Goal: Task Accomplishment & Management: Use online tool/utility

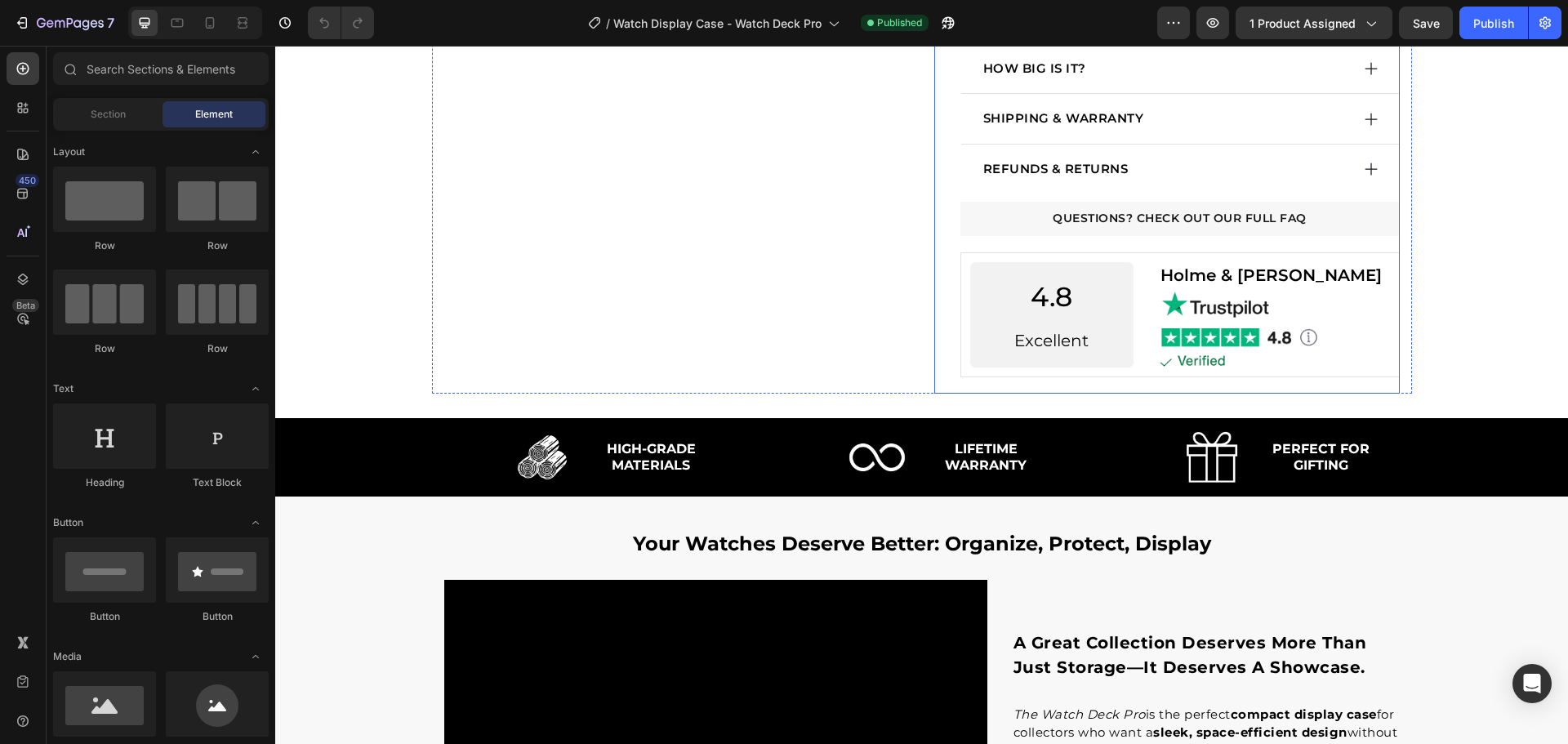
scroll to position [1797, 0]
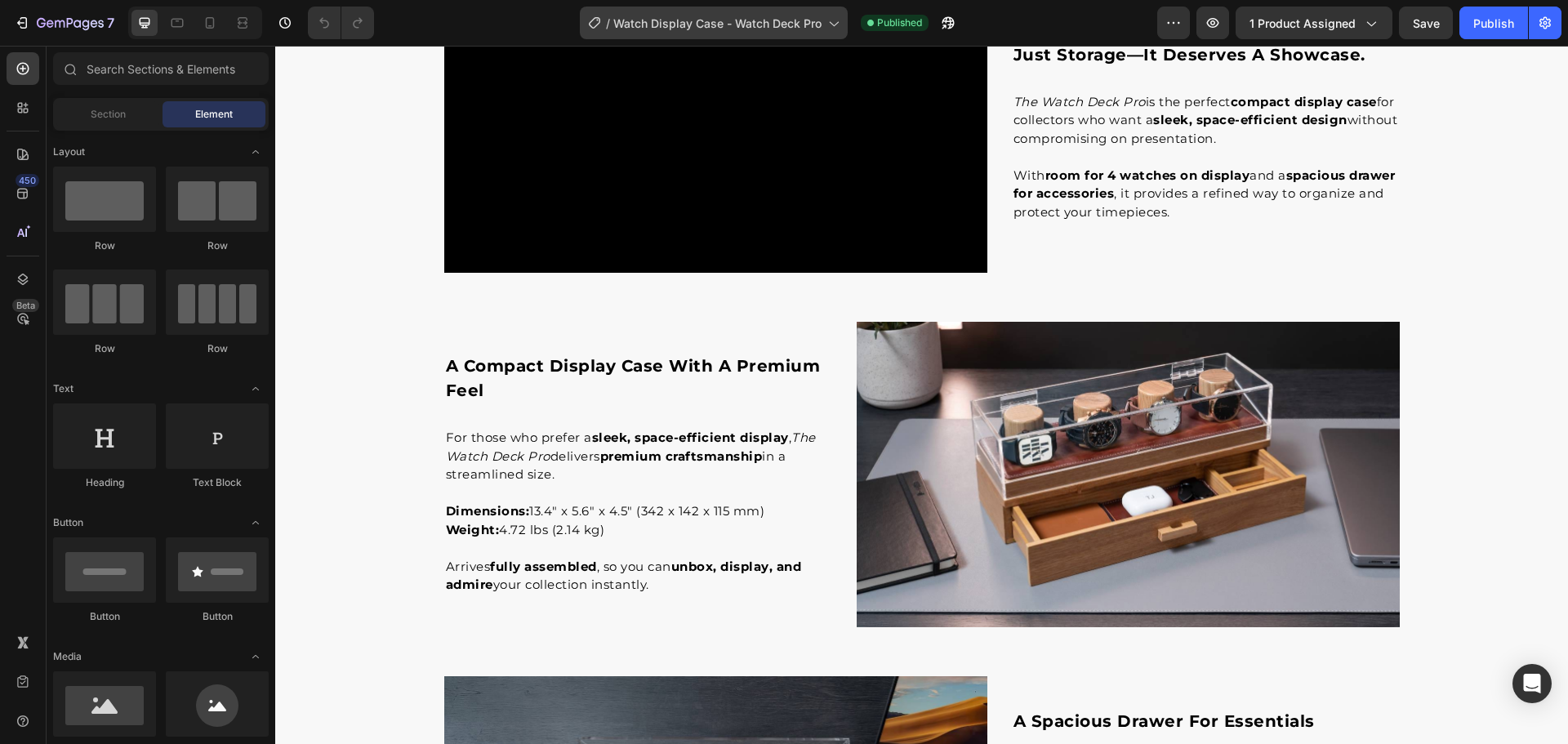
click at [771, 38] on div "/ Watch Display Case - Watch Deck Pro" at bounding box center [713, 22] width 268 height 39
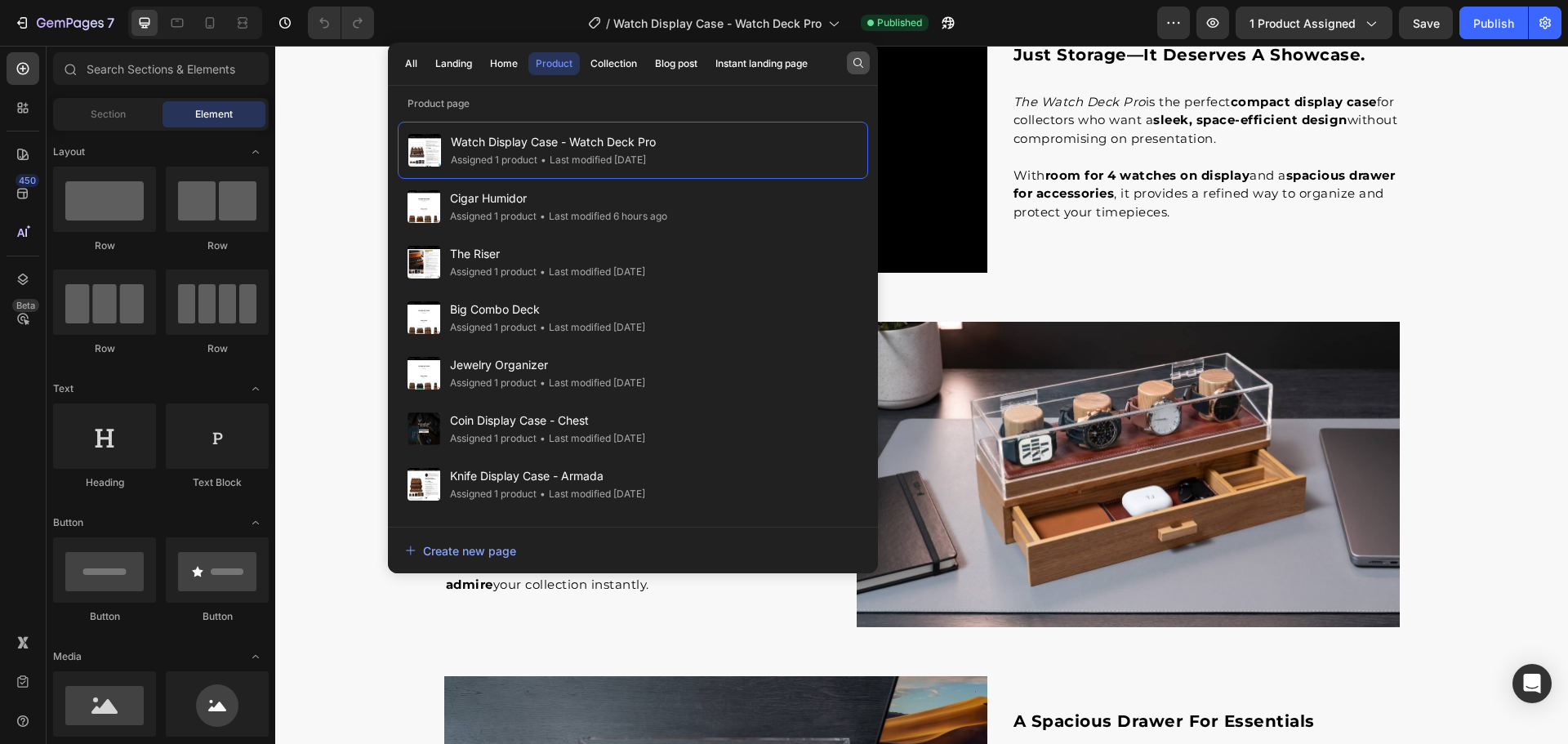
click at [848, 66] on button "button" at bounding box center [858, 63] width 23 height 23
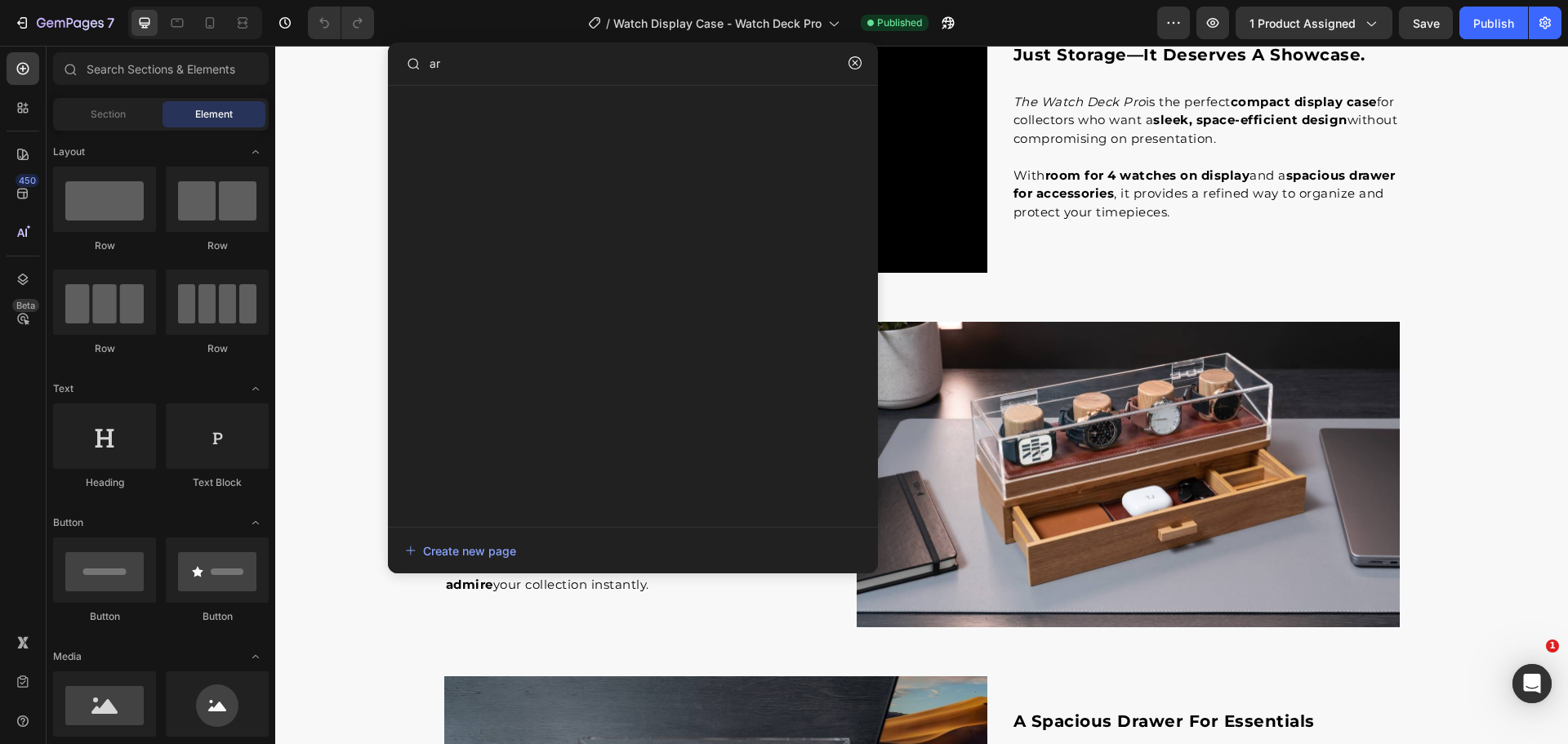
scroll to position [0, 0]
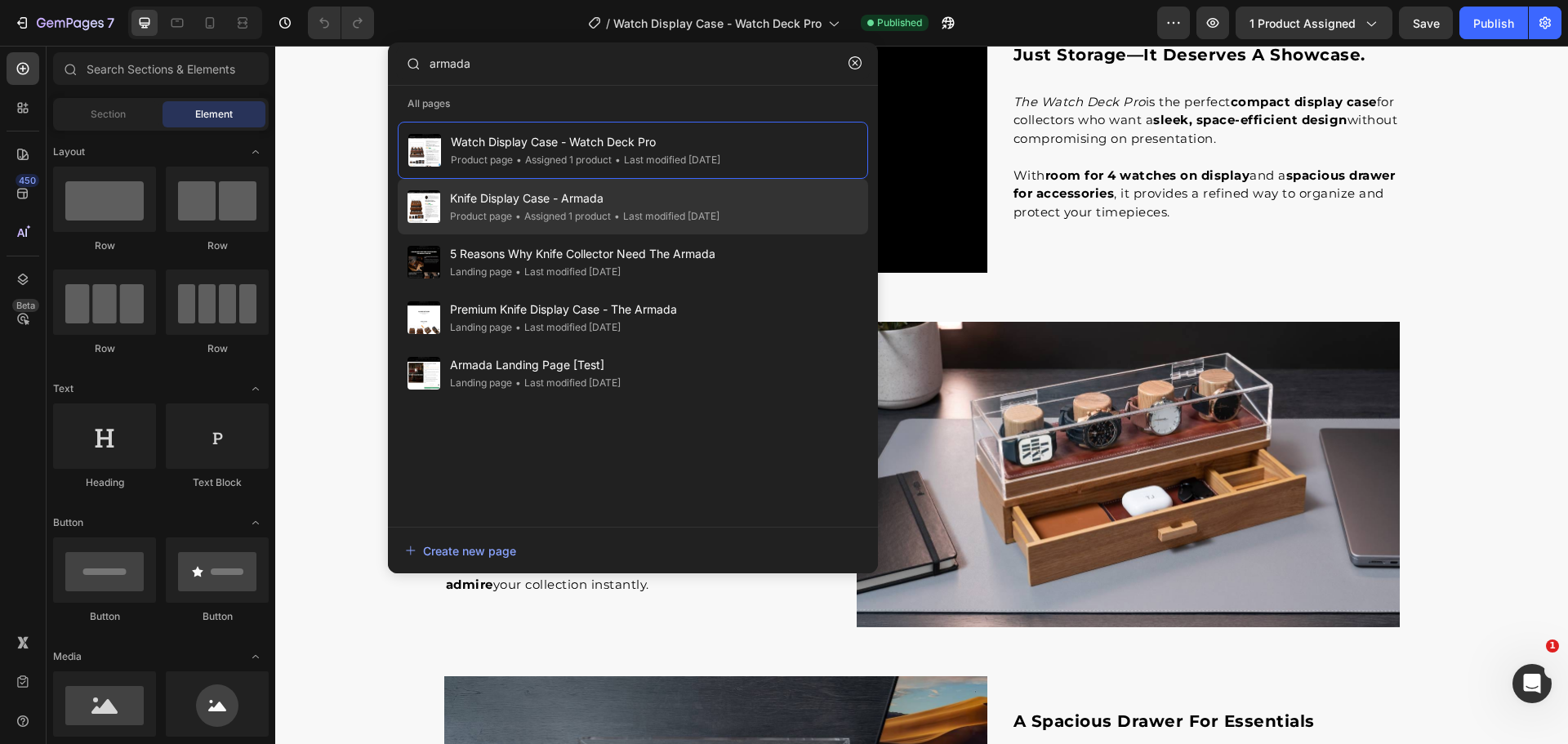
type input "armada"
click at [600, 220] on div "• Assigned 1 product" at bounding box center [561, 216] width 99 height 17
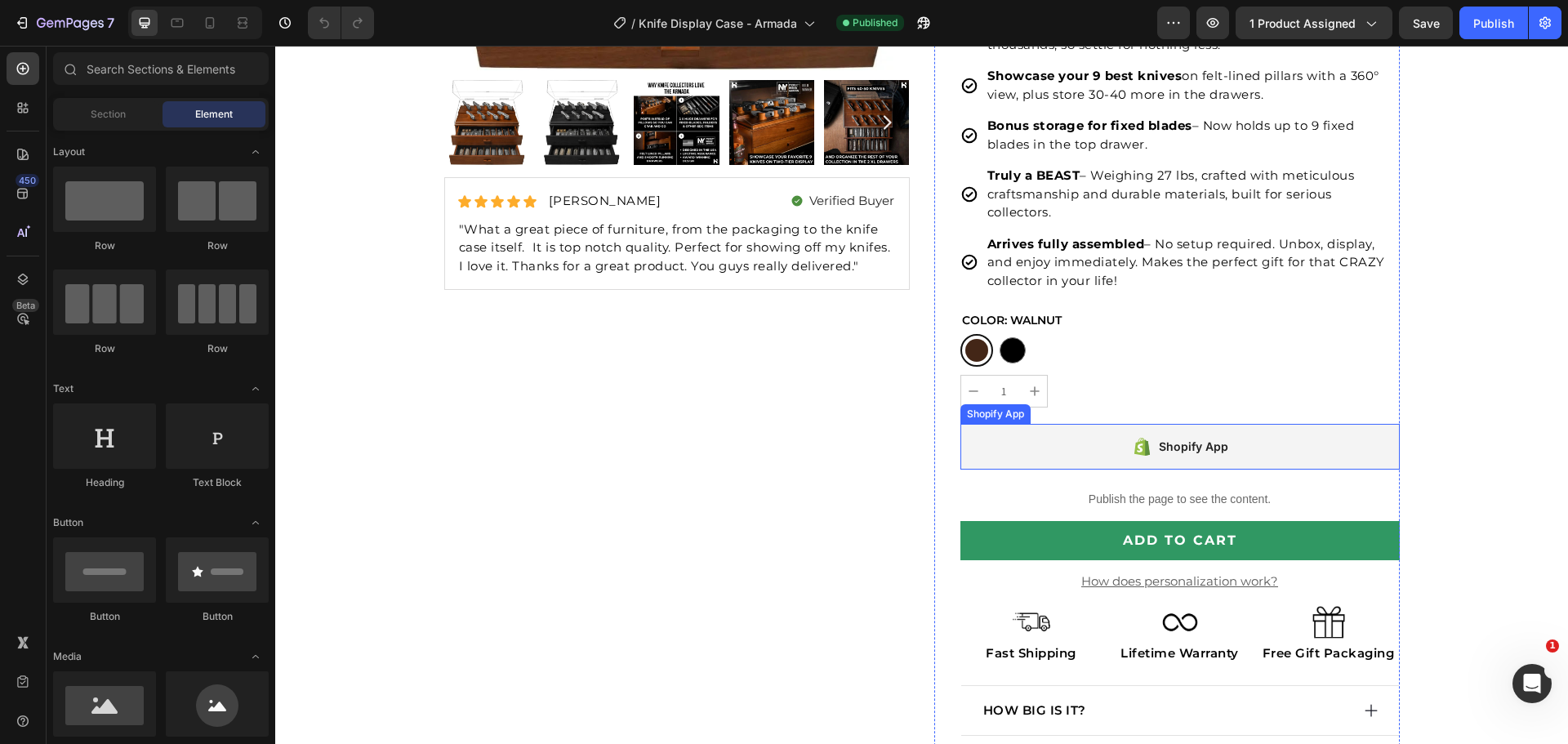
scroll to position [654, 0]
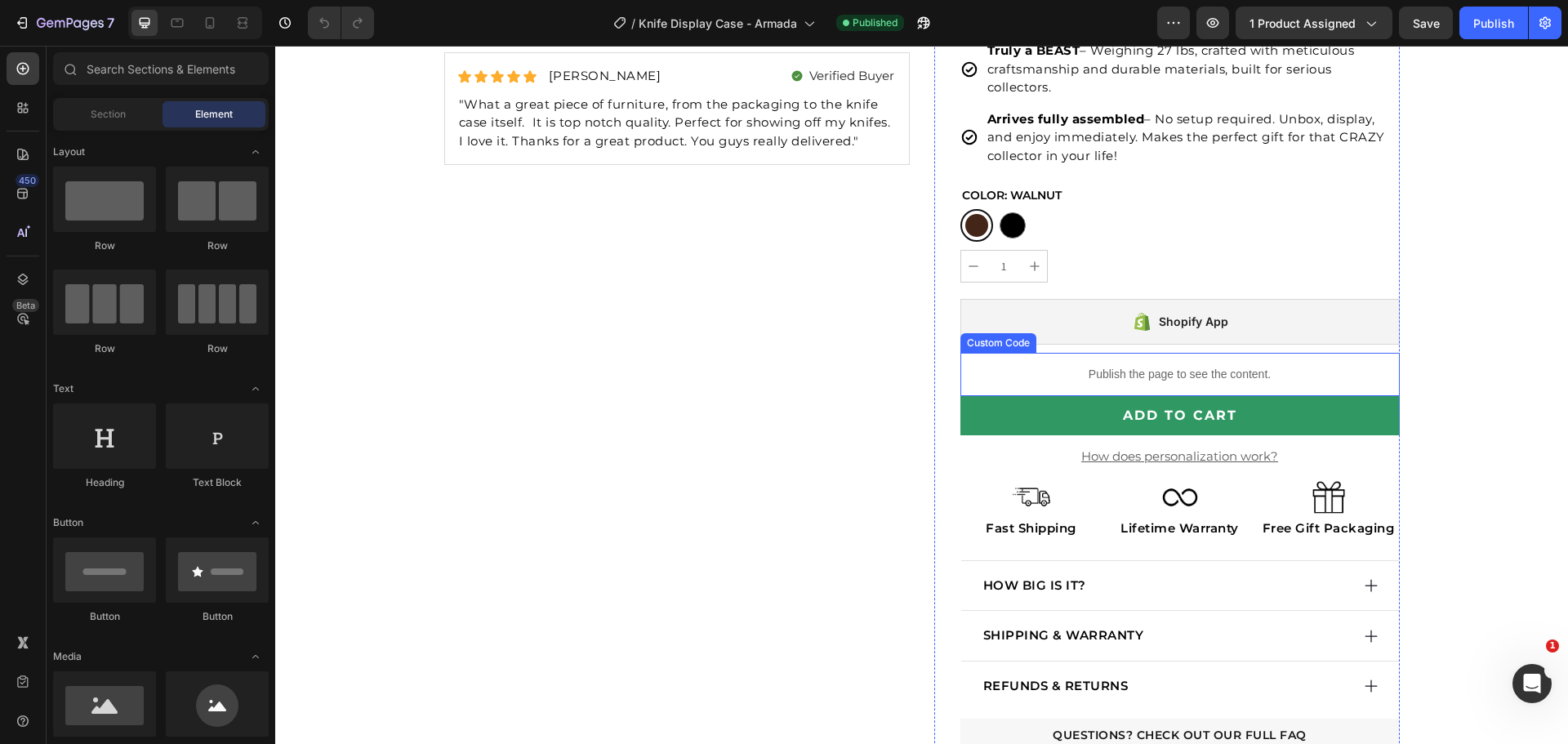
click at [1115, 361] on div "Publish the page to see the content." at bounding box center [1180, 374] width 439 height 43
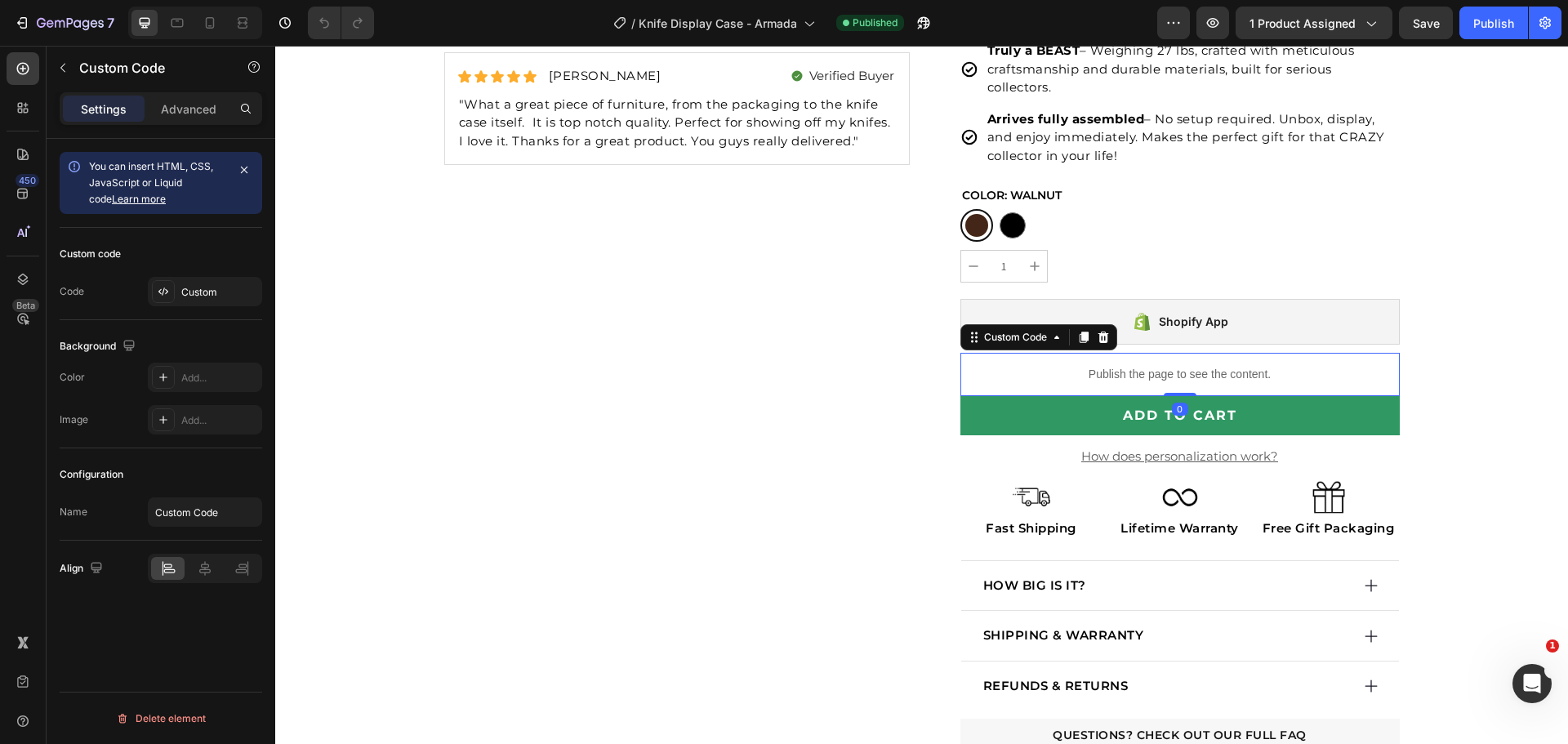
click at [1115, 361] on div "Publish the page to see the content." at bounding box center [1180, 374] width 439 height 43
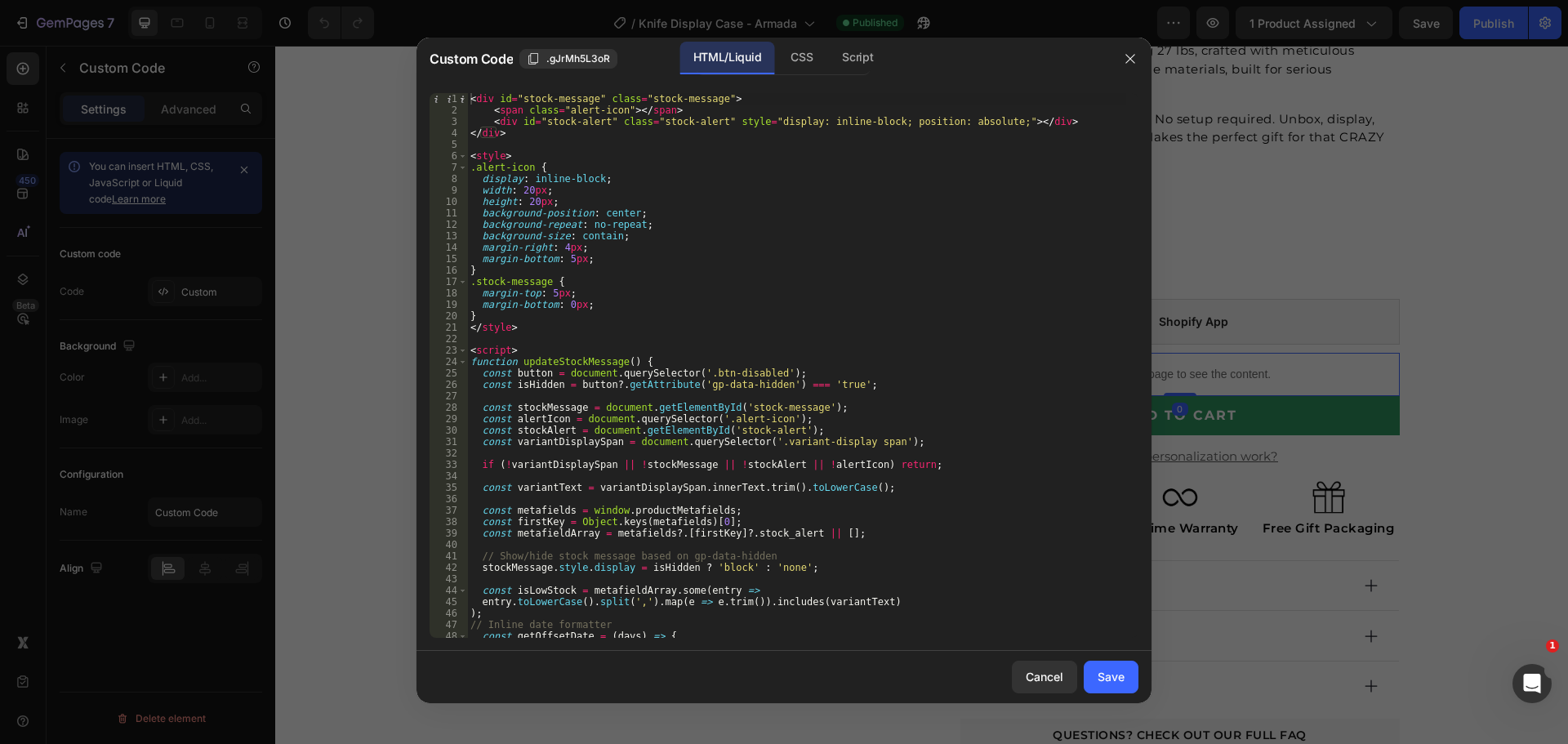
click at [1567, 226] on div at bounding box center [784, 372] width 1568 height 744
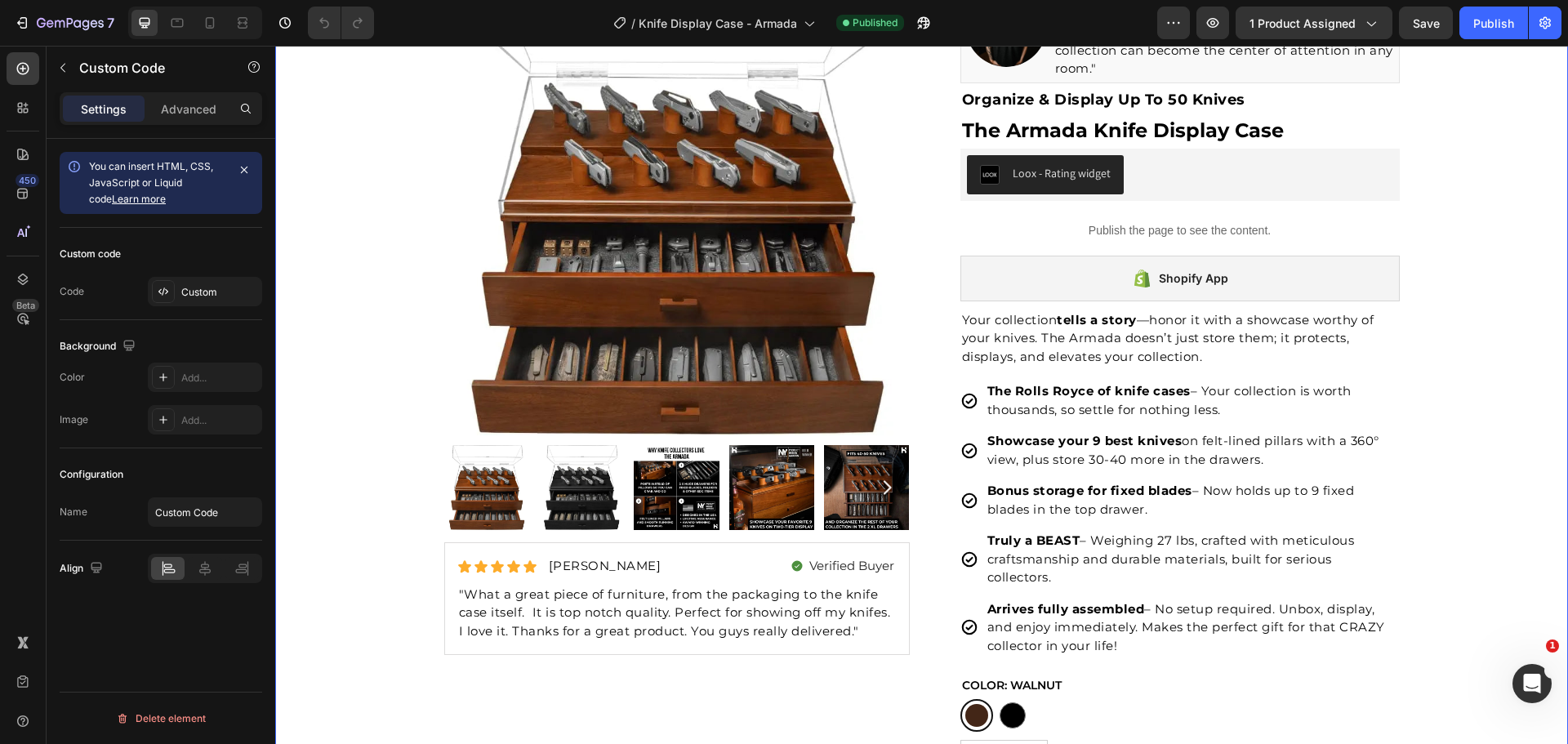
scroll to position [0, 0]
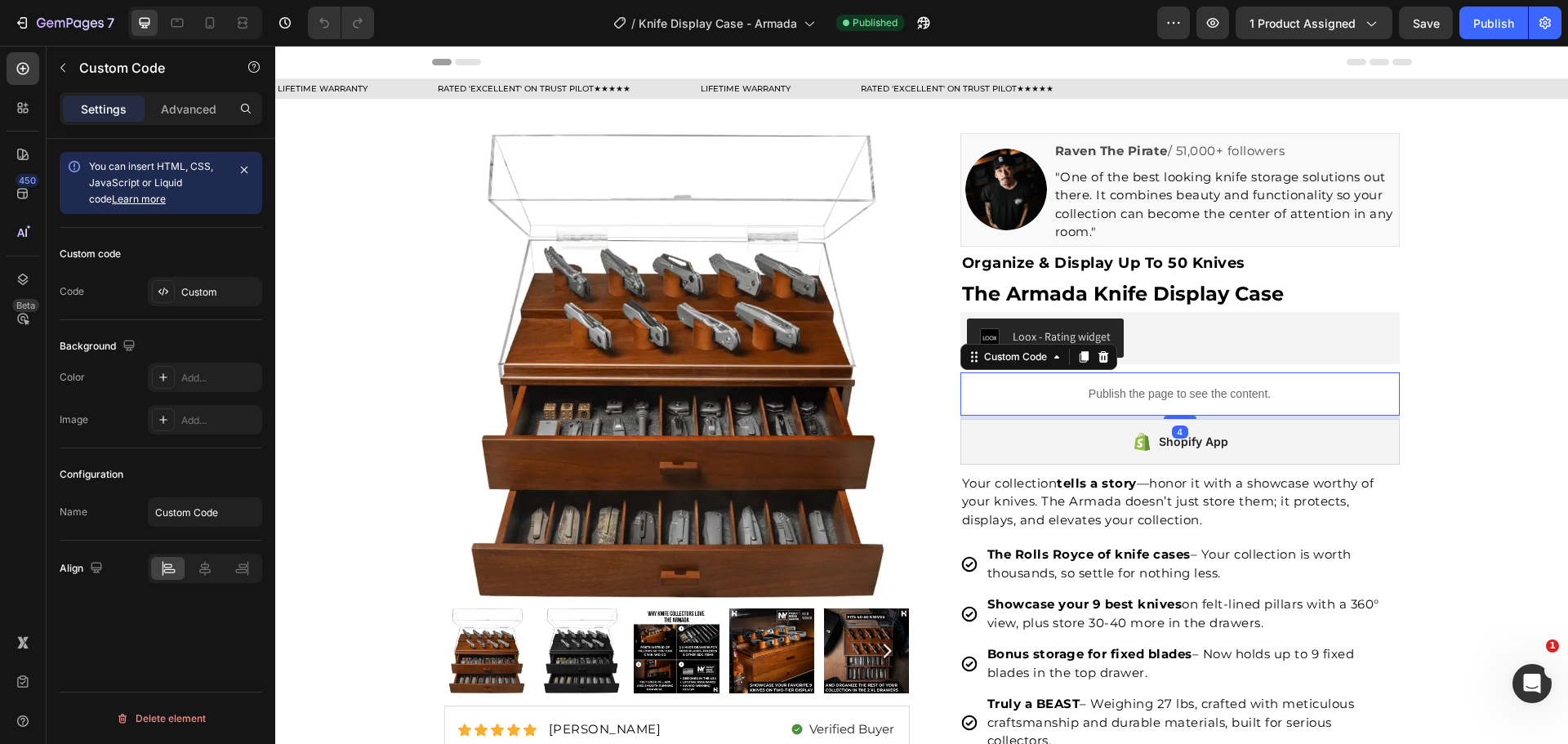
click at [1170, 389] on p "Publish the page to see the content." at bounding box center [1180, 394] width 439 height 17
click at [1170, 388] on p "Publish the page to see the content." at bounding box center [1180, 394] width 439 height 17
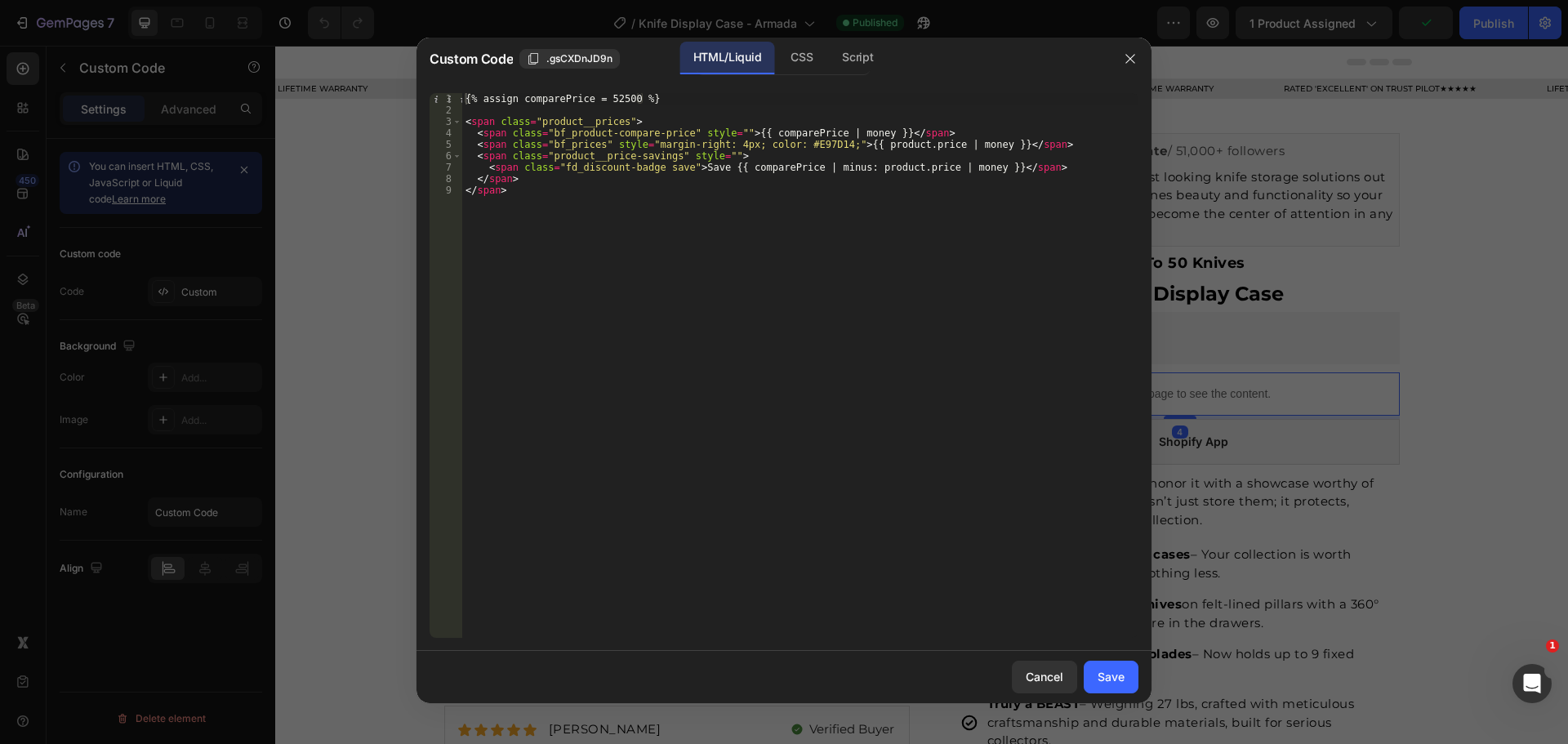
drag, startPoint x: 895, startPoint y: 342, endPoint x: 1170, endPoint y: 388, distance: 278.8
click at [1170, 388] on div at bounding box center [784, 372] width 1568 height 744
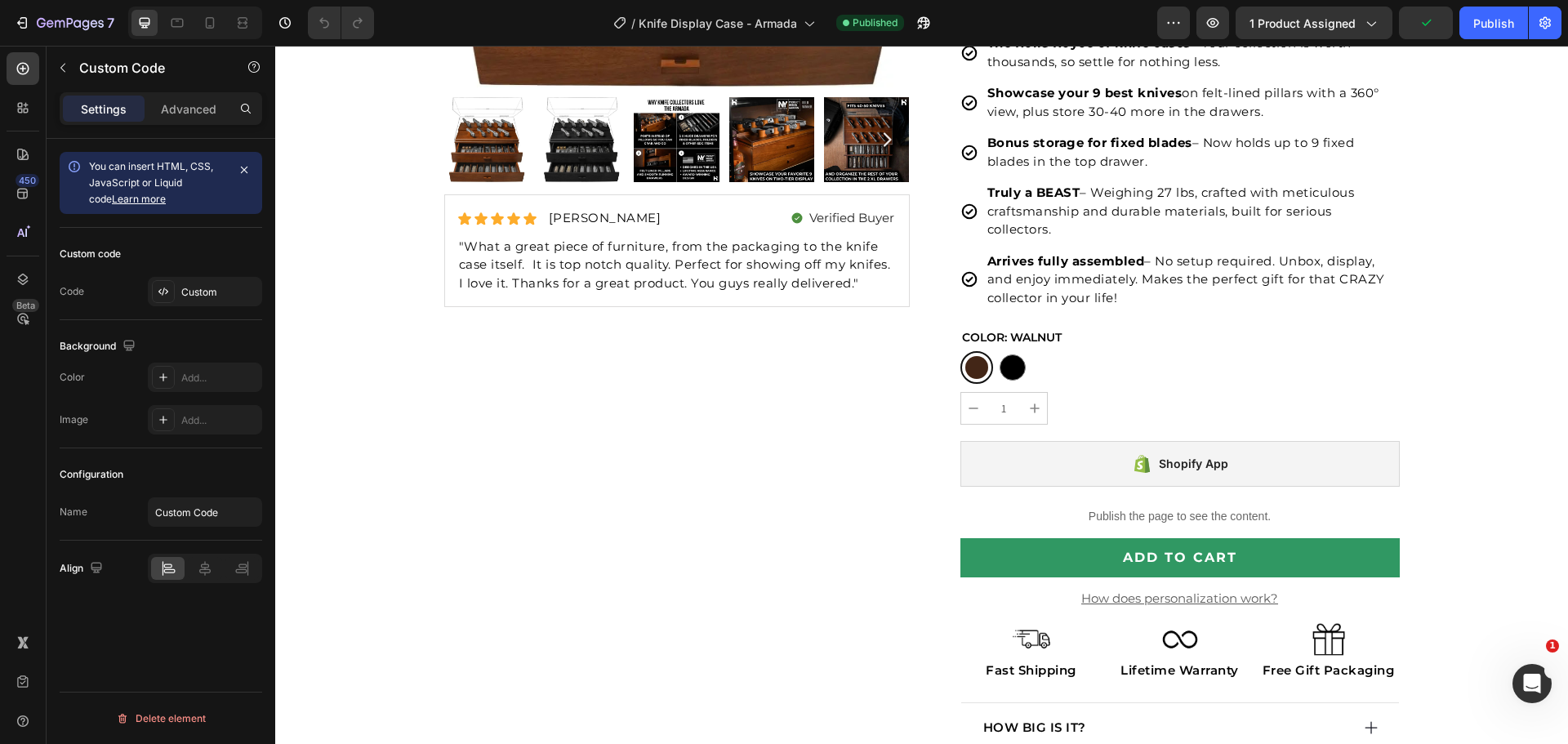
scroll to position [572, 0]
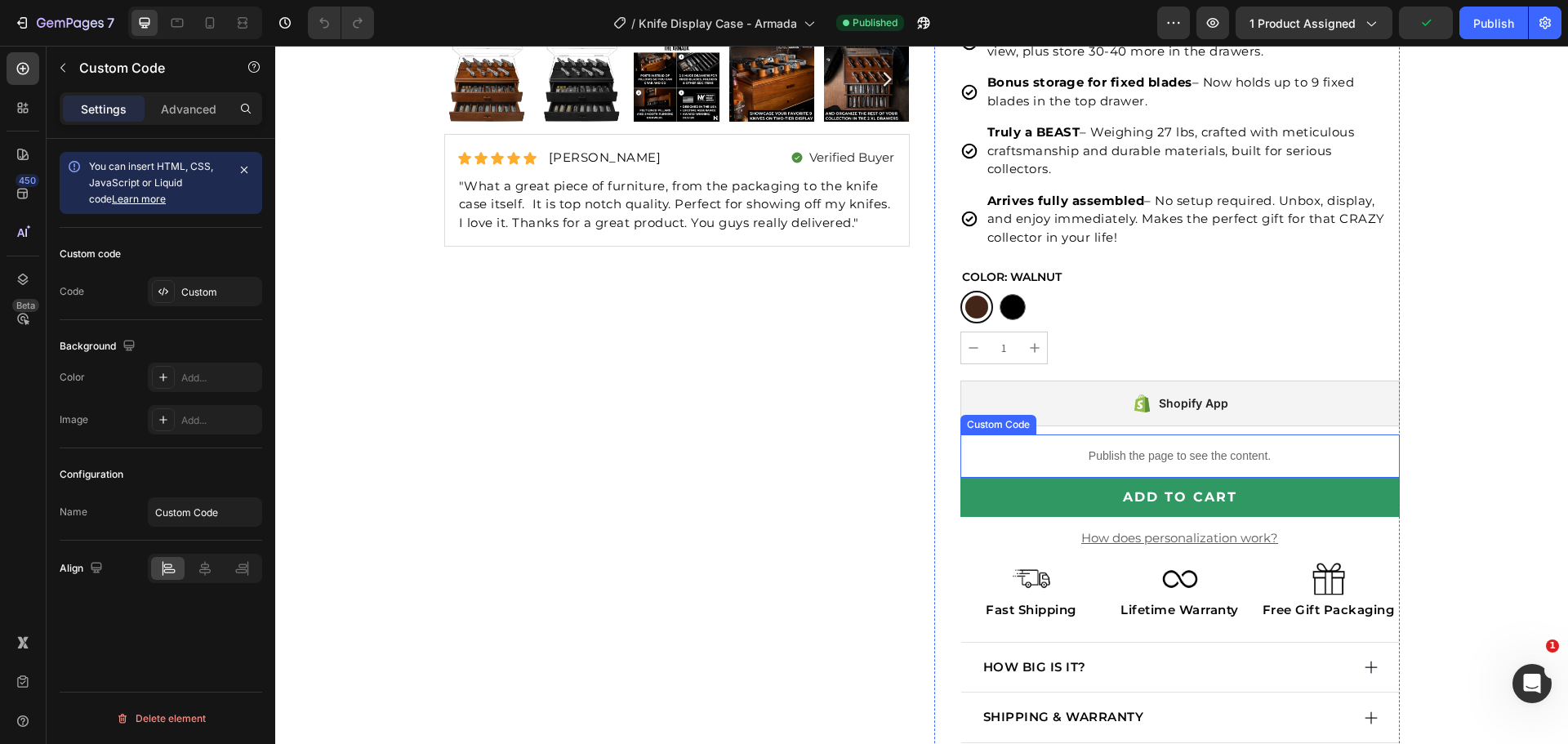
click at [1084, 453] on p "Publish the page to see the content." at bounding box center [1180, 456] width 439 height 17
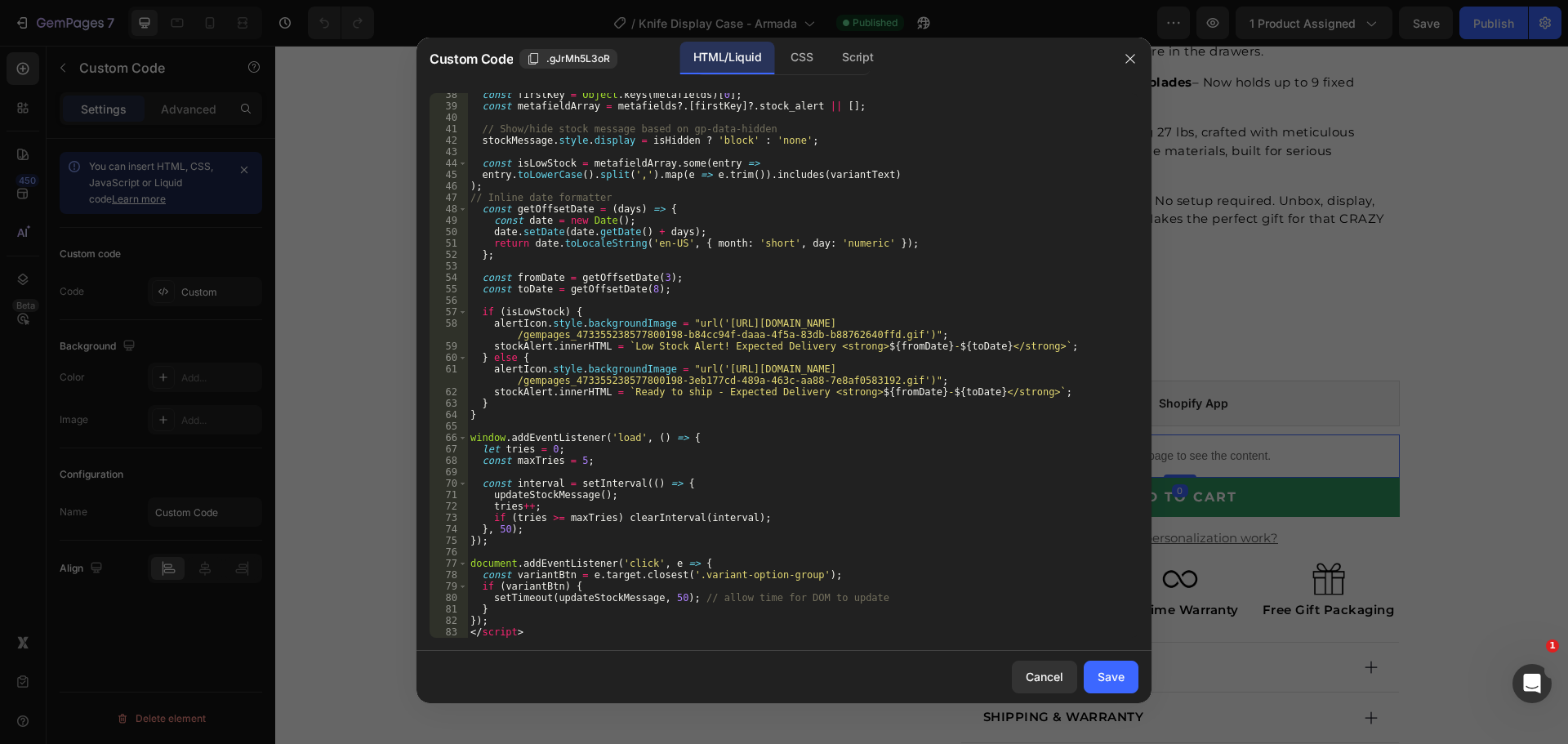
scroll to position [428, 0]
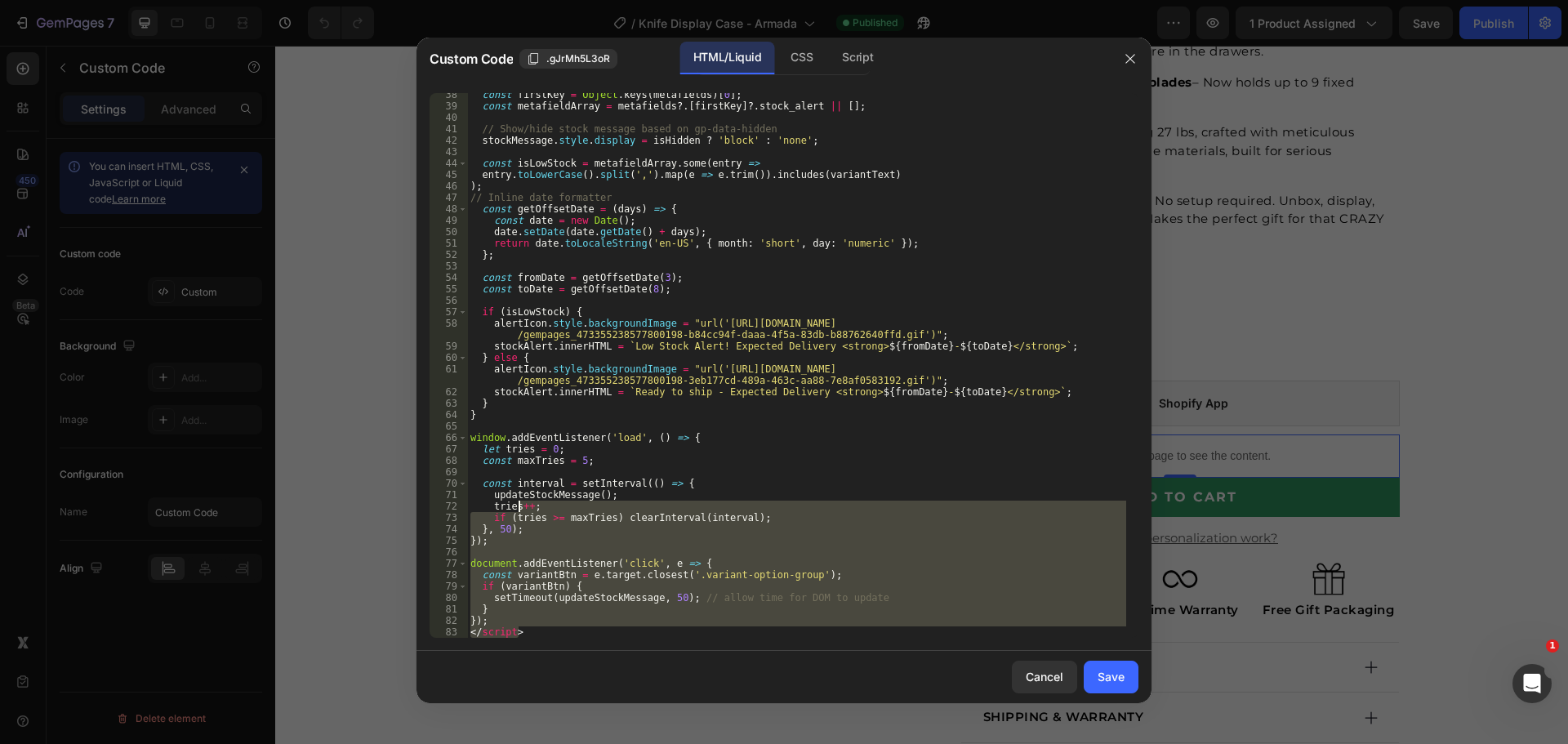
drag, startPoint x: 538, startPoint y: 626, endPoint x: 498, endPoint y: 448, distance: 182.4
click at [498, 448] on div "const firstKey = Object . keys ( metafields ) [ 0 ] ; const metafieldArray = [G…" at bounding box center [796, 372] width 659 height 568
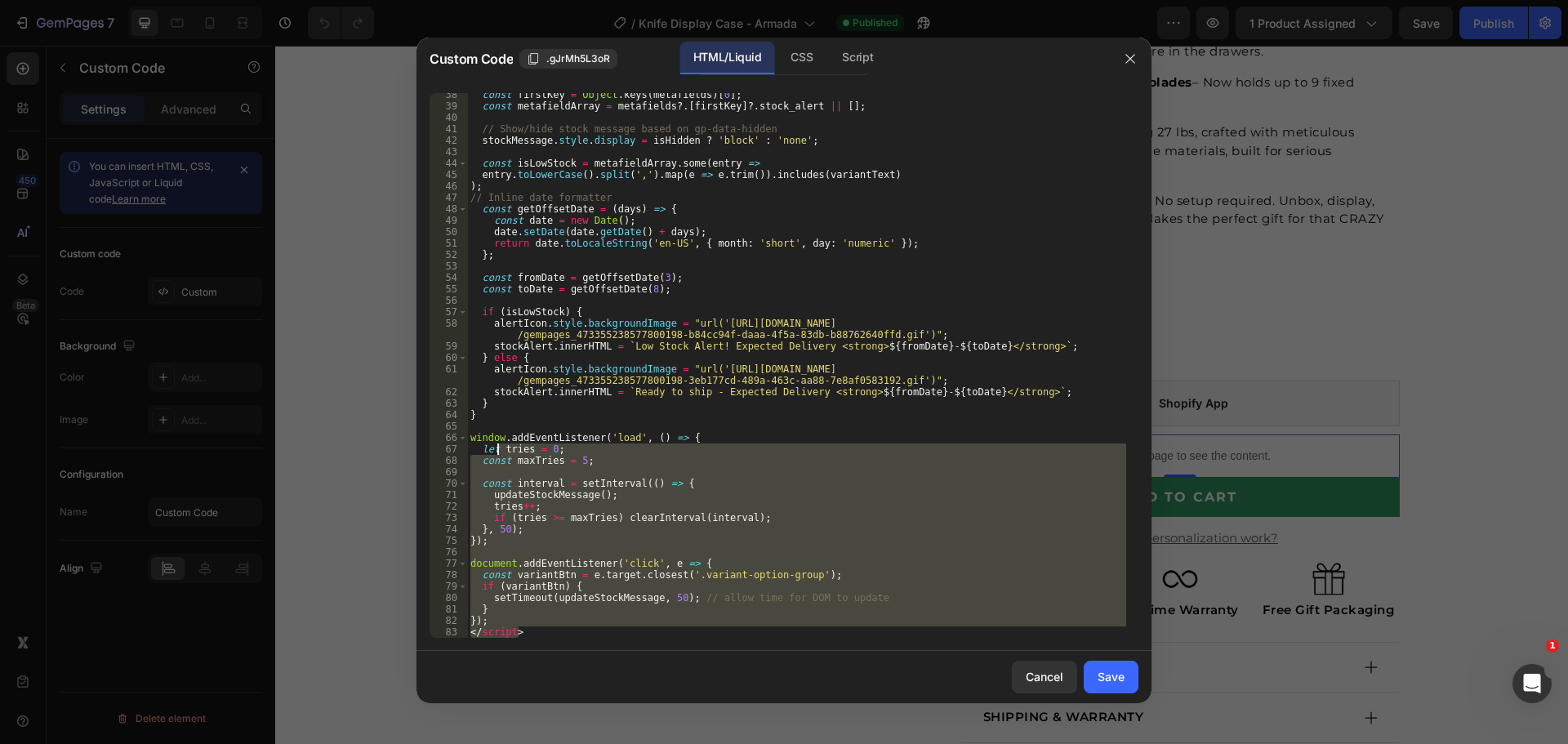
click at [756, 341] on div "const firstKey = Object . keys ( metafields ) [ 0 ] ; const metafieldArray = [G…" at bounding box center [796, 372] width 659 height 568
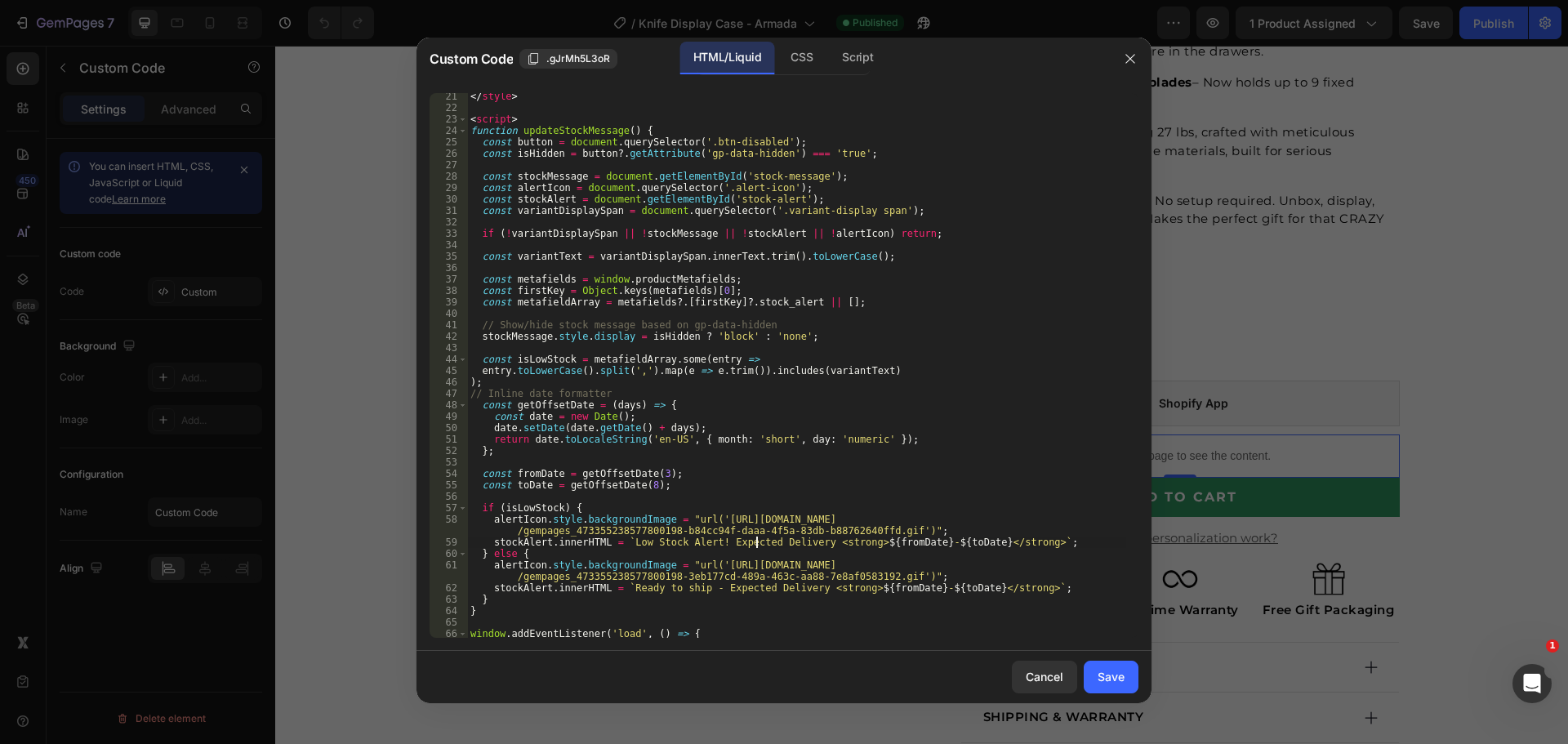
scroll to position [133, 0]
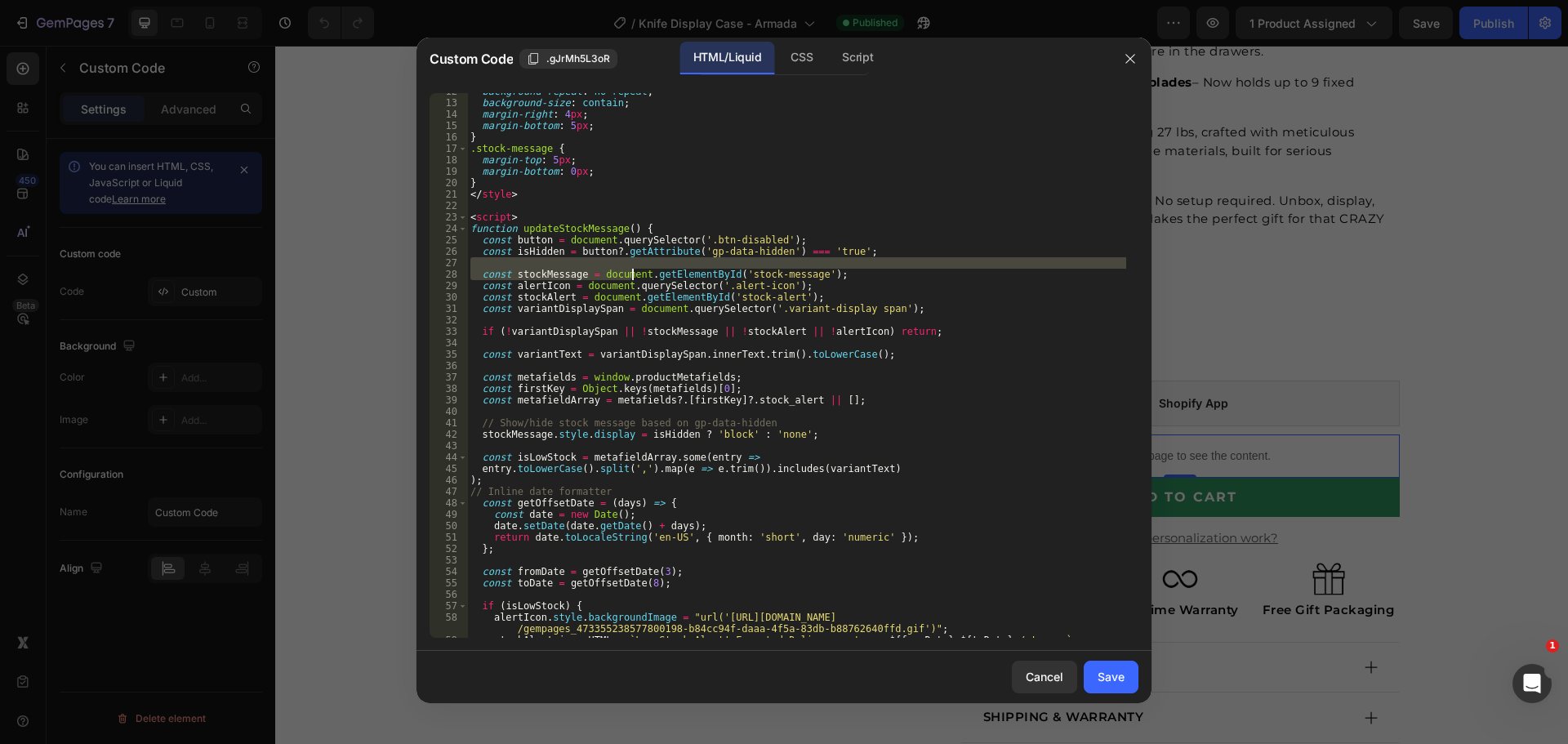
drag, startPoint x: 627, startPoint y: 266, endPoint x: 645, endPoint y: 342, distance: 78.1
click at [644, 336] on div "background-repeat : no-repeat ; background-size : contain ; margin-right : 4 px…" at bounding box center [796, 369] width 659 height 568
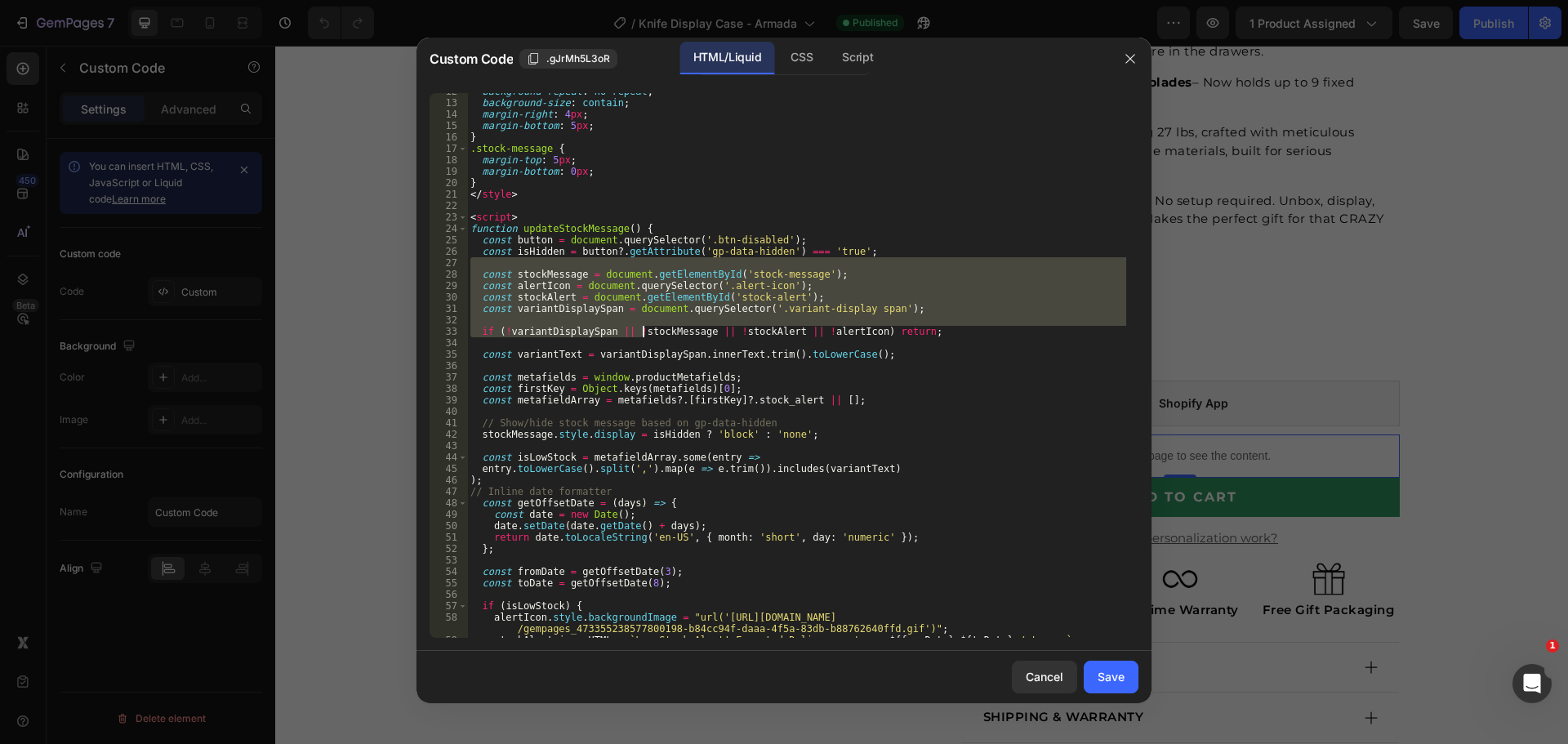
click at [650, 357] on div "background-repeat : no-repeat ; background-size : contain ; margin-right : 4 px…" at bounding box center [796, 369] width 659 height 568
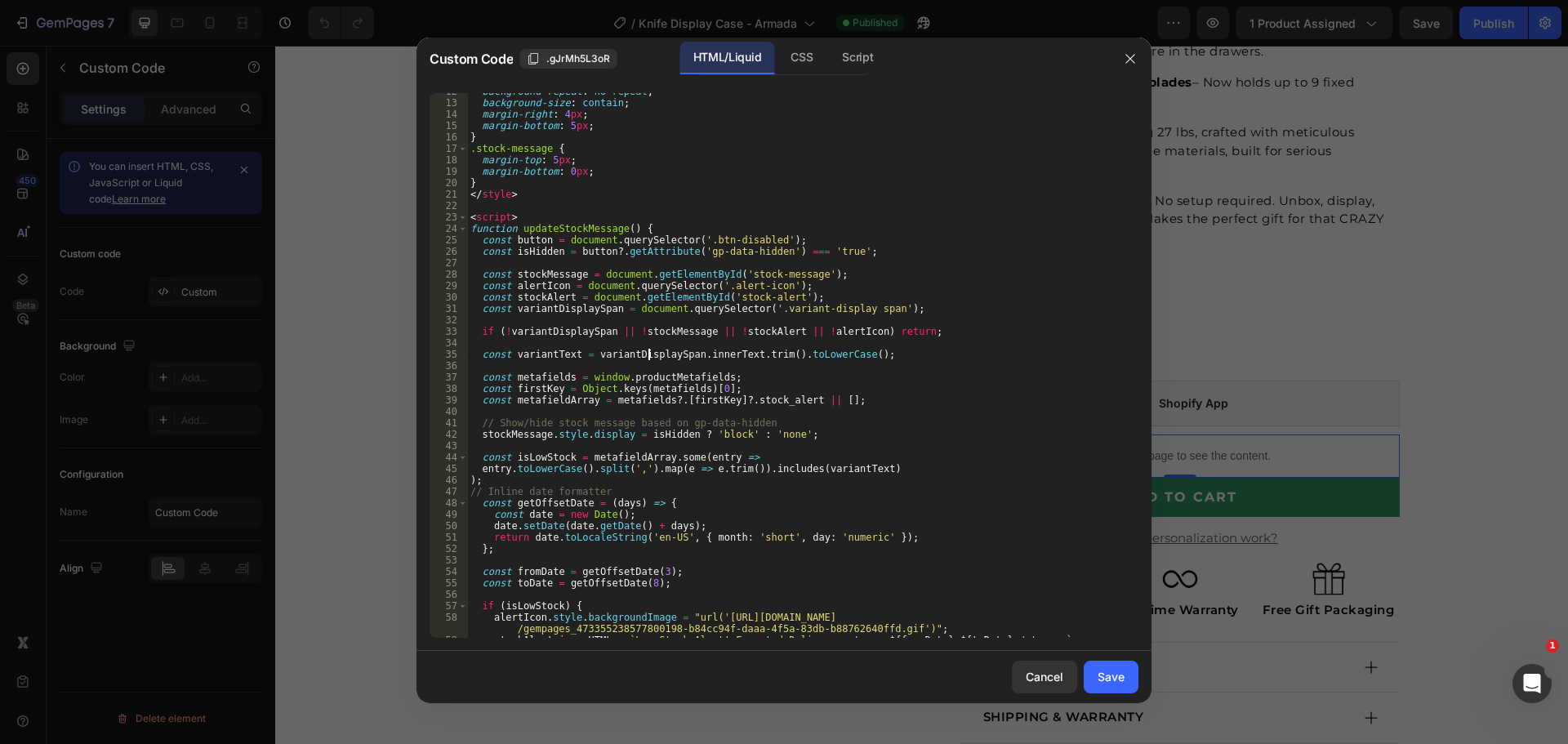
scroll to position [0, 0]
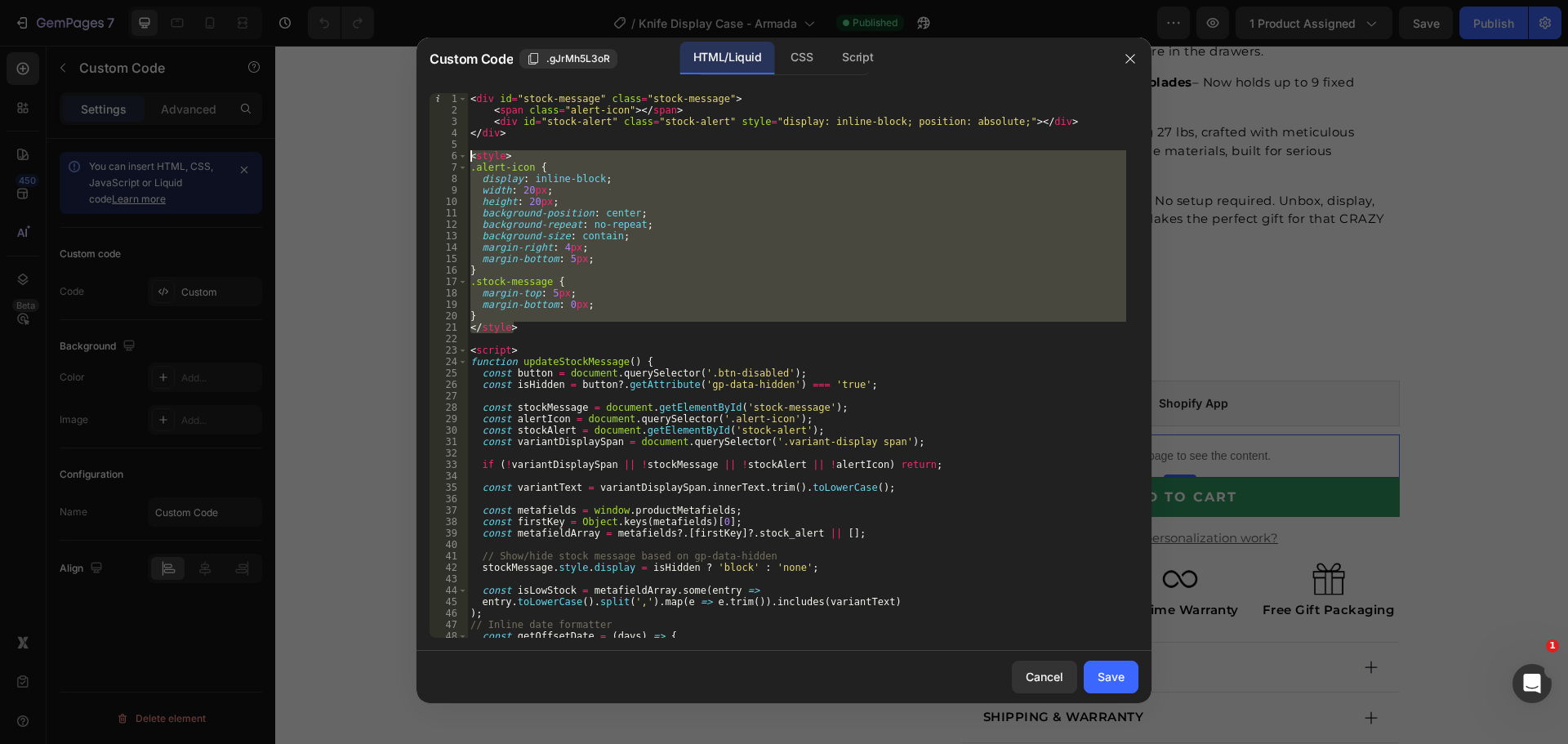
drag, startPoint x: 540, startPoint y: 330, endPoint x: 413, endPoint y: 152, distance: 218.7
click at [413, 152] on div "Custom Code .gJrMh5L3oR HTML/Liquid CSS Script const variantText = variantDispl…" at bounding box center [784, 372] width 1568 height 744
click at [585, 331] on div "< div id = "stock-message" class = "stock-message" > < span class = "alert-icon…" at bounding box center [796, 365] width 659 height 544
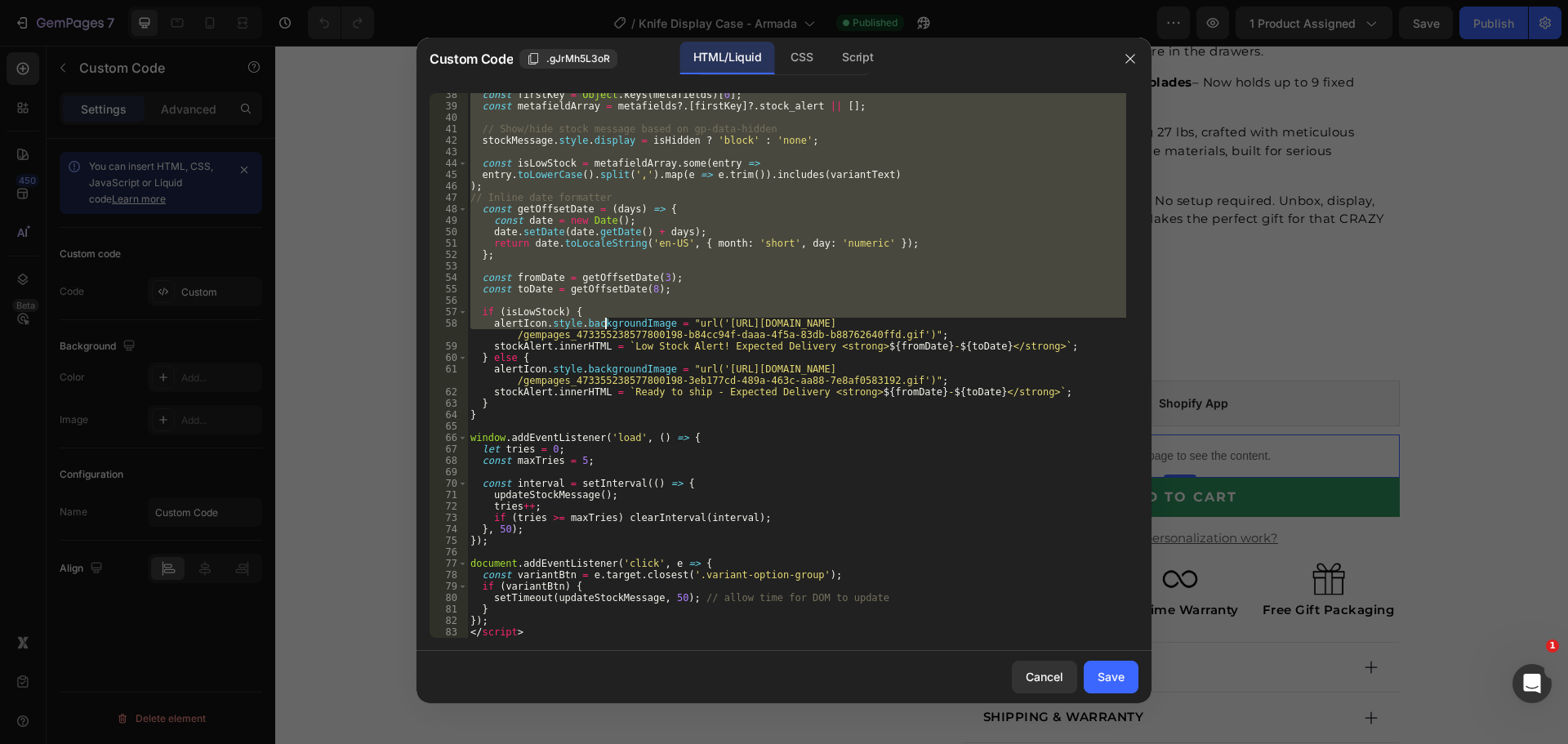
scroll to position [428, 0]
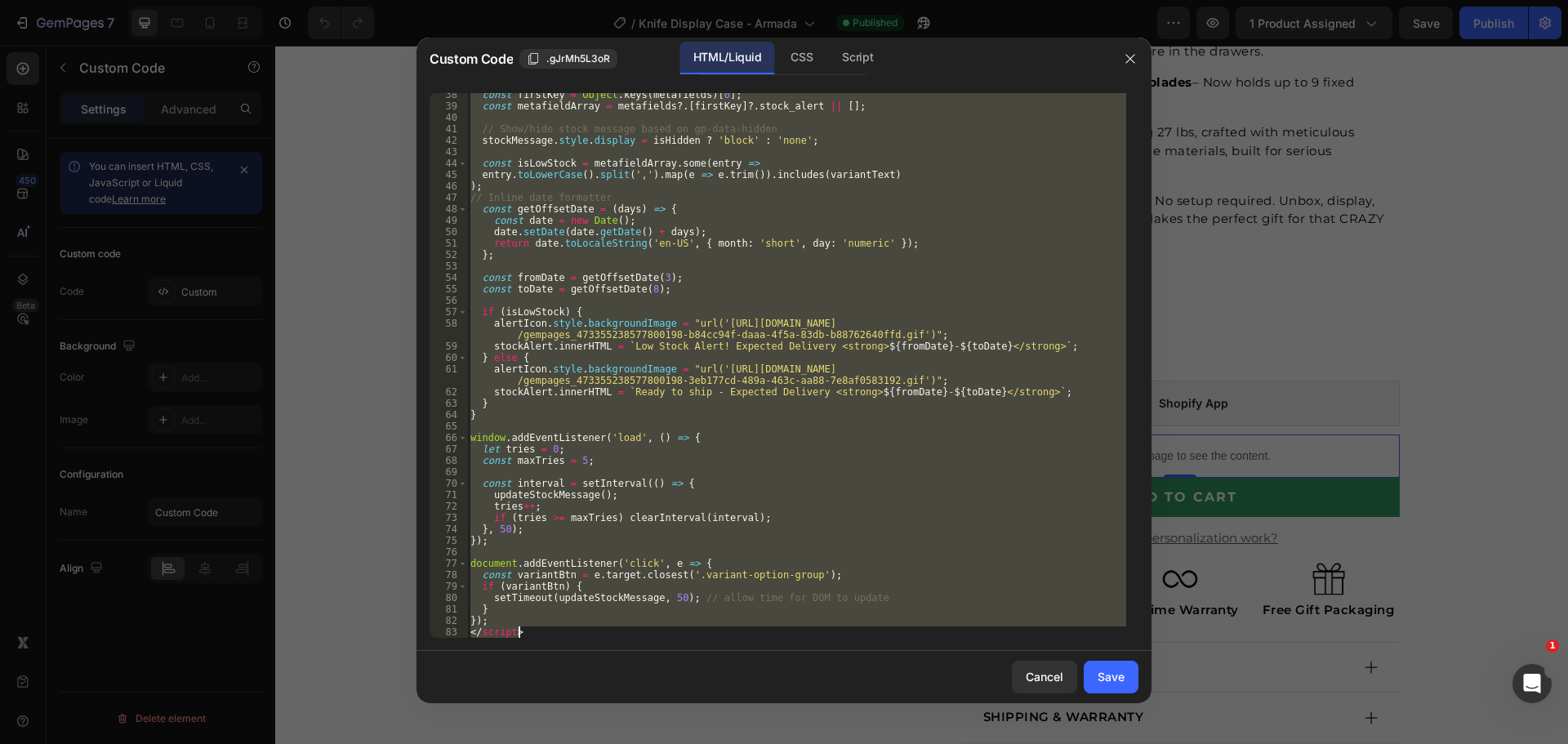
drag, startPoint x: 468, startPoint y: 350, endPoint x: 611, endPoint y: 631, distance: 315.3
click at [611, 631] on div "const firstKey = Object . keys ( metafields ) [ 0 ] ; const metafieldArray = [G…" at bounding box center [796, 372] width 659 height 568
click at [625, 626] on div "const firstKey = Object . keys ( metafields ) [ 0 ] ; const metafieldArray = [G…" at bounding box center [796, 365] width 659 height 544
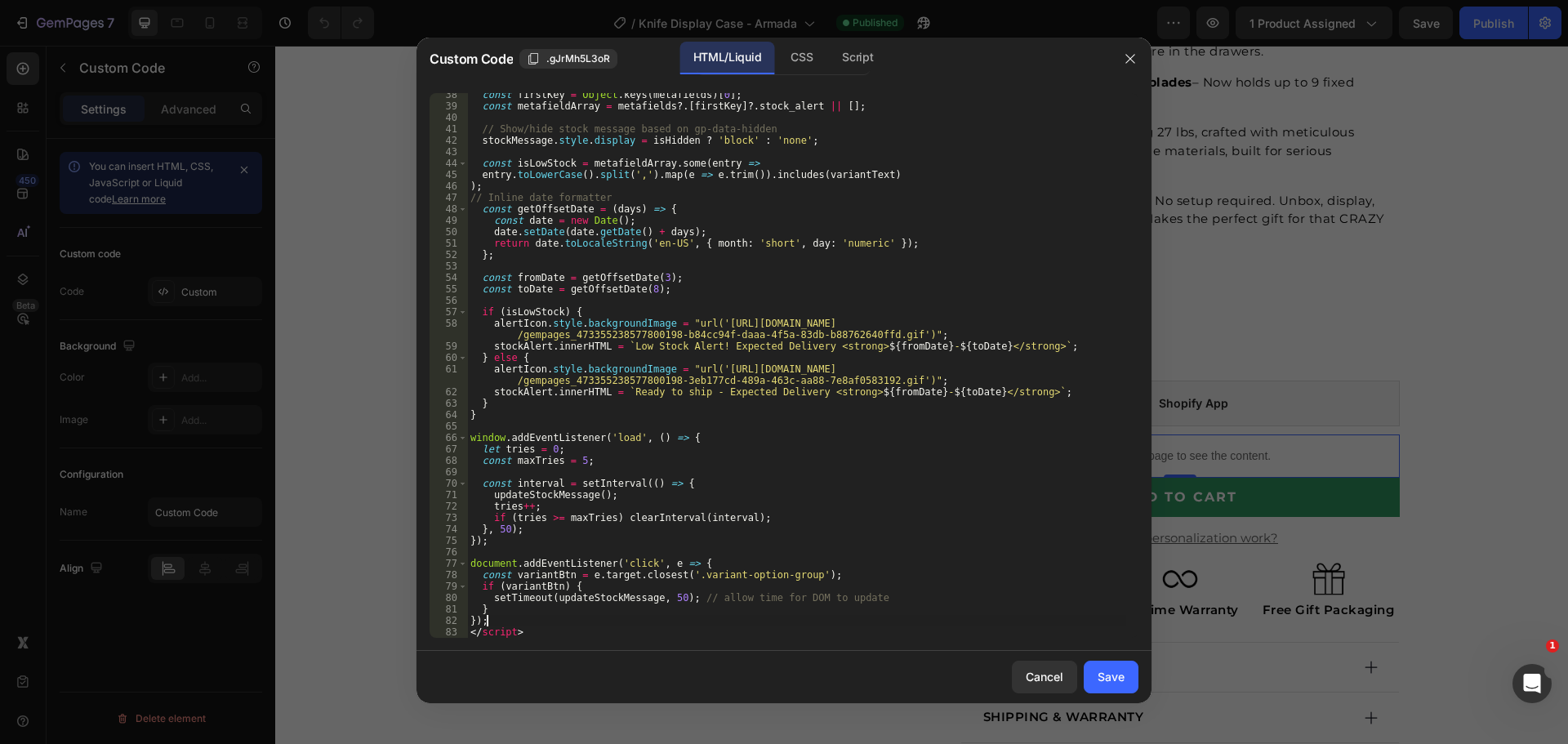
click at [506, 533] on div "const firstKey = Object . keys ( metafields ) [ 0 ] ; const metafieldArray = [G…" at bounding box center [796, 372] width 659 height 568
type textarea "}, 50);"
click at [503, 546] on div "const firstKey = Object . keys ( metafields ) [ 0 ] ; const metafieldArray = [G…" at bounding box center [796, 372] width 659 height 568
click at [497, 578] on div "const firstKey = Object . keys ( metafields ) [ 0 ] ; const metafieldArray = [G…" at bounding box center [796, 372] width 659 height 568
click at [508, 614] on div "const firstKey = Object . keys ( metafields ) [ 0 ] ; const metafieldArray = [G…" at bounding box center [796, 372] width 659 height 568
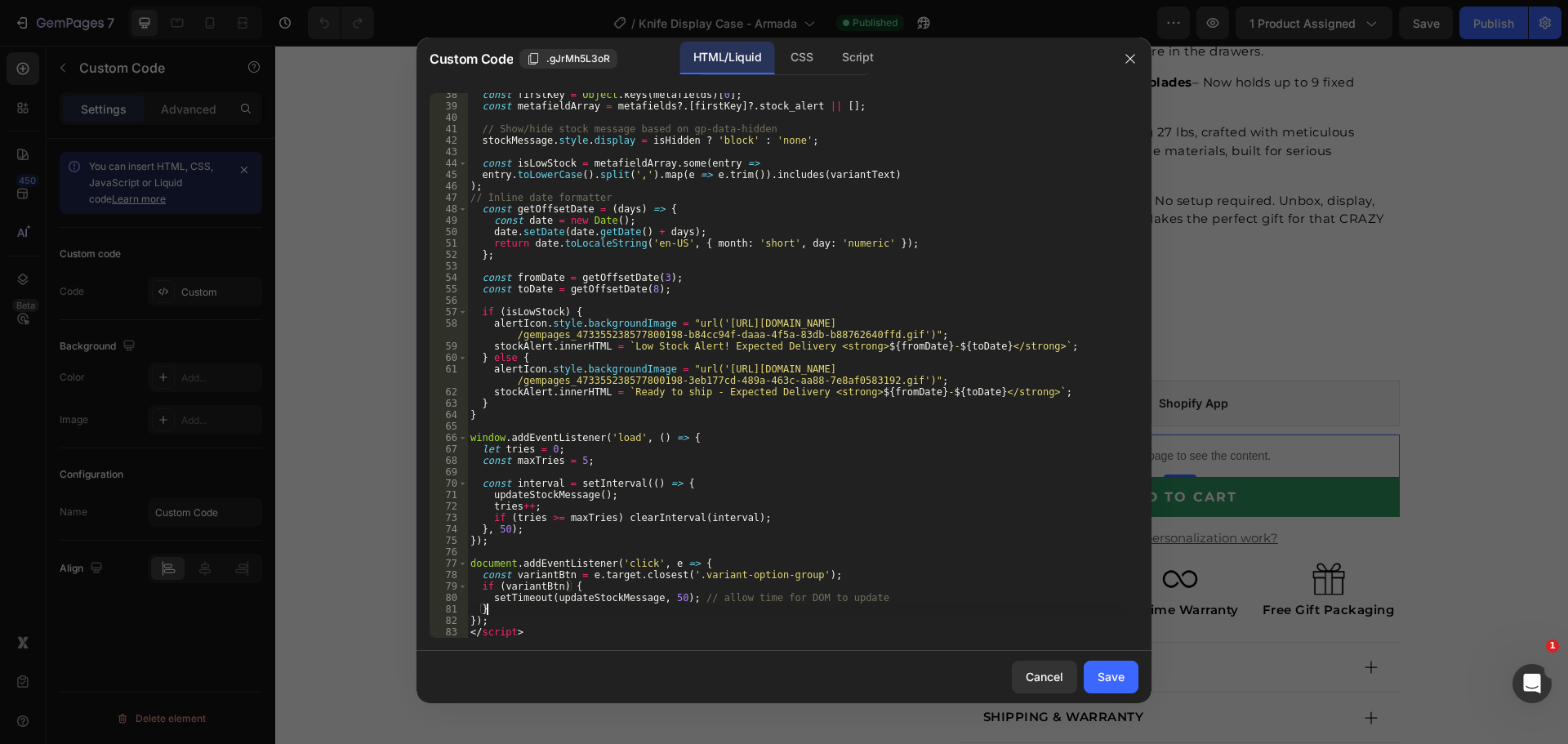
click at [510, 621] on div "const firstKey = Object . keys ( metafields ) [ 0 ] ; const metafieldArray = [G…" at bounding box center [796, 372] width 659 height 568
click at [506, 605] on div "const firstKey = Object . keys ( metafields ) [ 0 ] ; const metafieldArray = [G…" at bounding box center [796, 372] width 659 height 568
click at [506, 618] on div "const firstKey = Object . keys ( metafields ) [ 0 ] ; const metafieldArray = [G…" at bounding box center [796, 372] width 659 height 568
click at [499, 604] on div "const firstKey = Object . keys ( metafields ) [ 0 ] ; const metafieldArray = [G…" at bounding box center [796, 372] width 659 height 568
click at [499, 617] on div "const firstKey = Object . keys ( metafields ) [ 0 ] ; const metafieldArray = [G…" at bounding box center [796, 372] width 659 height 568
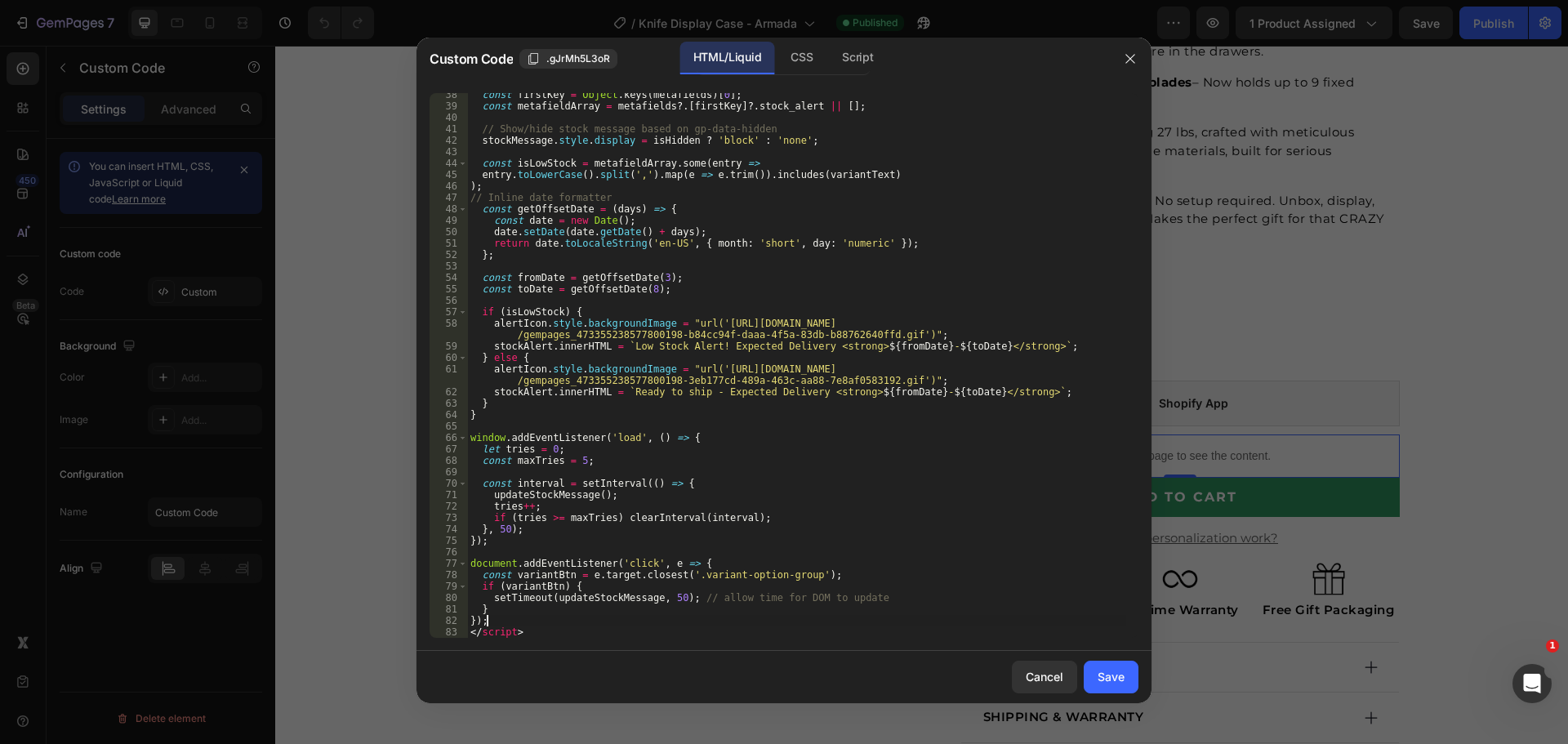
click at [531, 608] on div "const firstKey = Object . keys ( metafields ) [ 0 ] ; const metafieldArray = [G…" at bounding box center [796, 372] width 659 height 568
click at [507, 618] on div "const firstKey = Object . keys ( metafields ) [ 0 ] ; const metafieldArray = [G…" at bounding box center [796, 372] width 659 height 568
click at [624, 516] on div "const firstKey = Object . keys ( metafields ) [ 0 ] ; const metafieldArray = [G…" at bounding box center [796, 372] width 659 height 568
drag, startPoint x: 624, startPoint y: 516, endPoint x: 676, endPoint y: 513, distance: 52.1
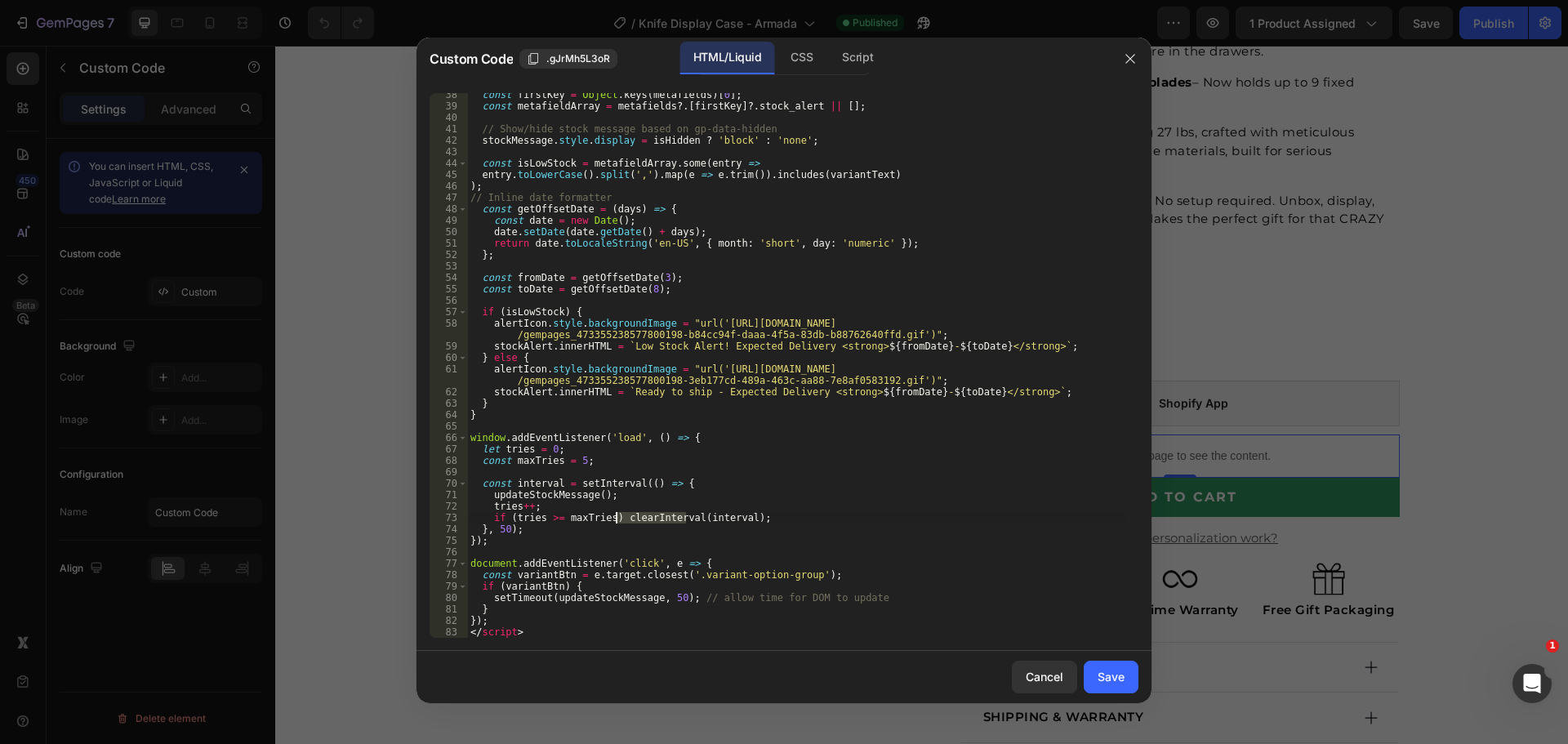
click at [676, 513] on div "const firstKey = Object . keys ( metafields ) [ 0 ] ; const metafieldArray = [G…" at bounding box center [796, 372] width 659 height 568
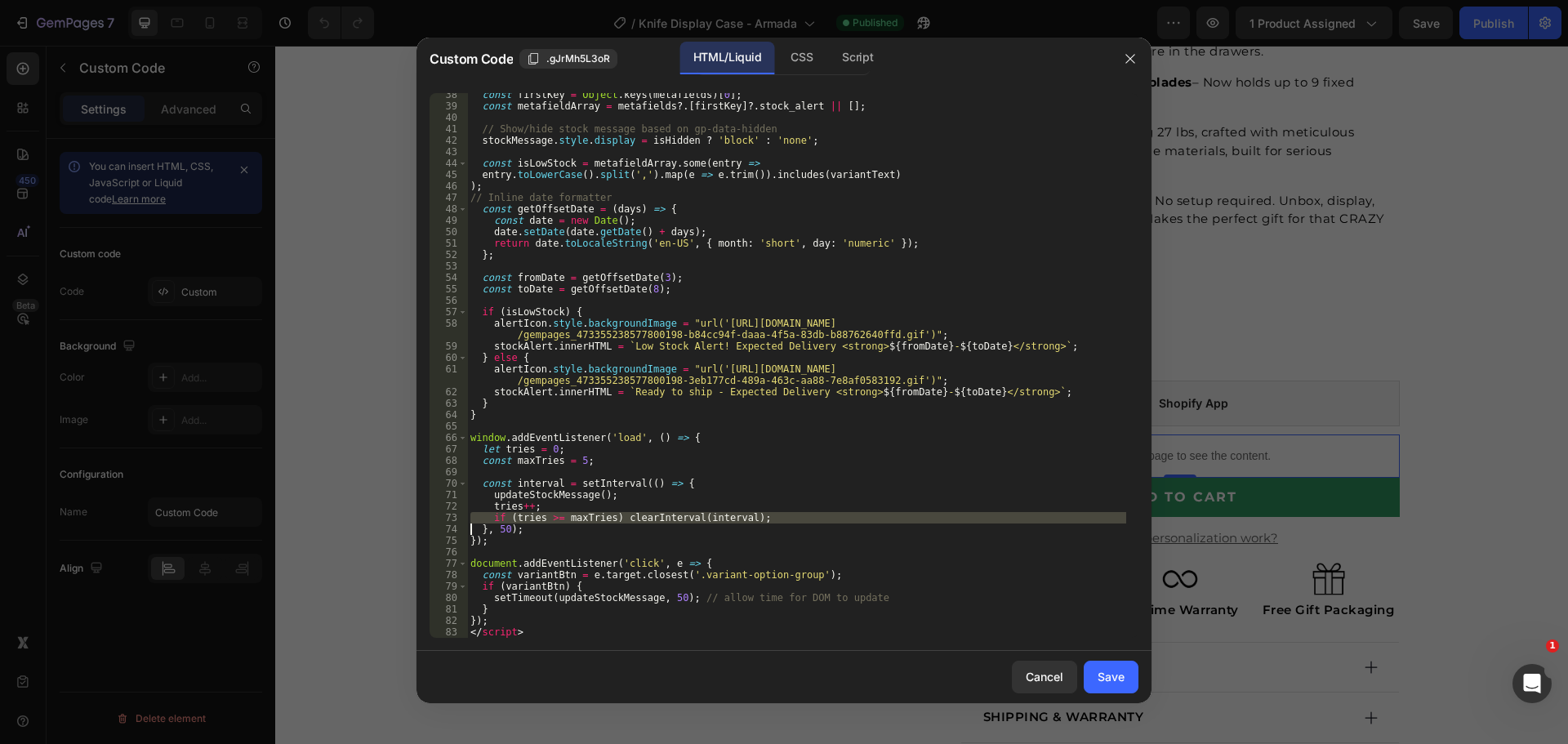
click at [678, 523] on div "const firstKey = Object . keys ( metafields ) [ 0 ] ; const metafieldArray = [G…" at bounding box center [796, 365] width 659 height 544
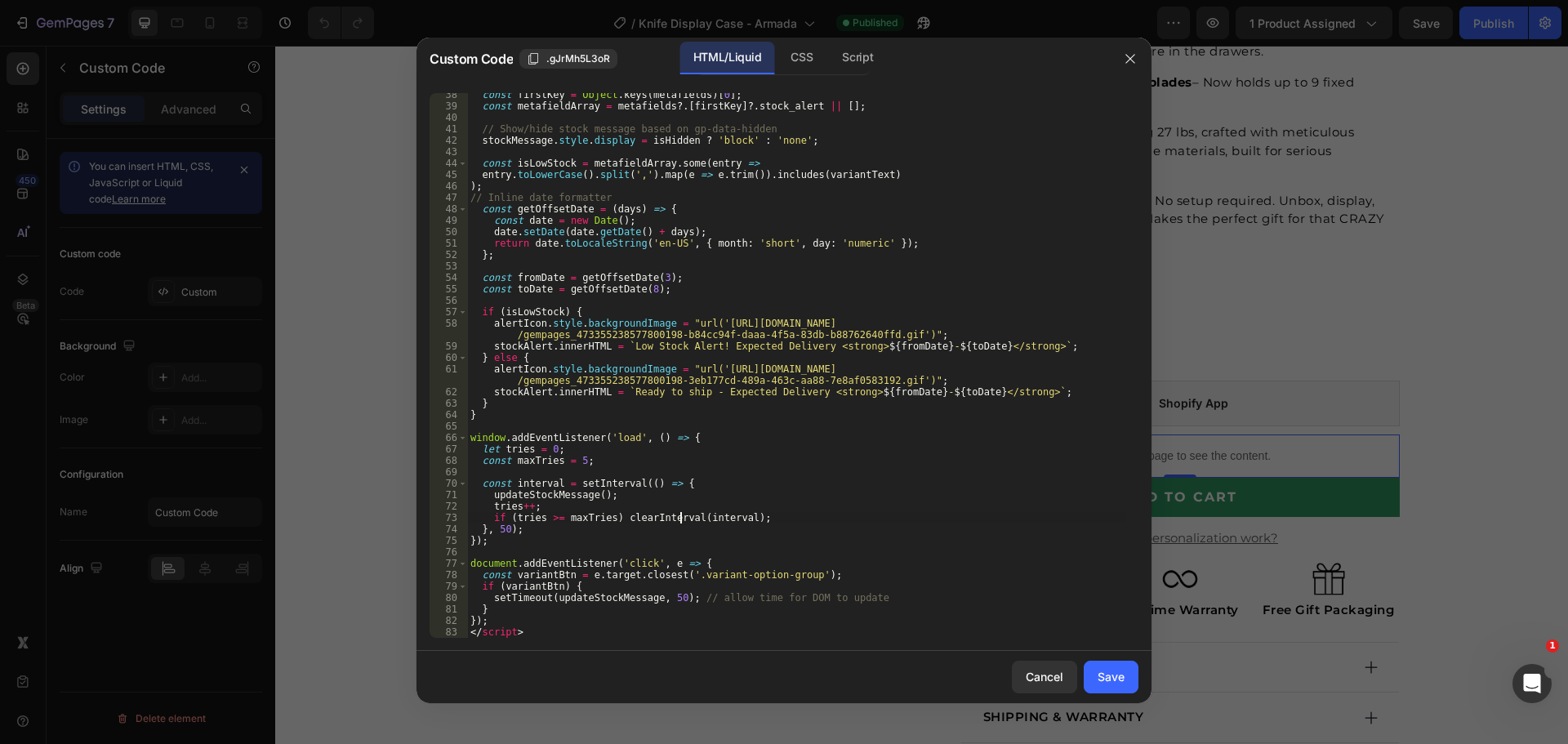
click at [660, 544] on div "const firstKey = Object . keys ( metafields ) [ 0 ] ; const metafieldArray = [G…" at bounding box center [796, 372] width 659 height 568
click at [635, 581] on div "const firstKey = Object . keys ( metafields ) [ 0 ] ; const metafieldArray = [G…" at bounding box center [796, 372] width 659 height 568
click at [624, 613] on div "const firstKey = Object . keys ( metafields ) [ 0 ] ; const metafieldArray = [G…" at bounding box center [796, 372] width 659 height 568
click at [598, 630] on div "const firstKey = Object . keys ( metafields ) [ 0 ] ; const metafieldArray = [G…" at bounding box center [796, 372] width 659 height 568
drag, startPoint x: 610, startPoint y: 611, endPoint x: 618, endPoint y: 607, distance: 8.9
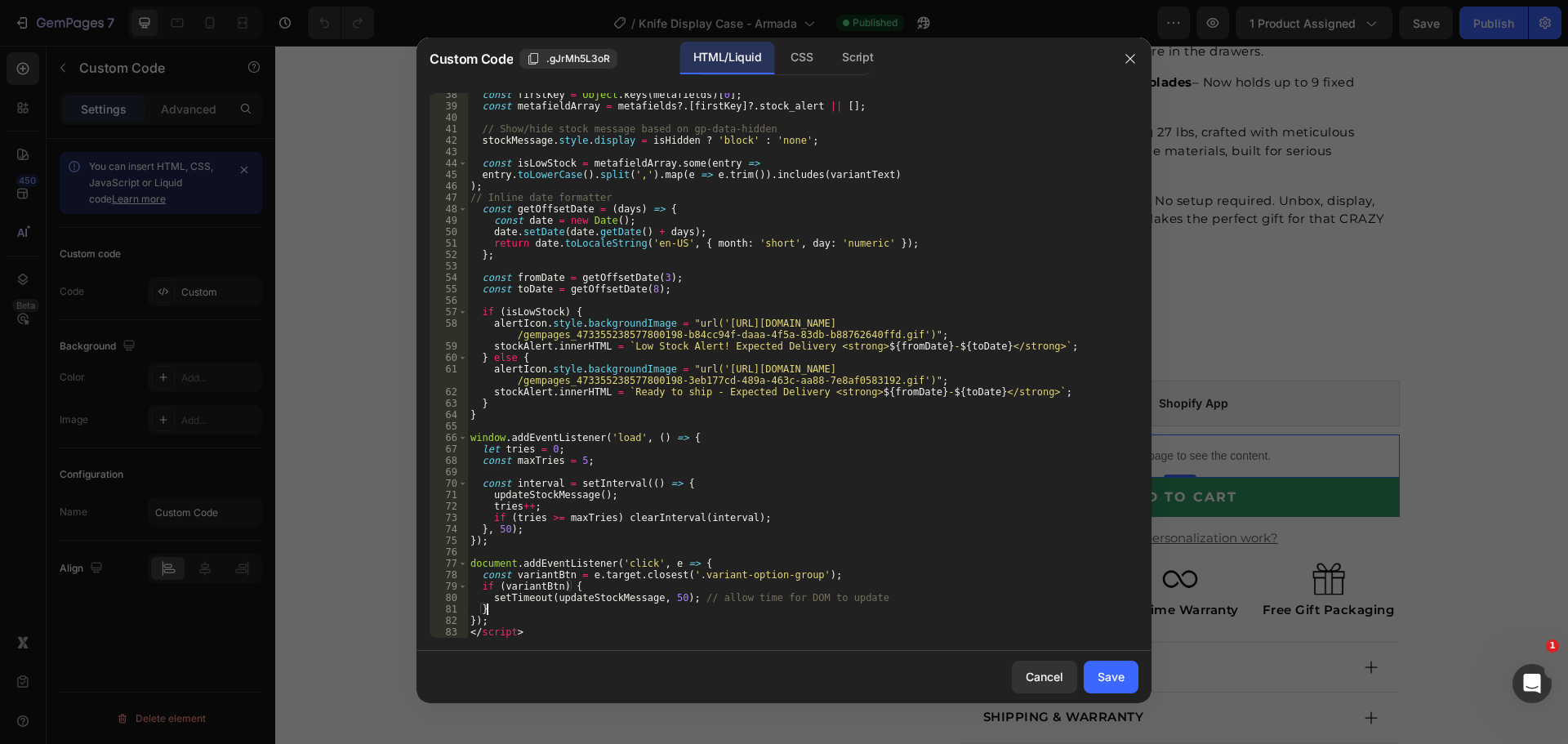
click at [610, 611] on div "const firstKey = Object . keys ( metafields ) [ 0 ] ; const metafieldArray = [G…" at bounding box center [796, 372] width 659 height 568
click at [713, 601] on div "const firstKey = Object . keys ( metafields ) [ 0 ] ; const metafieldArray = [G…" at bounding box center [796, 372] width 659 height 568
type textarea "setTimeout(updateStockMessage, 50); // allow time for DOM to update"
click at [705, 600] on div "const firstKey = Object . keys ( metafields ) [ 0 ] ; const metafieldArray = [G…" at bounding box center [796, 372] width 659 height 568
drag, startPoint x: 705, startPoint y: 600, endPoint x: 874, endPoint y: 601, distance: 169.0
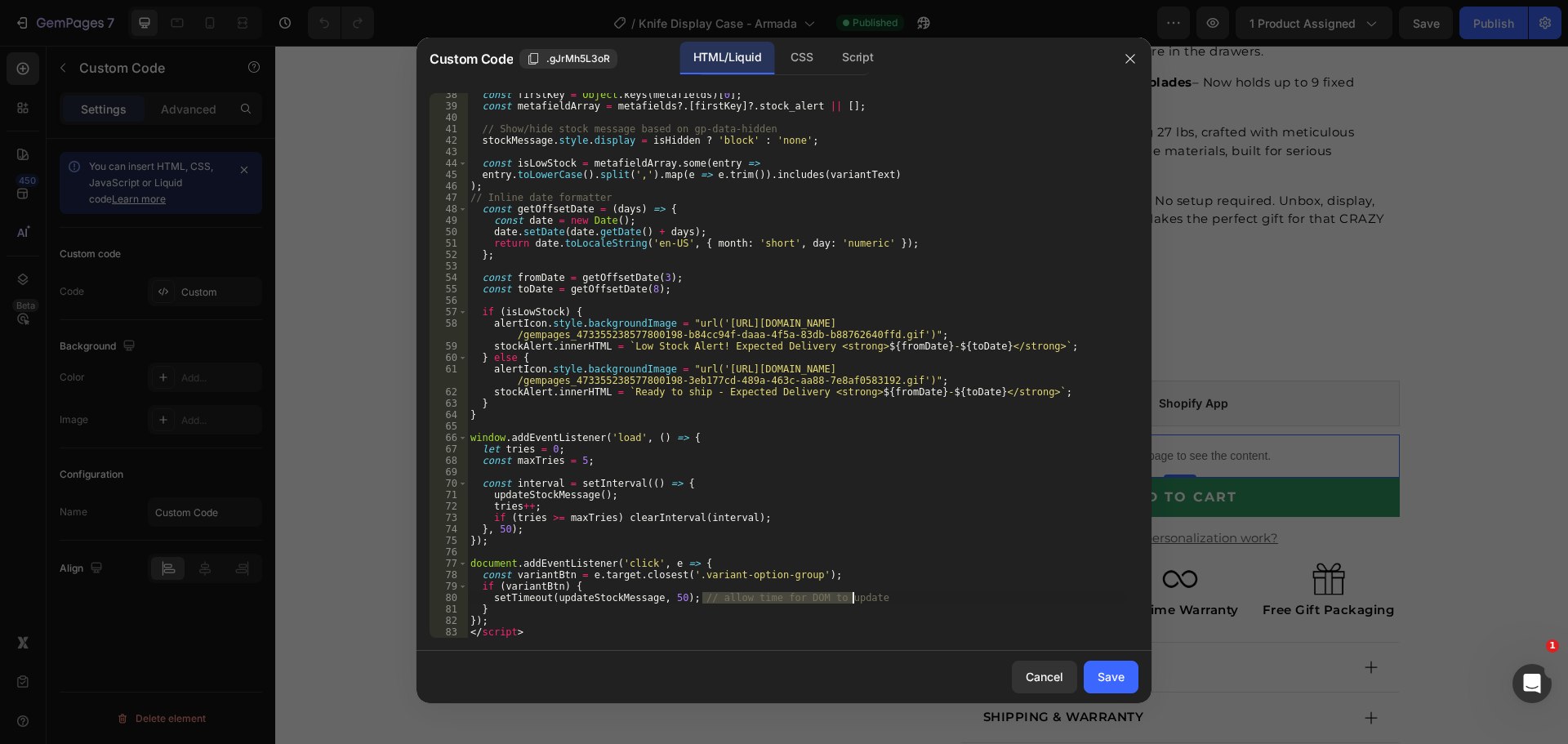
click at [874, 601] on div "const firstKey = Object . keys ( metafields ) [ 0 ] ; const metafieldArray = [G…" at bounding box center [796, 372] width 659 height 568
click at [874, 601] on div "const firstKey = Object . keys ( metafields ) [ 0 ] ; const metafieldArray = [G…" at bounding box center [796, 365] width 659 height 544
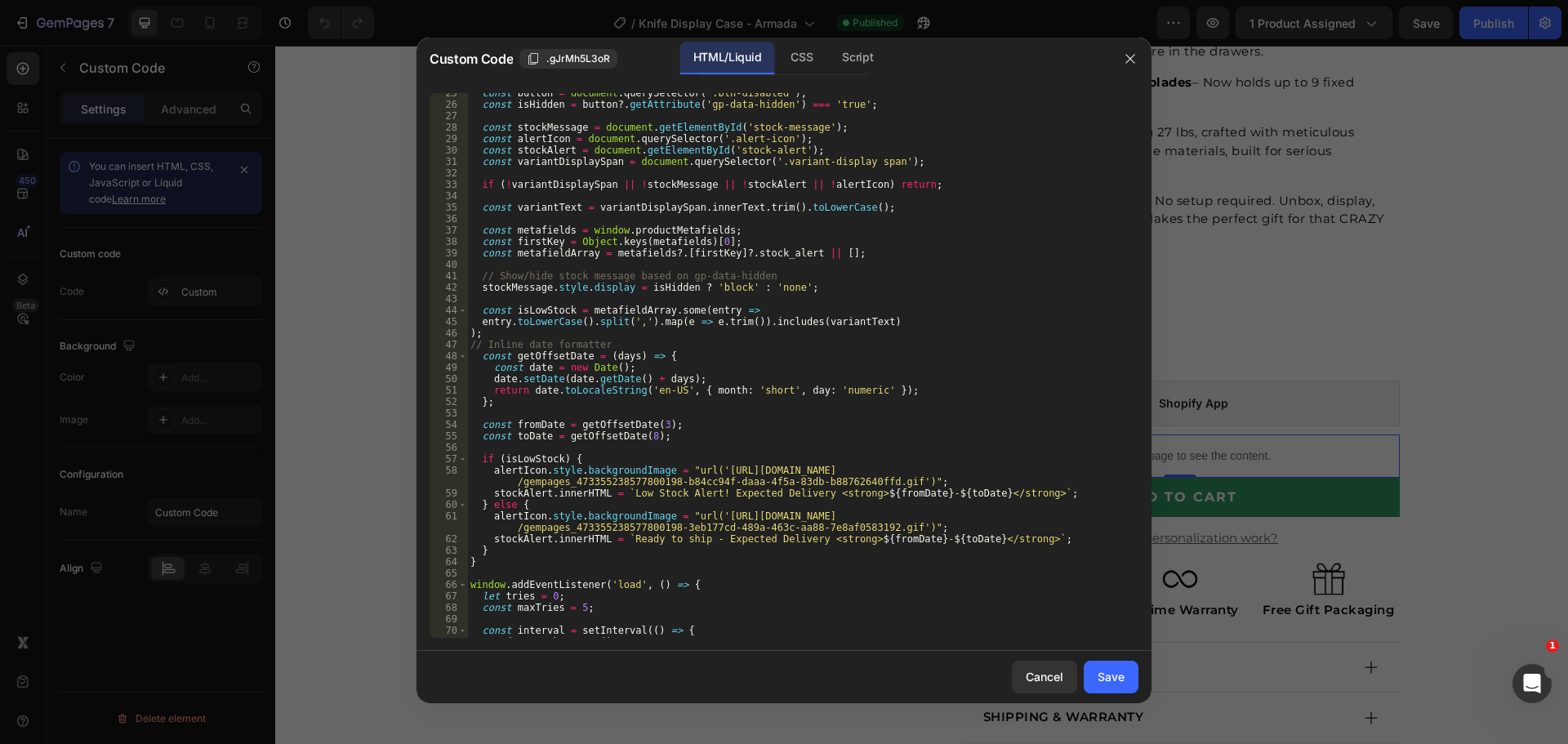
scroll to position [0, 0]
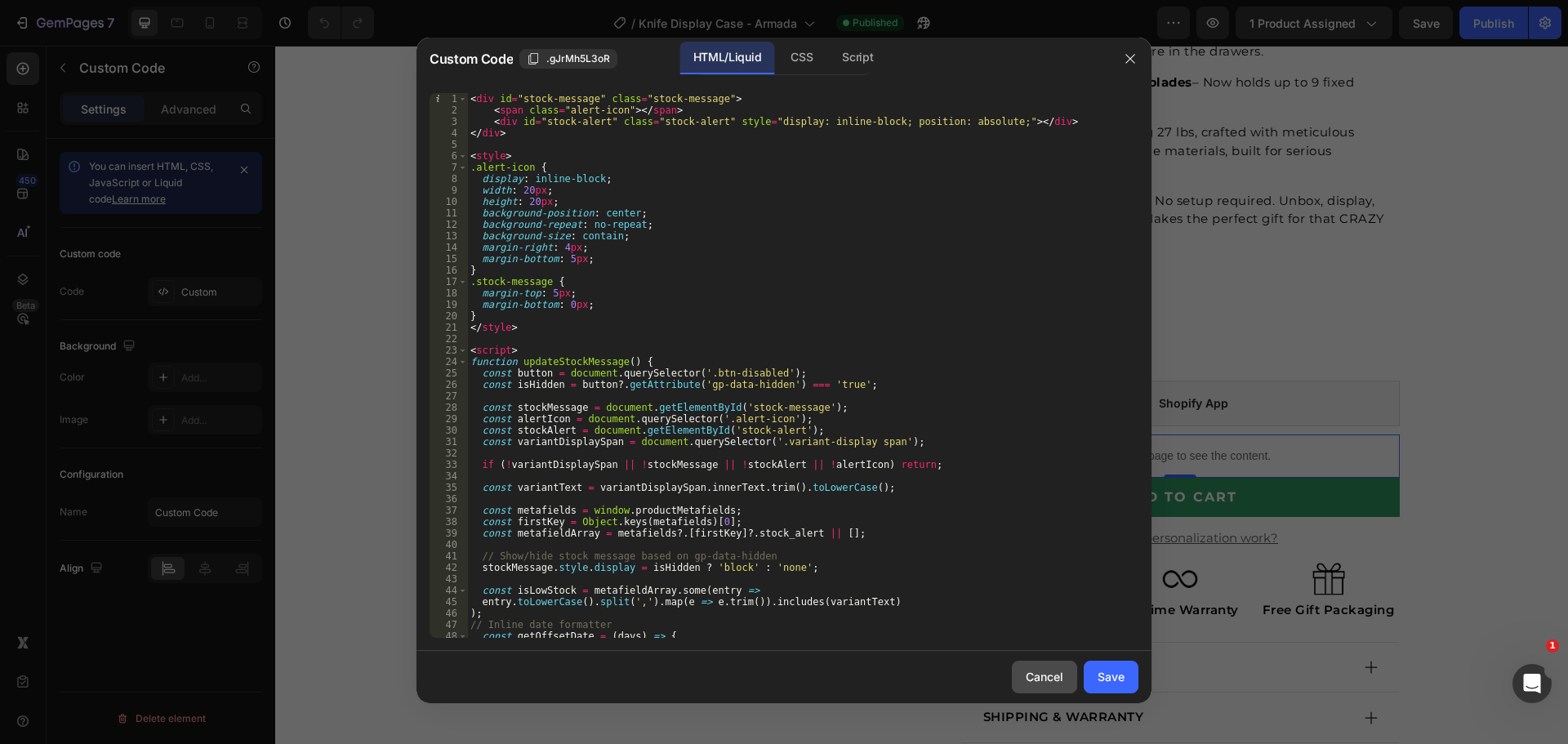
click at [1047, 686] on button "Cancel" at bounding box center [1044, 676] width 65 height 32
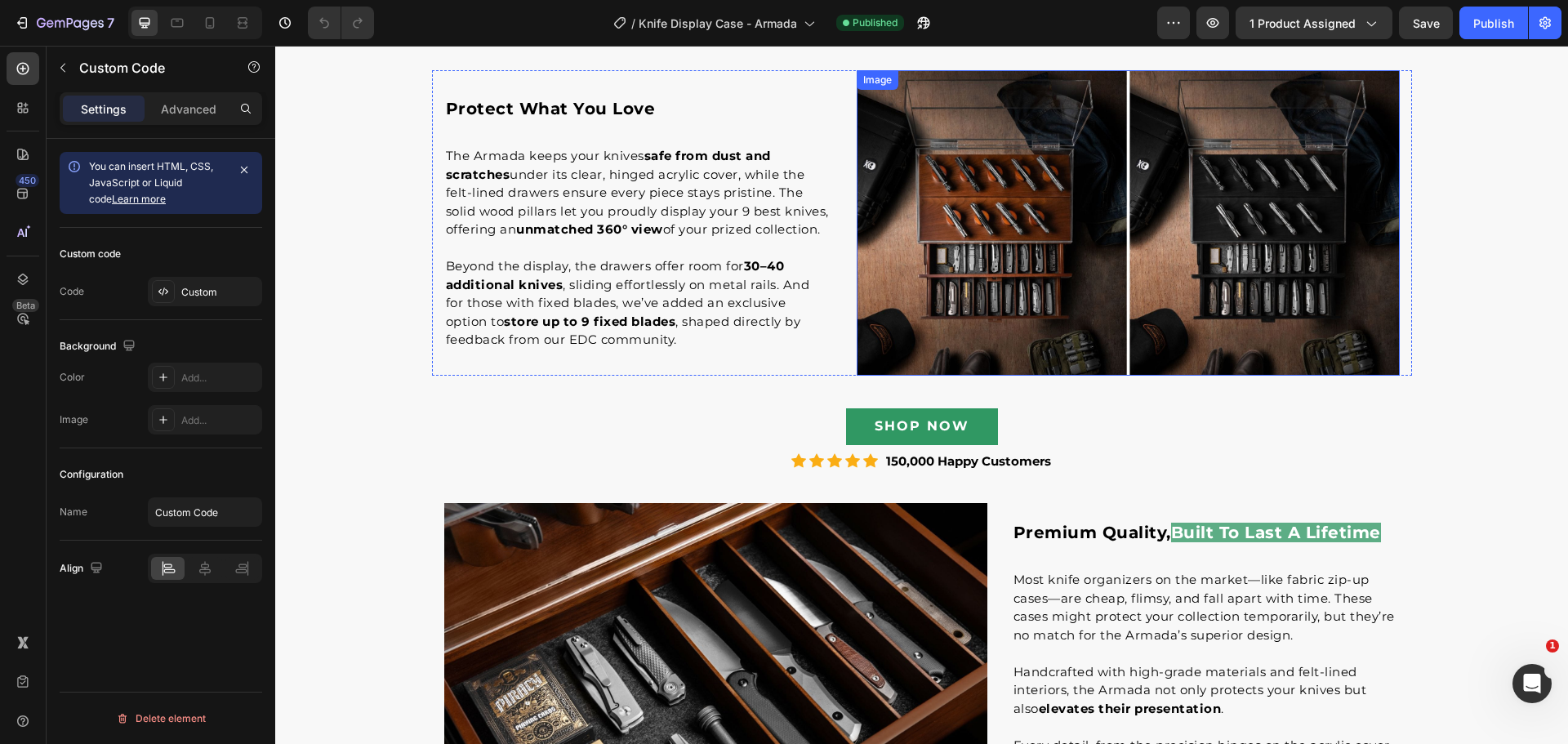
scroll to position [2450, 0]
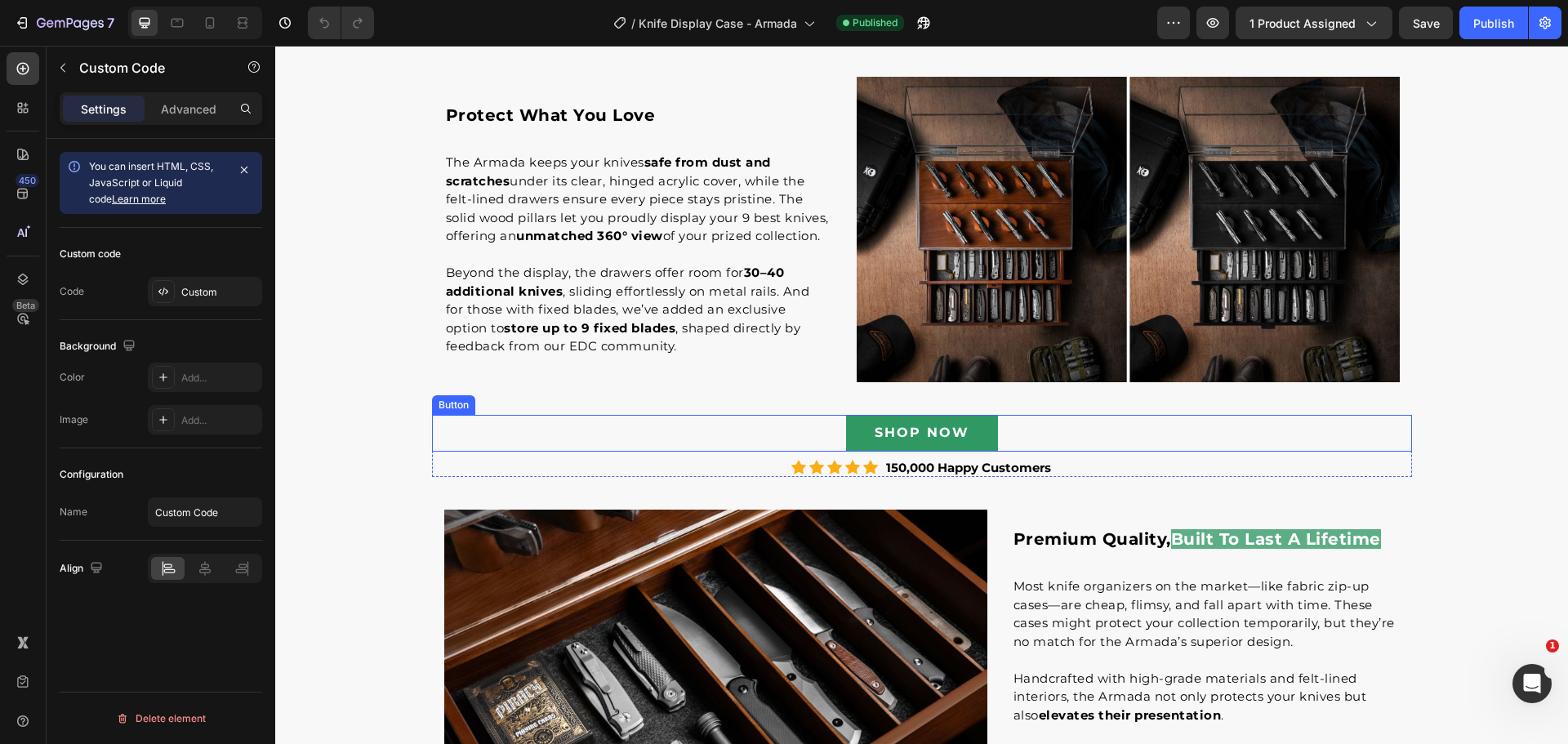
click at [1025, 430] on div "SHOP NOW Button" at bounding box center [921, 433] width 980 height 36
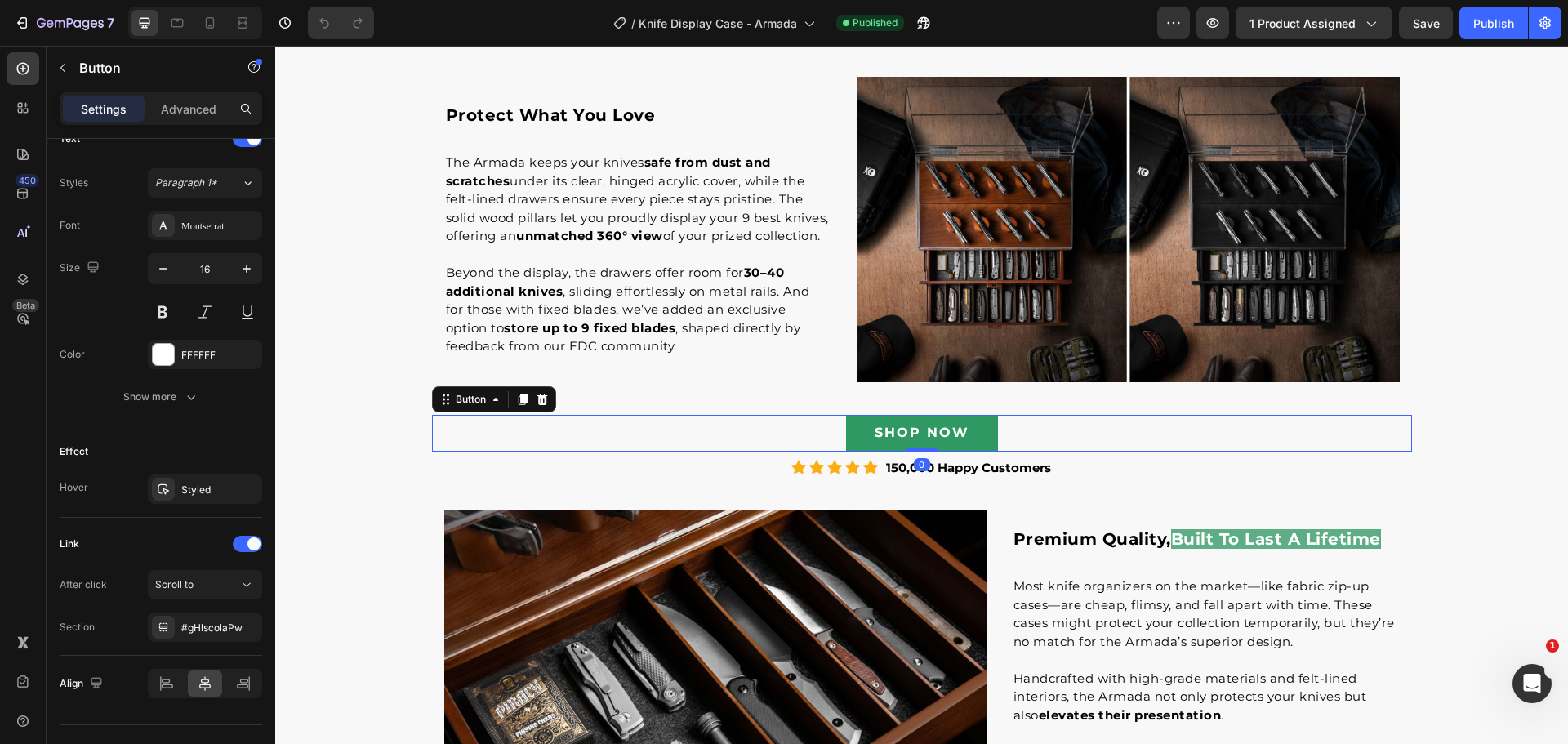
scroll to position [604, 0]
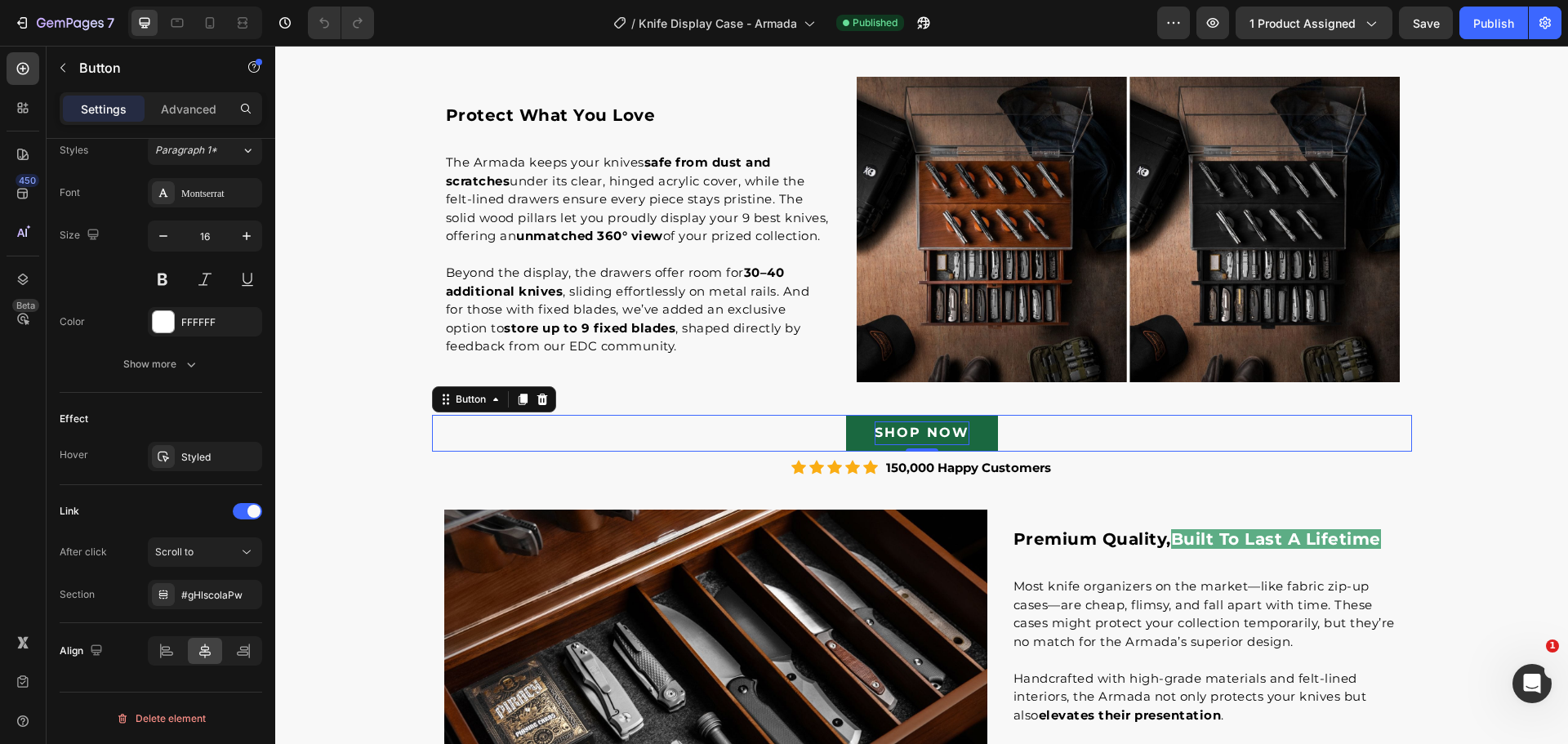
click at [949, 429] on p "SHOP NOW" at bounding box center [922, 433] width 94 height 24
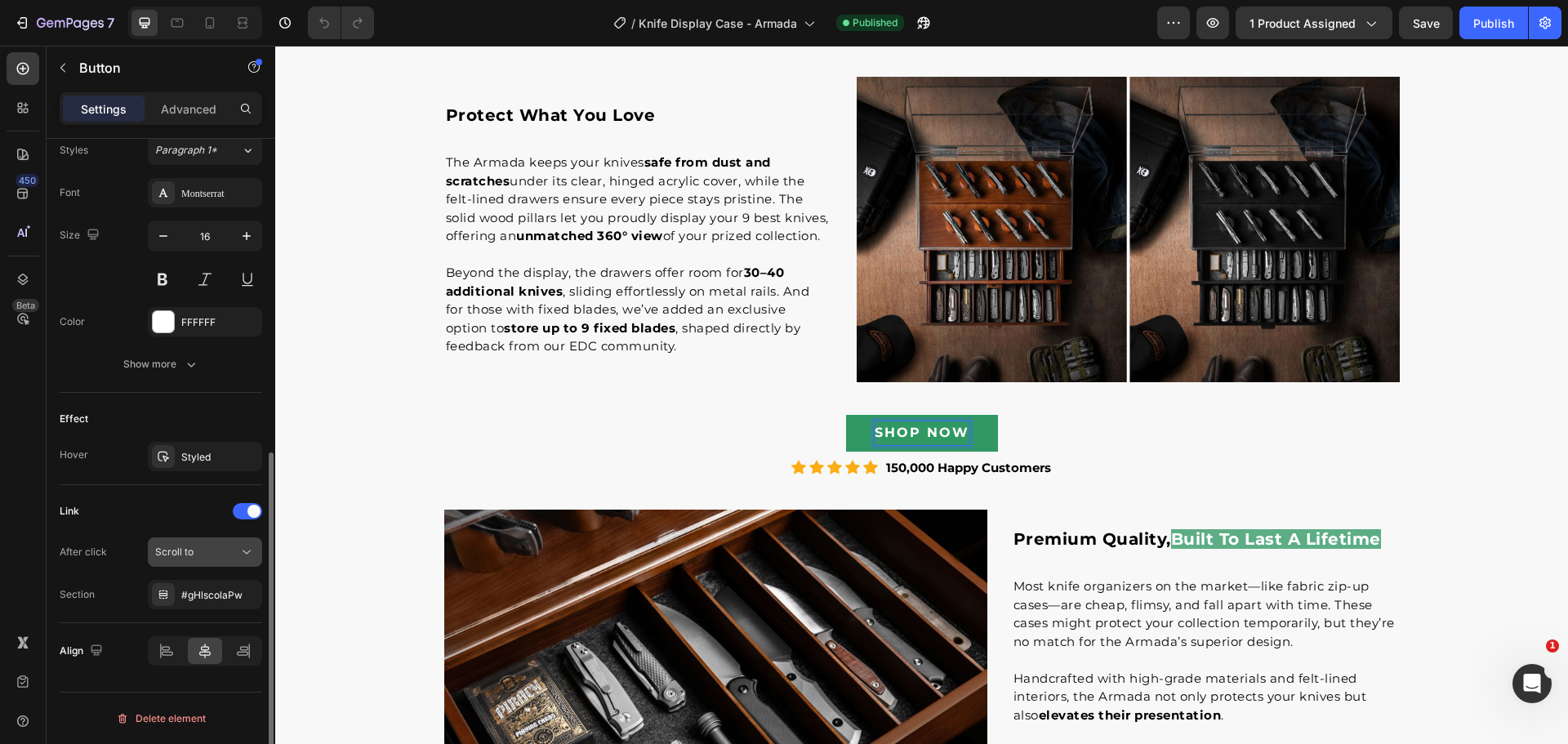
click at [217, 554] on div "Scroll to" at bounding box center [196, 552] width 84 height 15
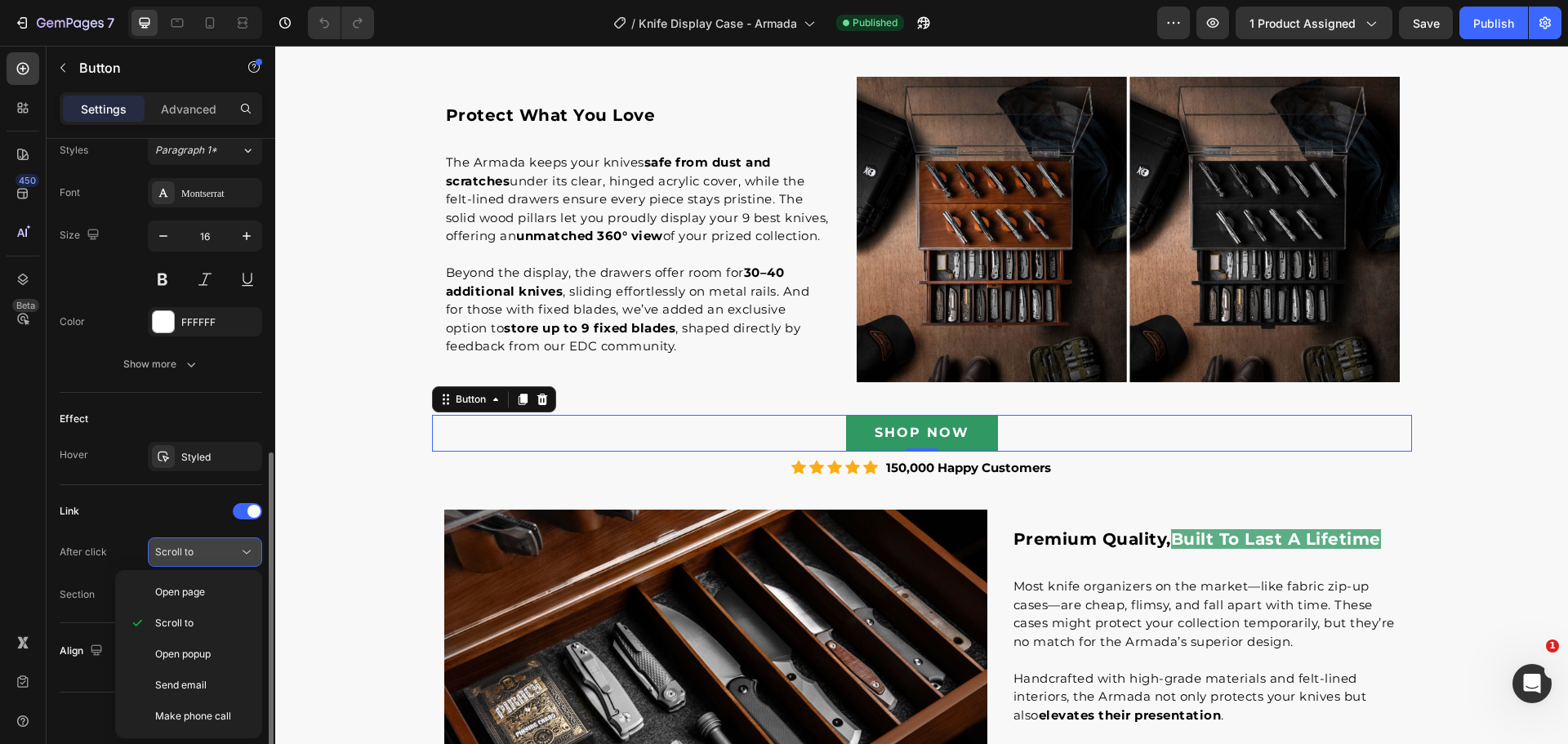
click at [217, 554] on div "Scroll to" at bounding box center [196, 552] width 84 height 15
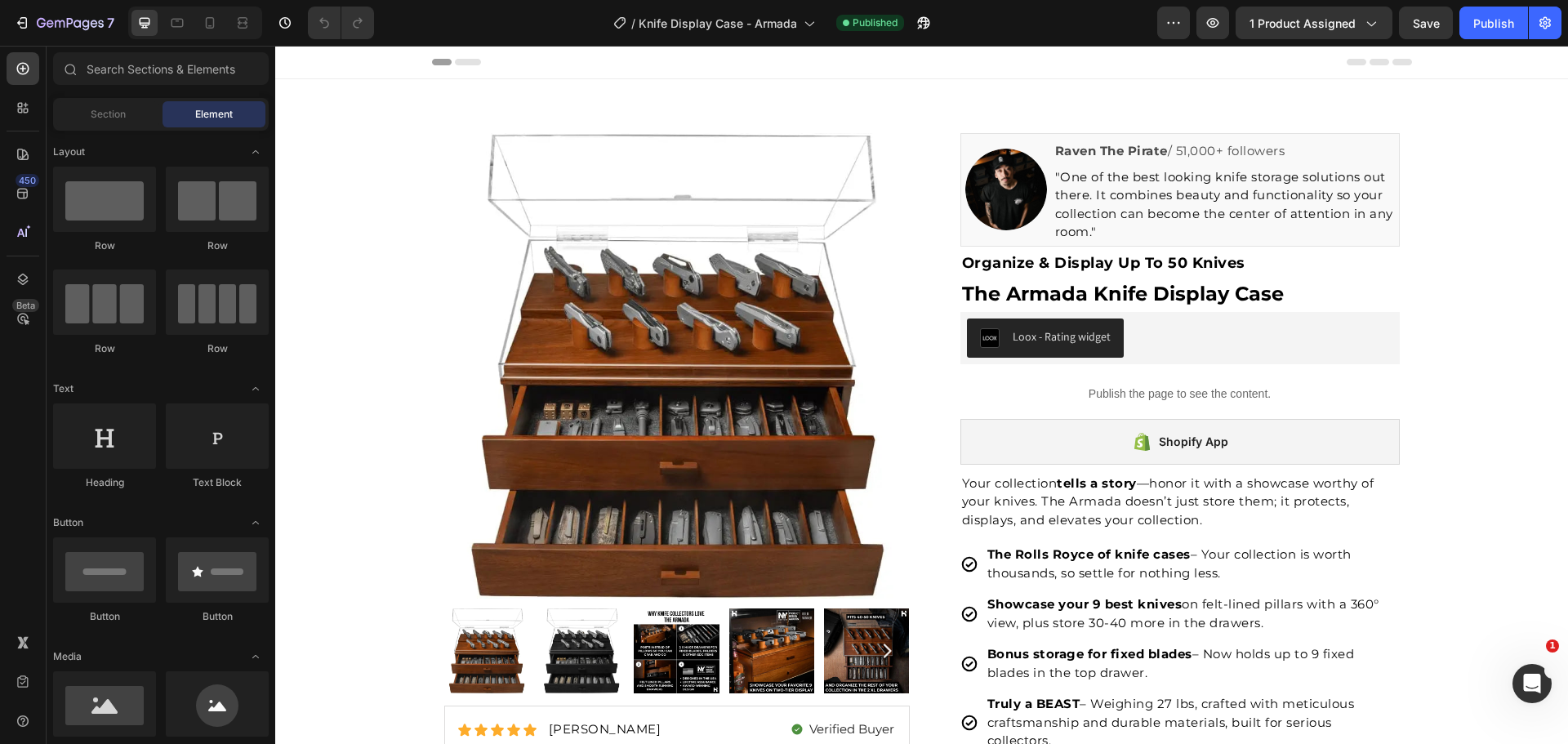
scroll to position [611, 0]
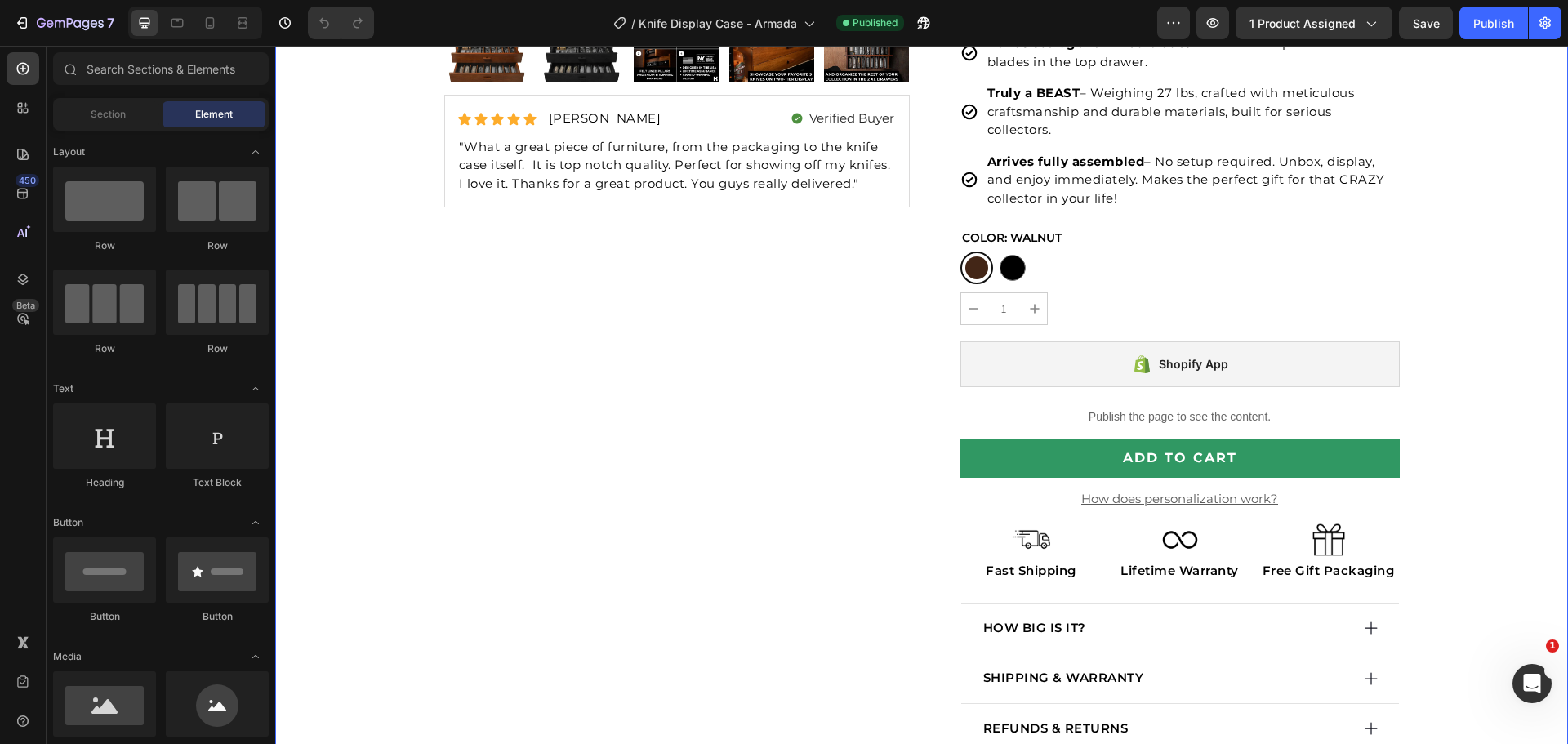
click at [1508, 253] on div "Product Images Icon Icon Icon Icon Icon Icon List [PERSON_NAME] Text Block Row …" at bounding box center [921, 237] width 1292 height 1431
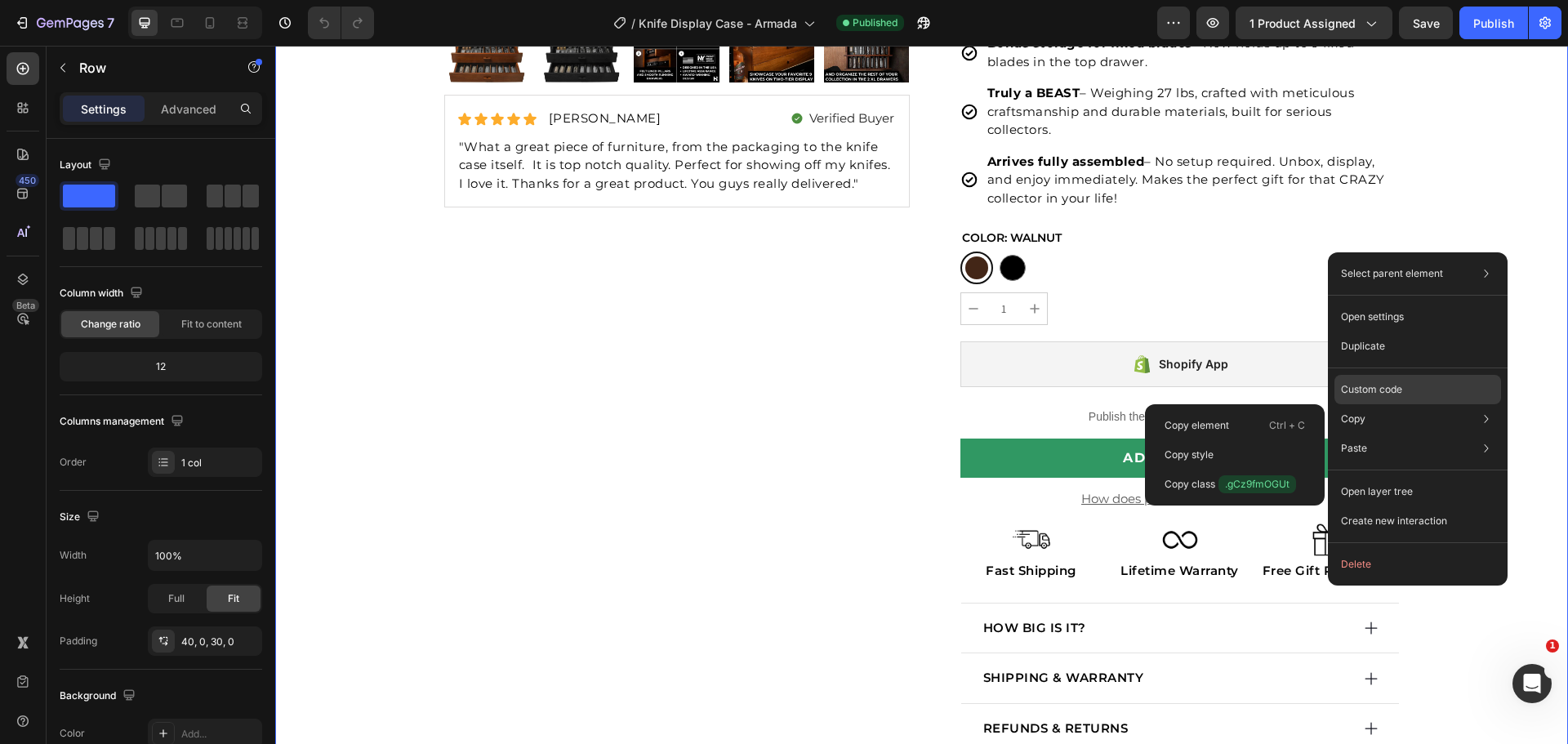
click at [1393, 433] on div "Custom code" at bounding box center [1417, 447] width 166 height 29
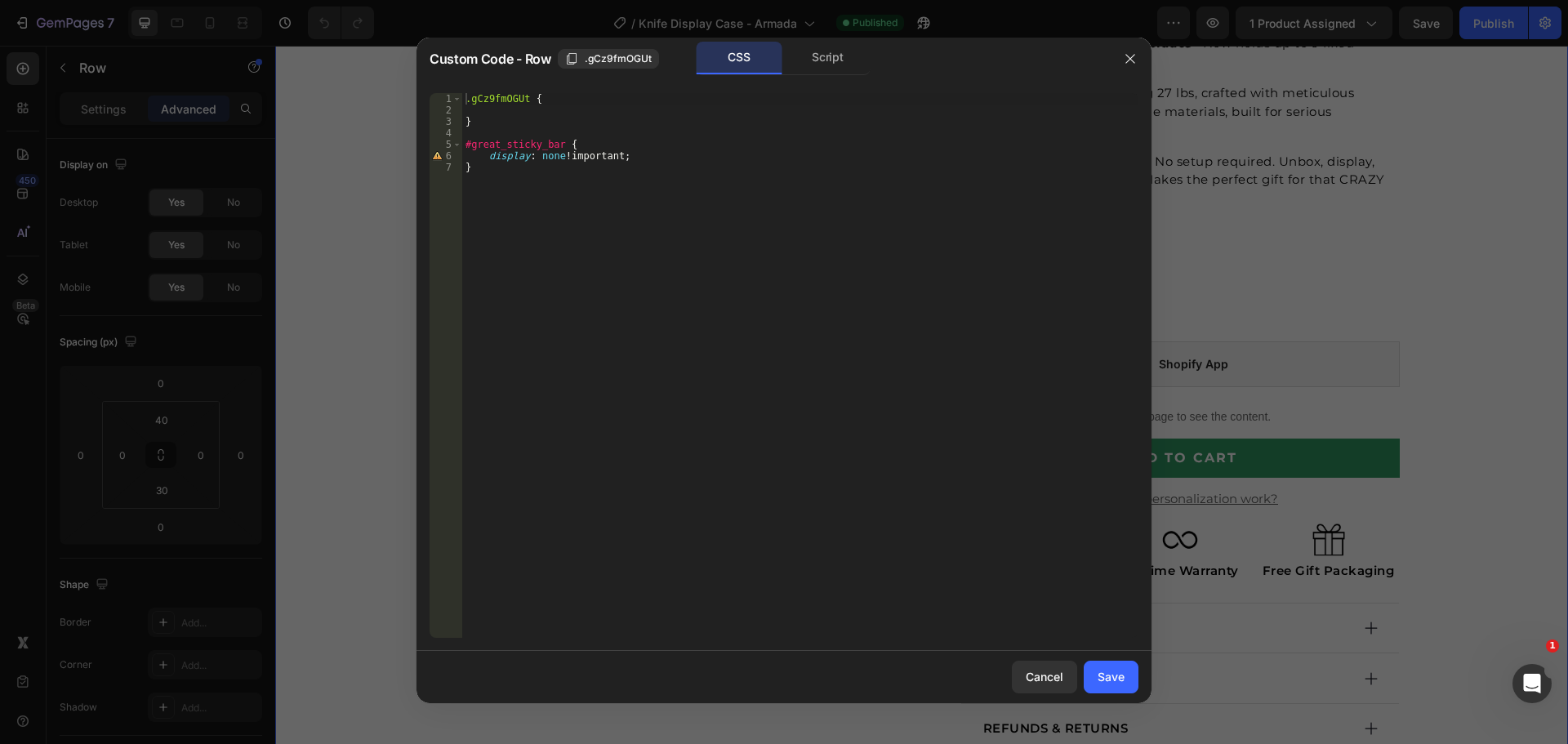
type textarea ".gCz9fmOGUt {"
click at [490, 103] on div ".gCz9fmOGUt { } #great_sticky_bar { display : none !important ; }" at bounding box center [800, 376] width 676 height 568
click at [1133, 56] on icon "button" at bounding box center [1130, 59] width 13 height 13
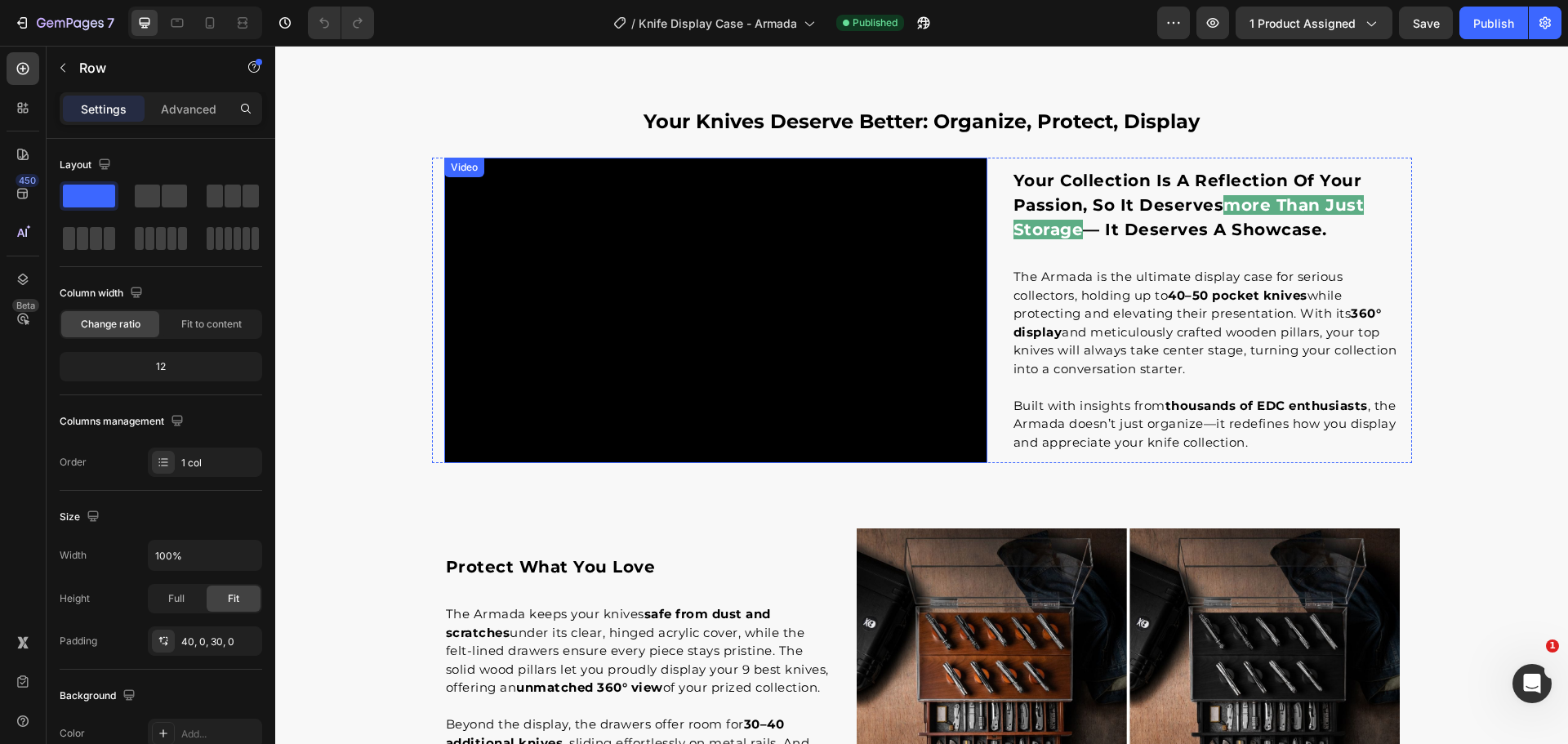
scroll to position [1759, 0]
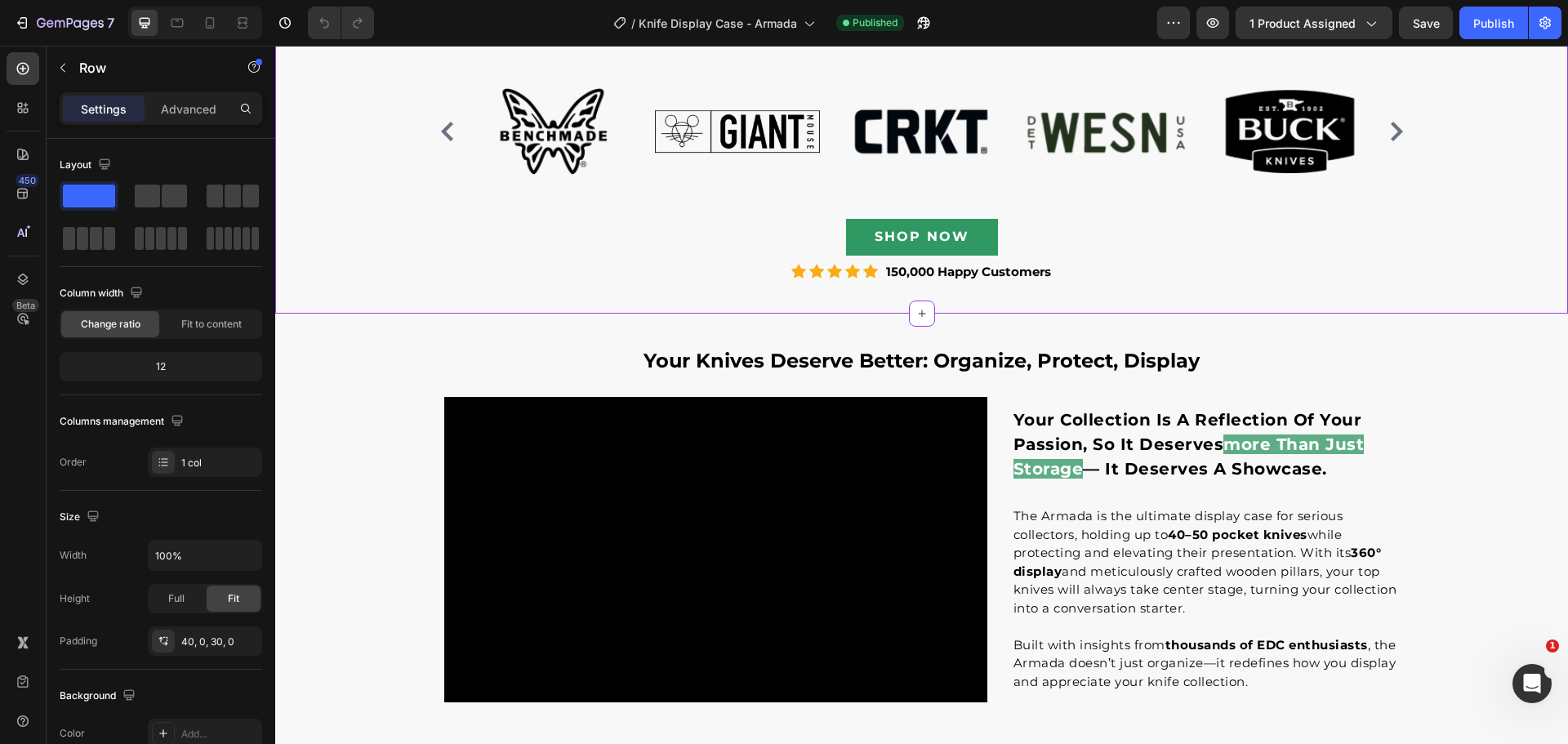
click at [1008, 237] on div "SHOP NOW Button" at bounding box center [921, 237] width 980 height 36
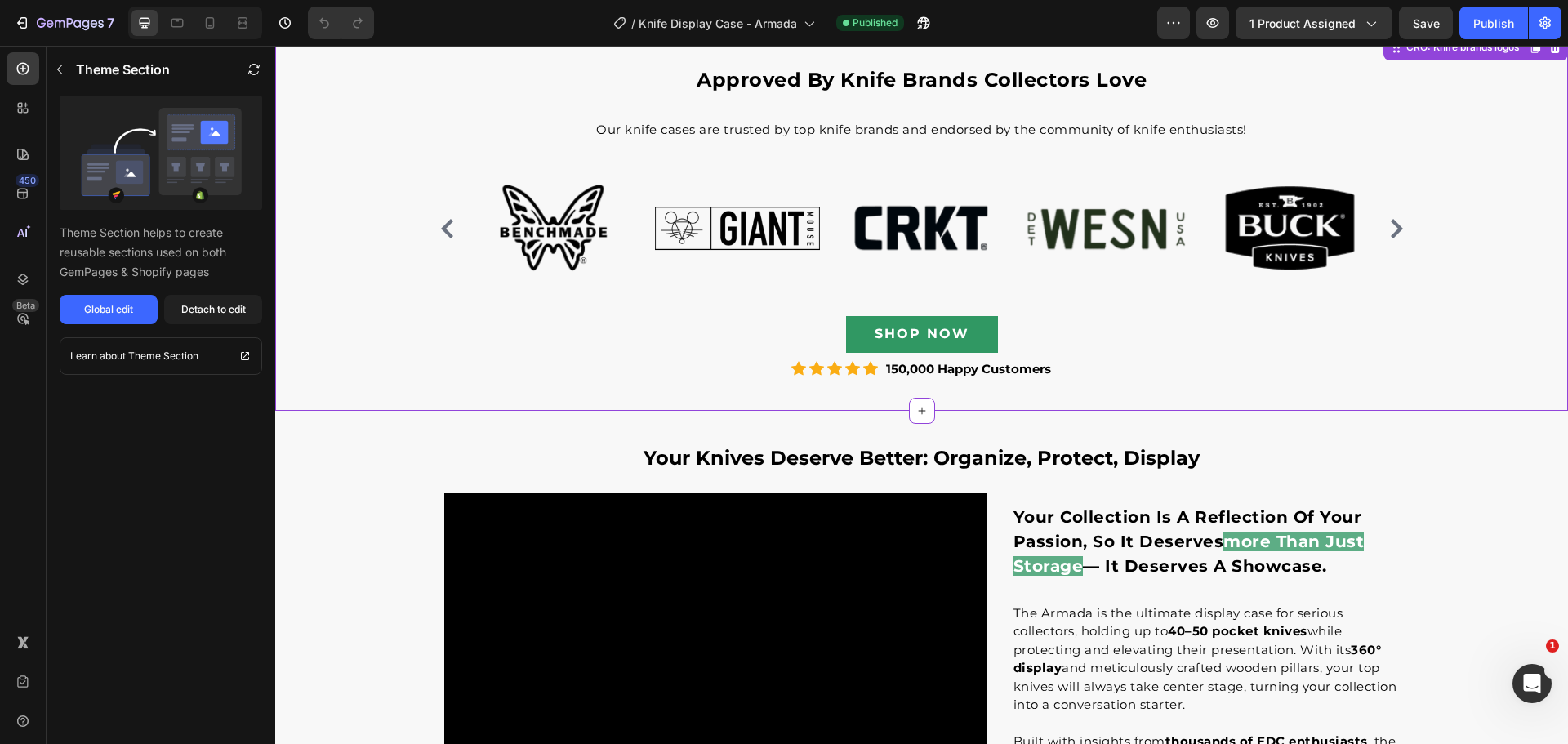
scroll to position [1350, 0]
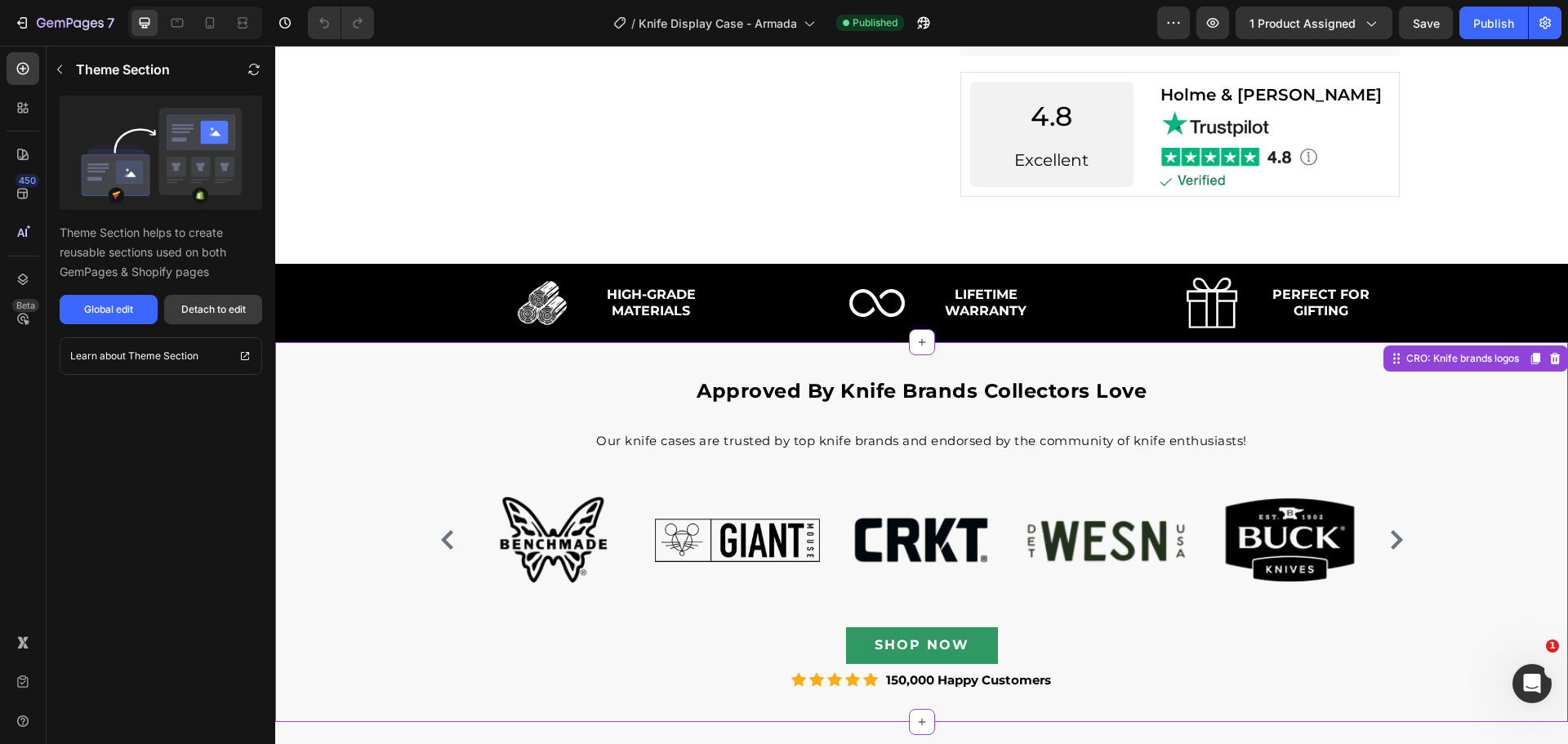
click at [221, 311] on div "Detach to edit" at bounding box center [214, 310] width 65 height 15
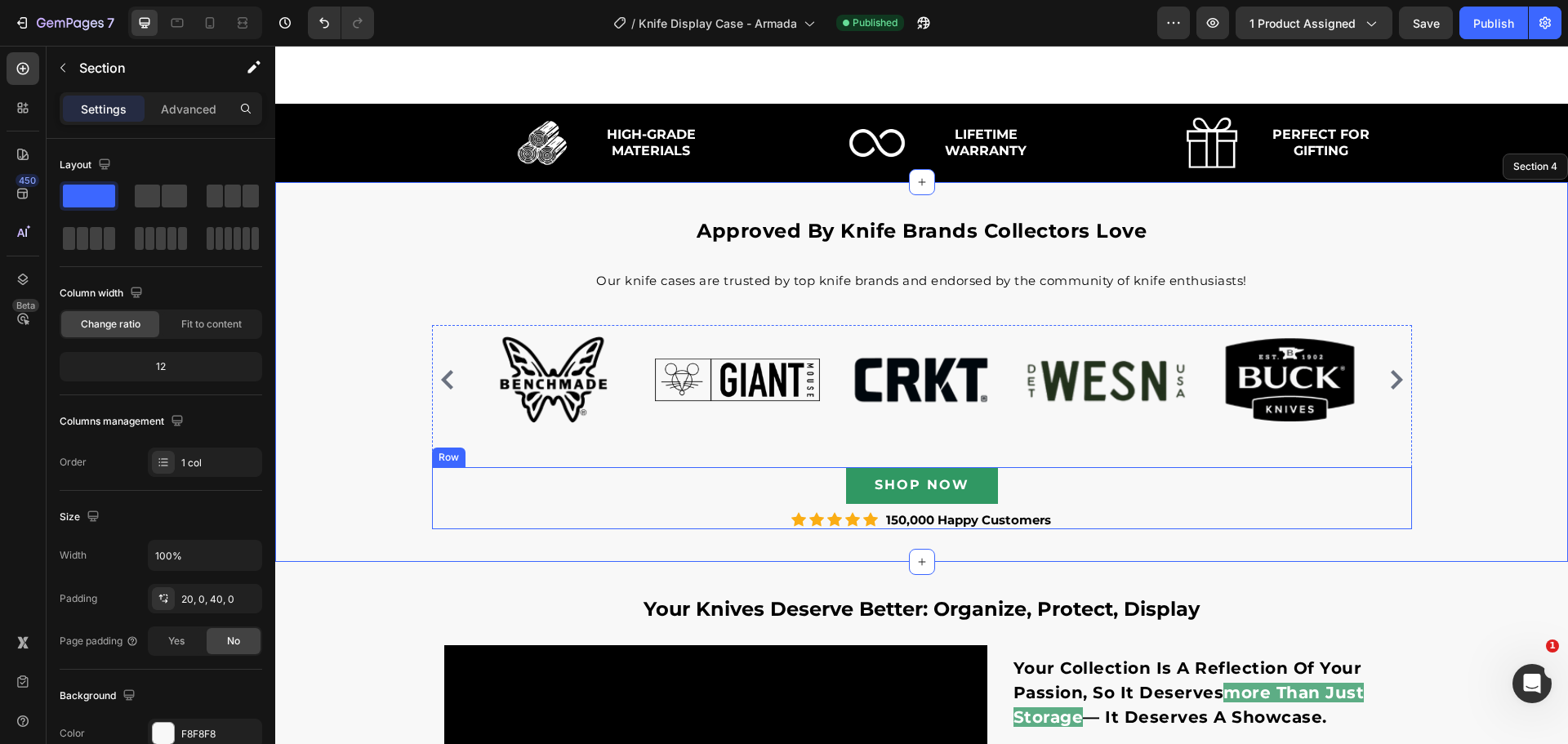
scroll to position [1514, 0]
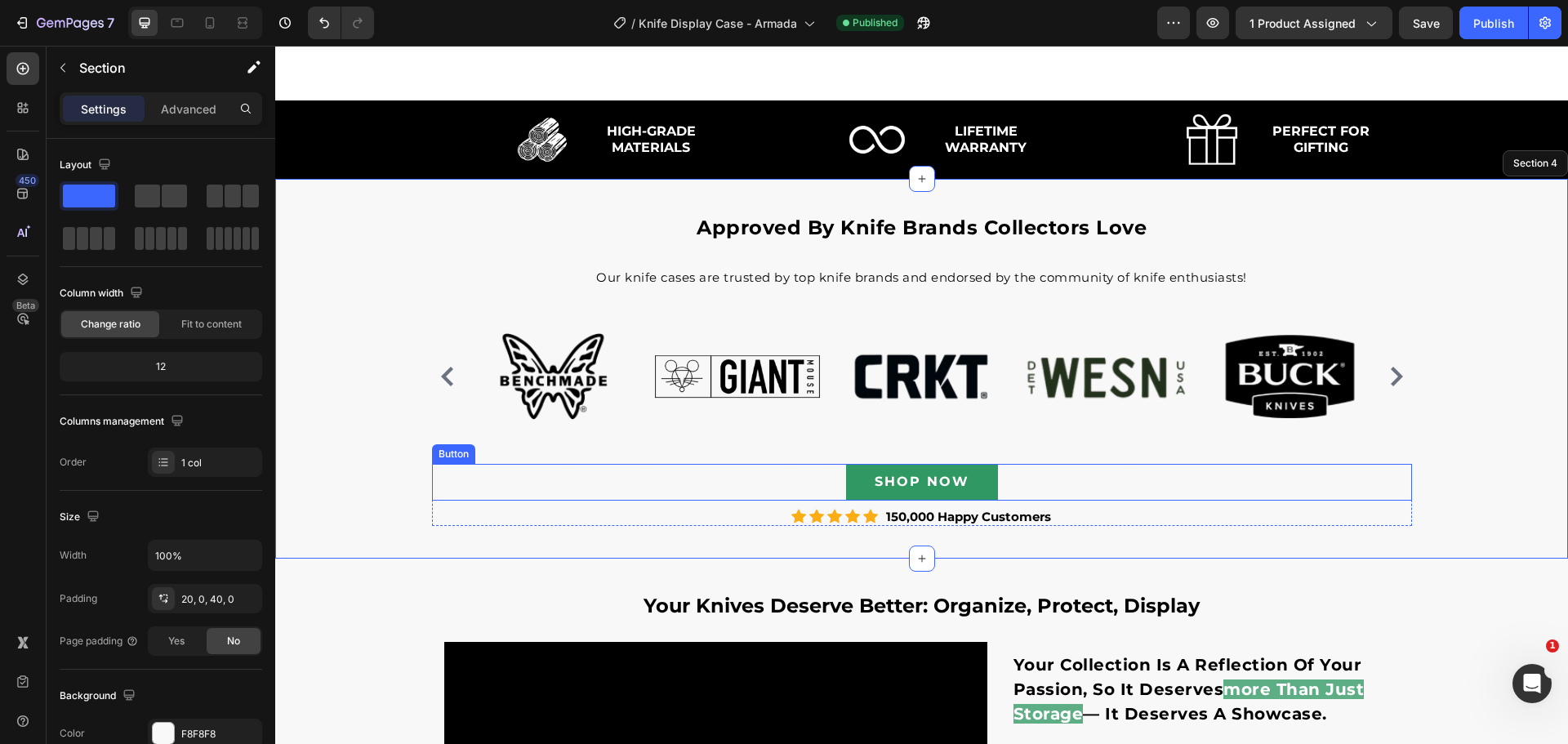
click at [1040, 481] on div "SHOP NOW Button" at bounding box center [921, 482] width 980 height 36
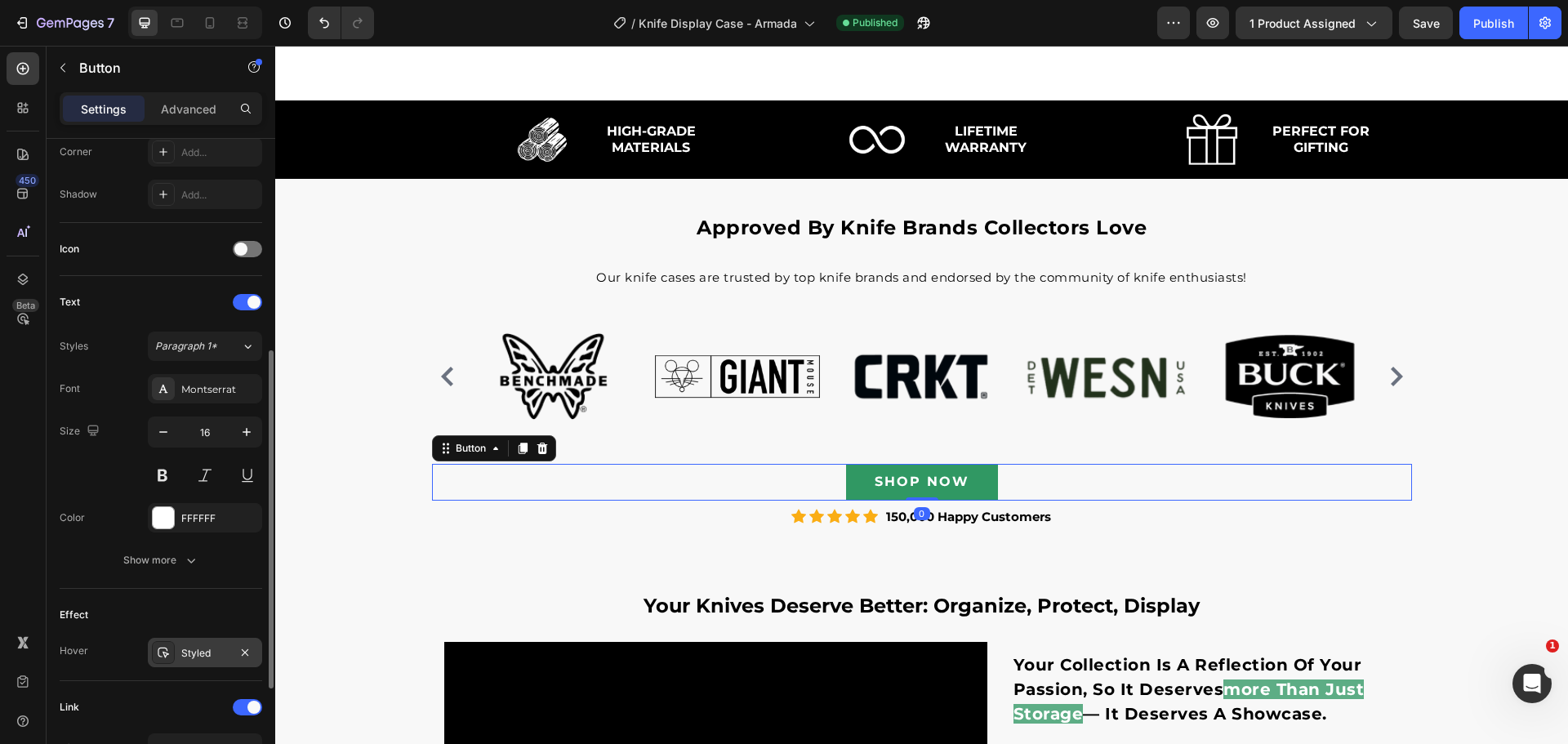
scroll to position [604, 0]
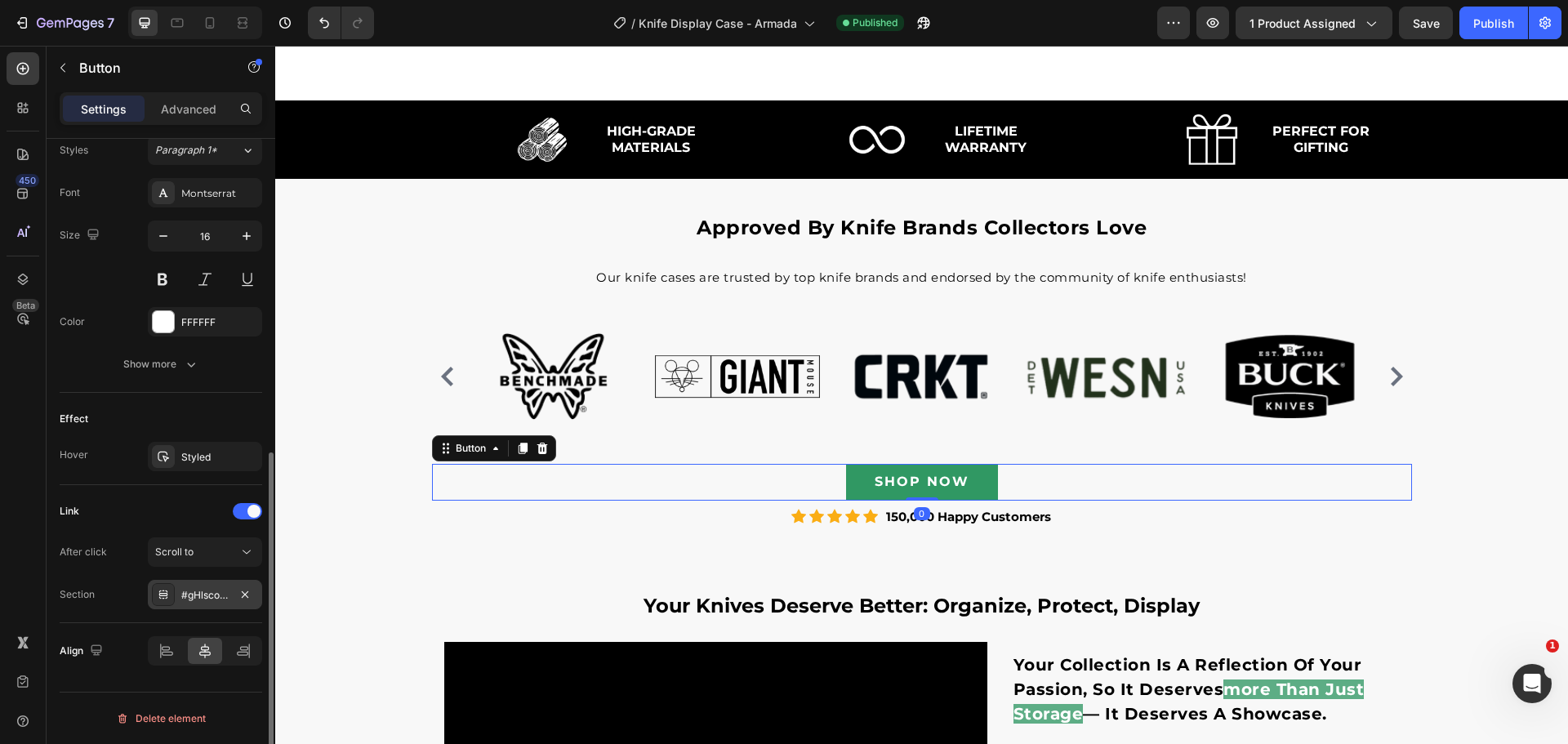
drag, startPoint x: 215, startPoint y: 588, endPoint x: 224, endPoint y: 591, distance: 9.5
click at [215, 589] on div "#gHlscolaPw" at bounding box center [205, 596] width 47 height 15
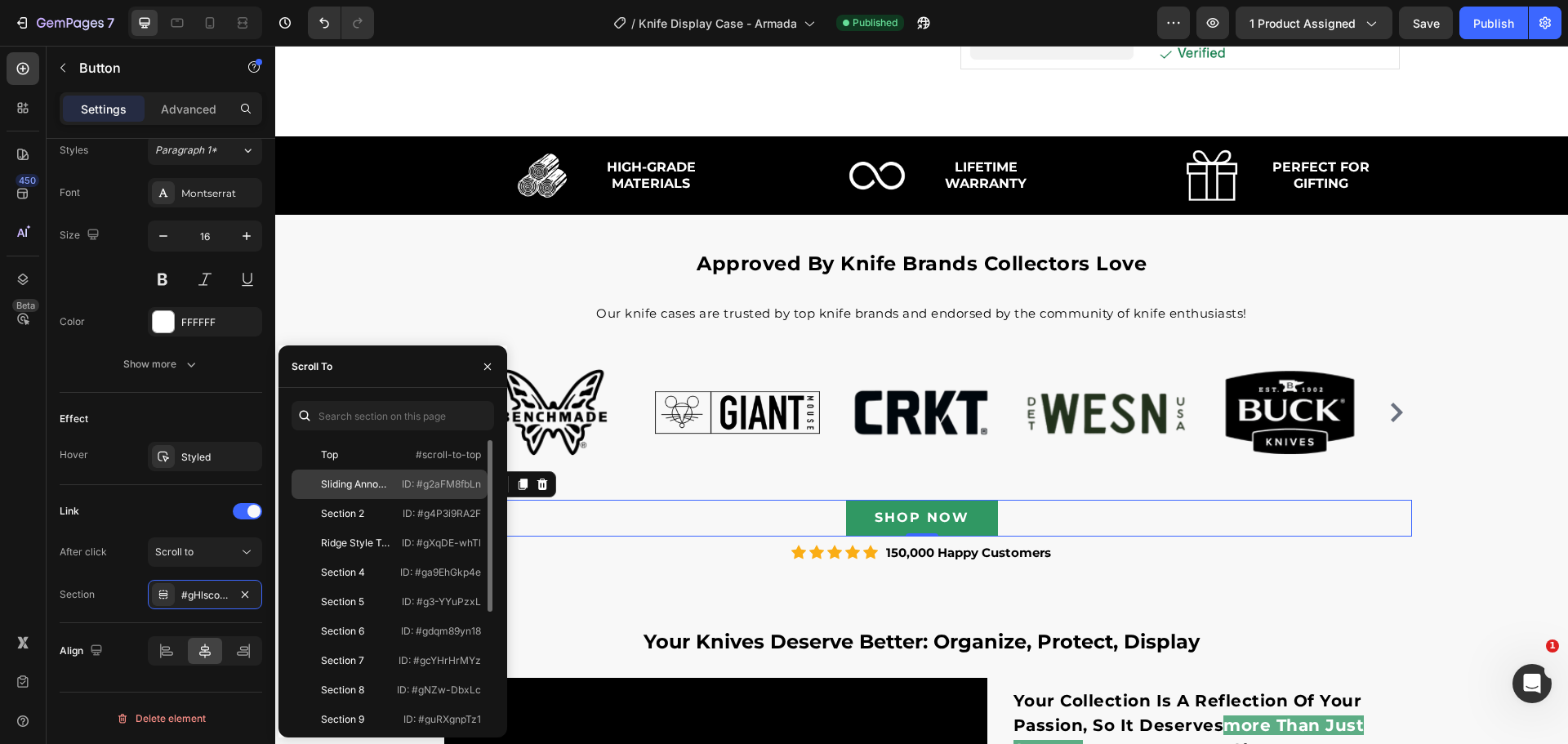
scroll to position [1432, 0]
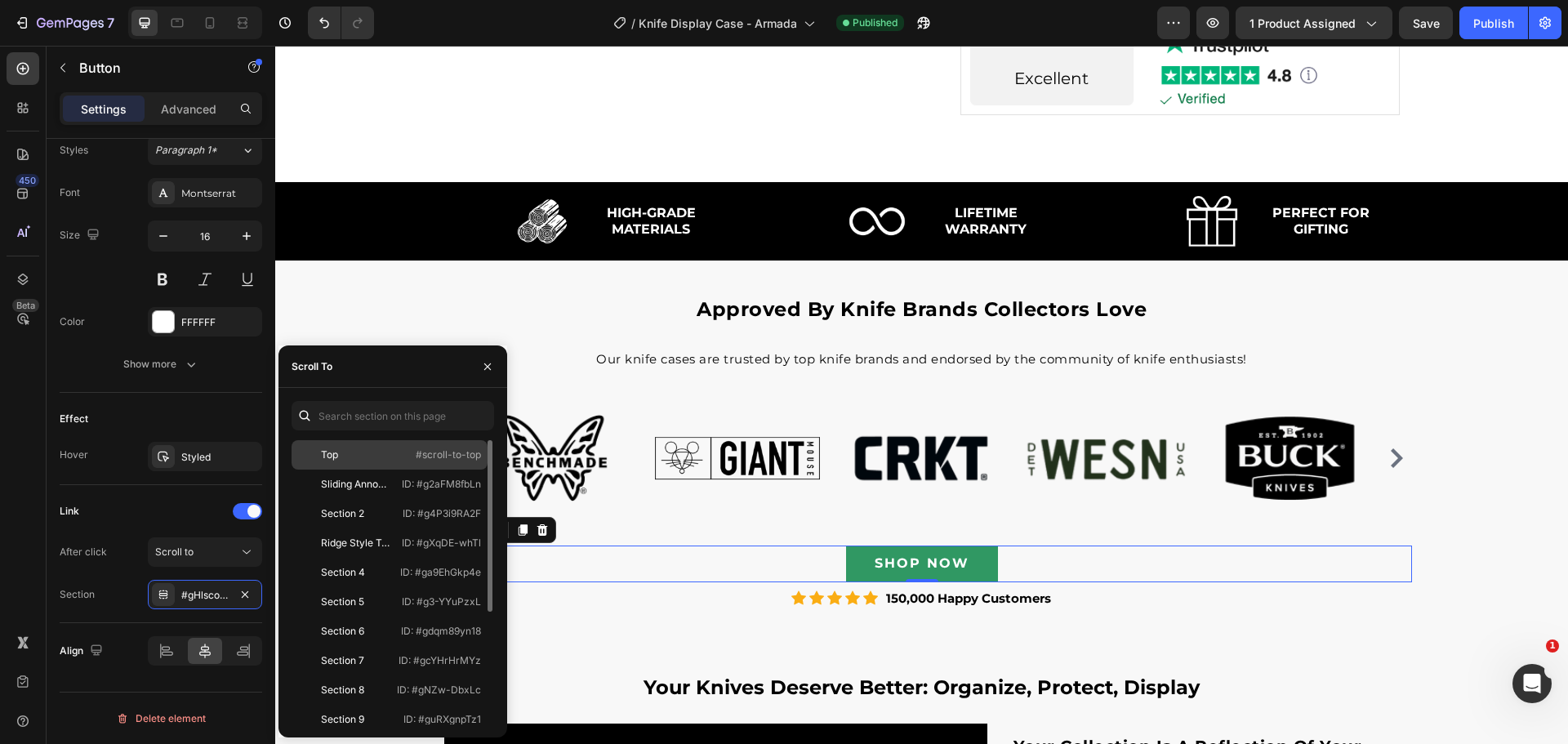
click at [379, 458] on div "Top" at bounding box center [345, 455] width 94 height 15
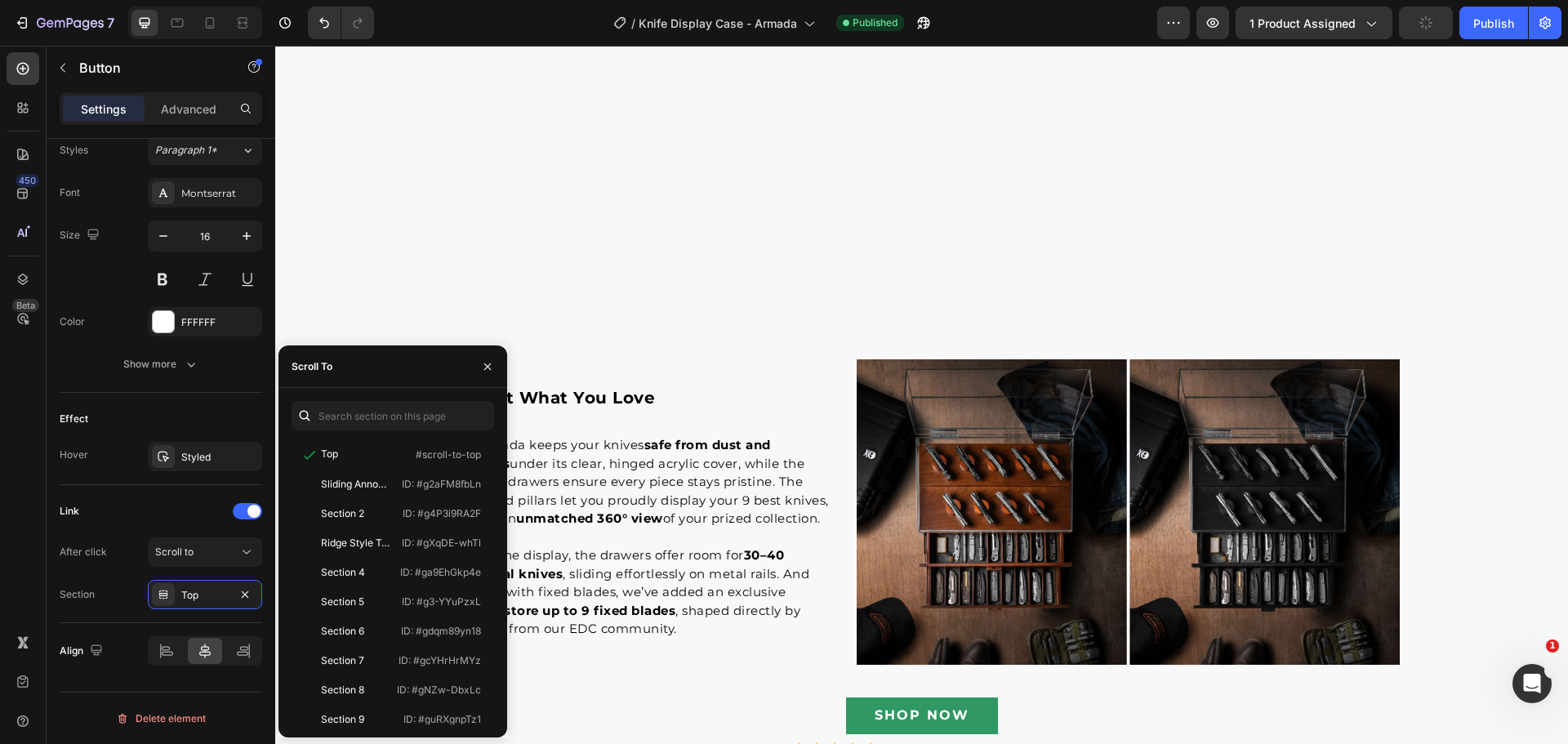
scroll to position [2657, 0]
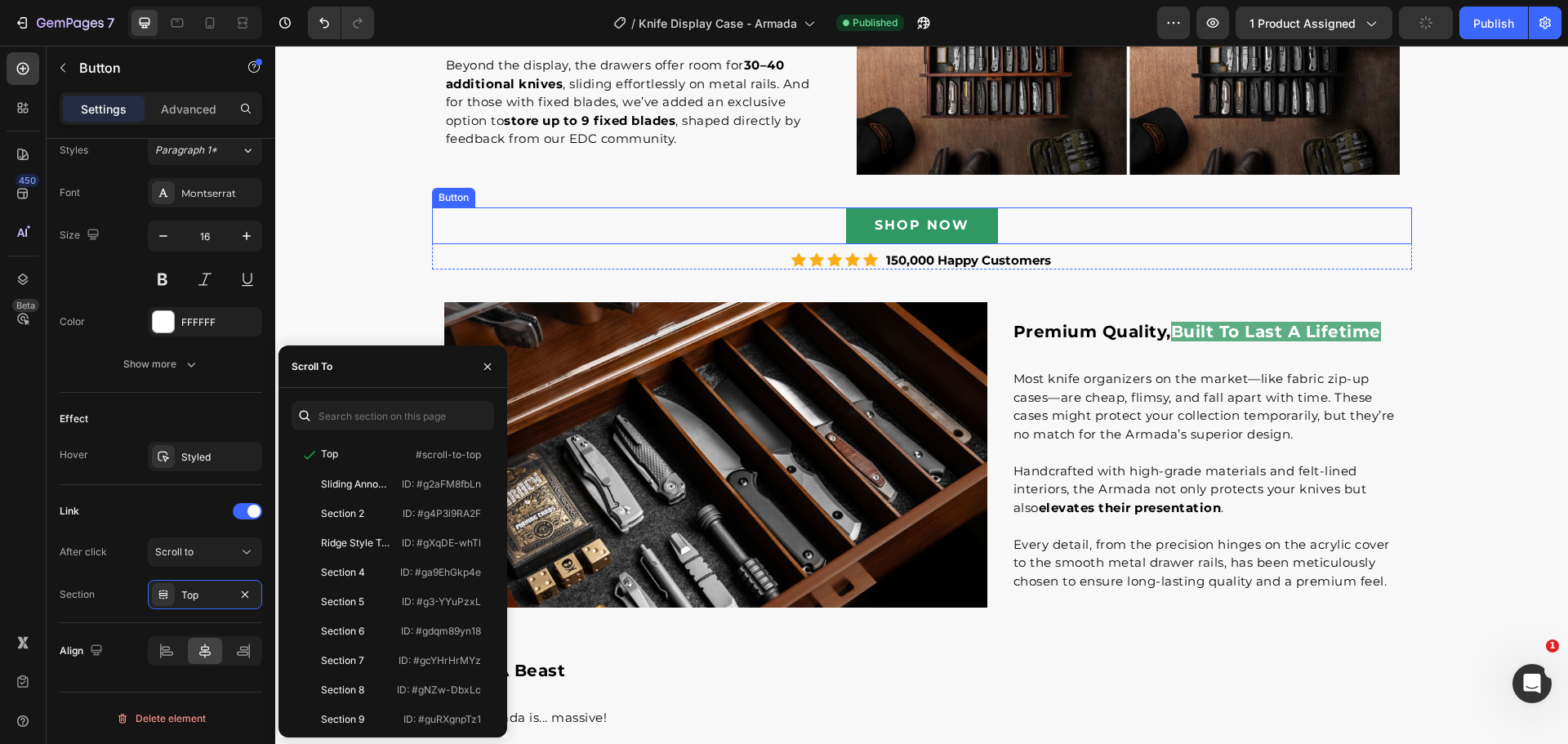
click at [1077, 220] on div "SHOP NOW Button" at bounding box center [921, 225] width 980 height 36
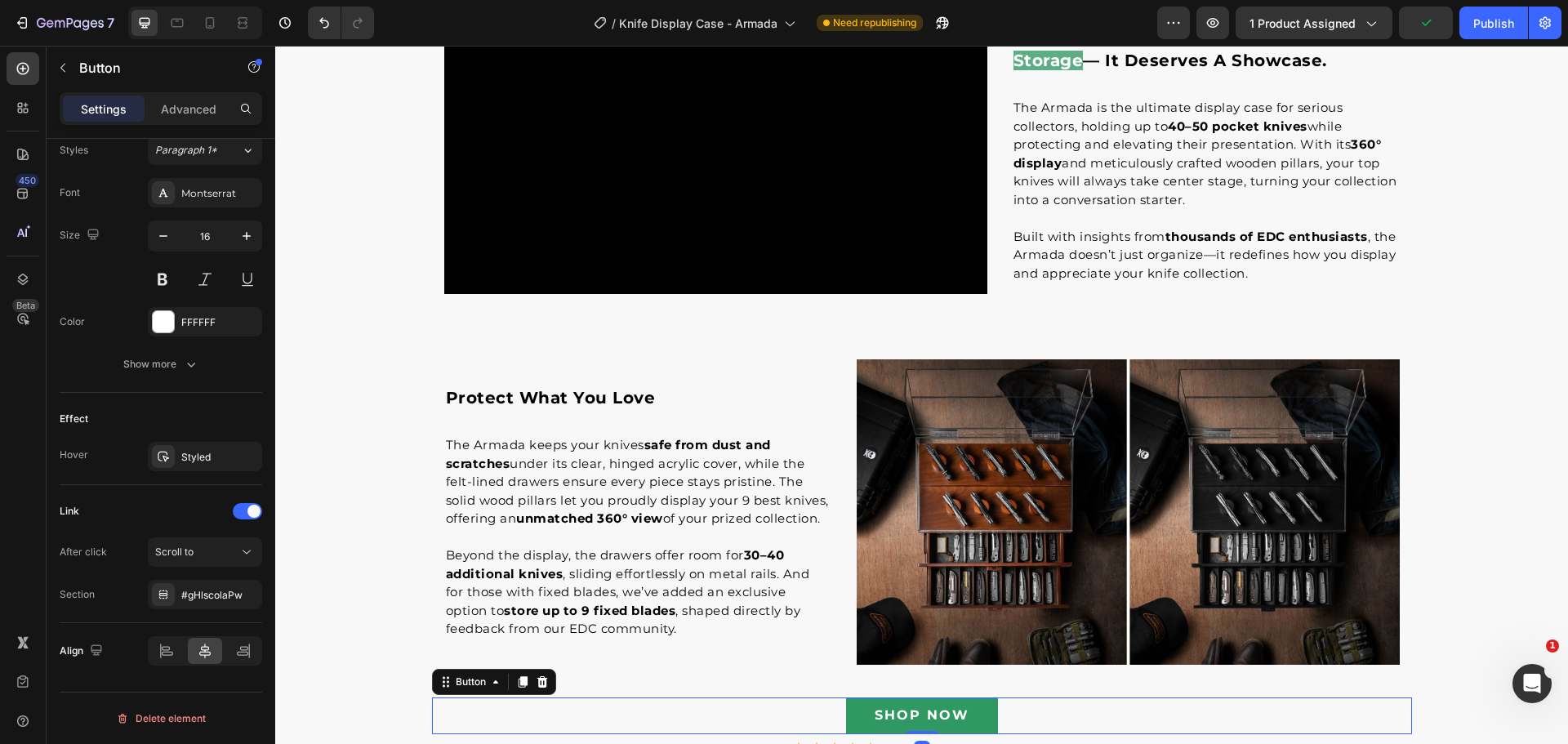
scroll to position [1678, 0]
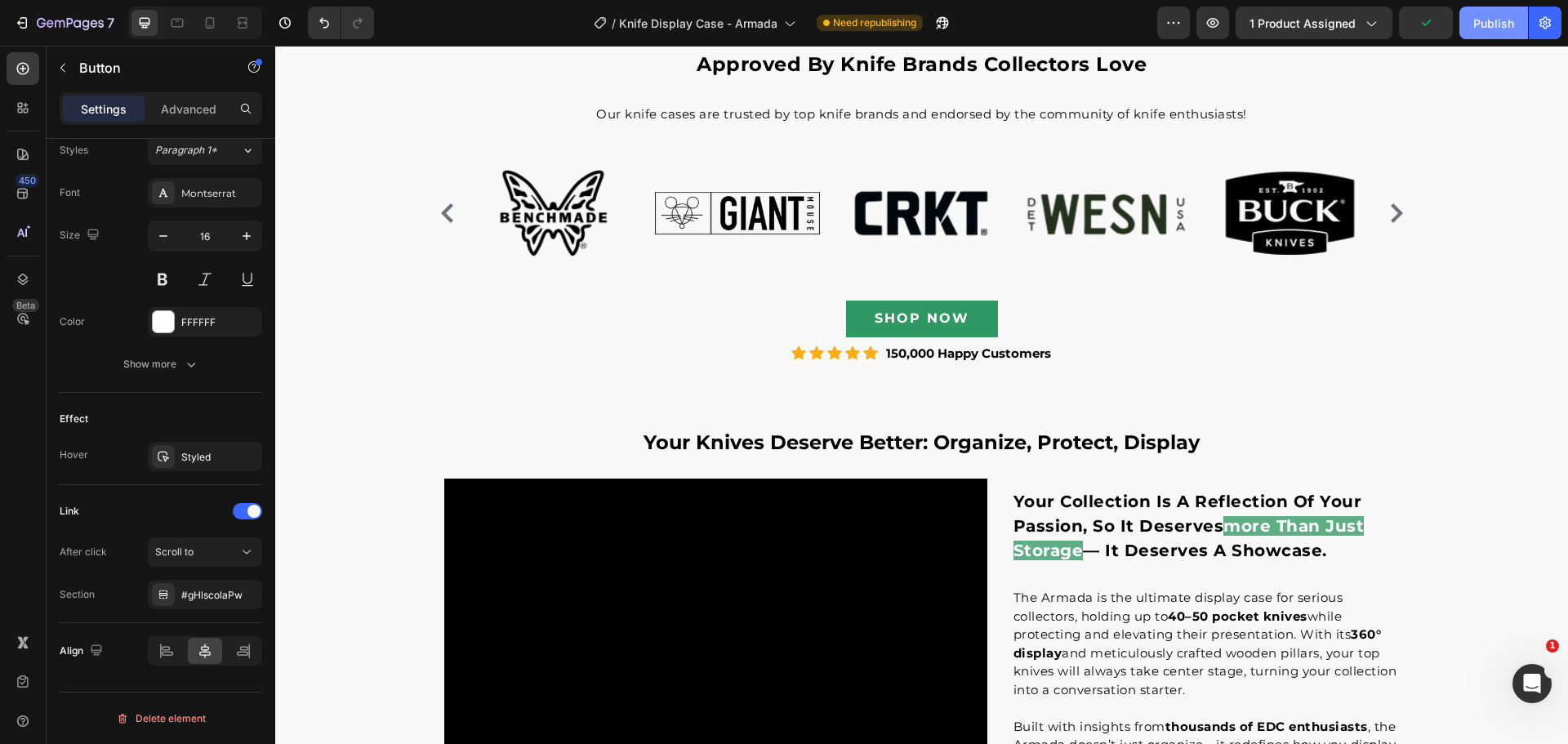
click at [1484, 25] on div "Publish" at bounding box center [1493, 23] width 41 height 17
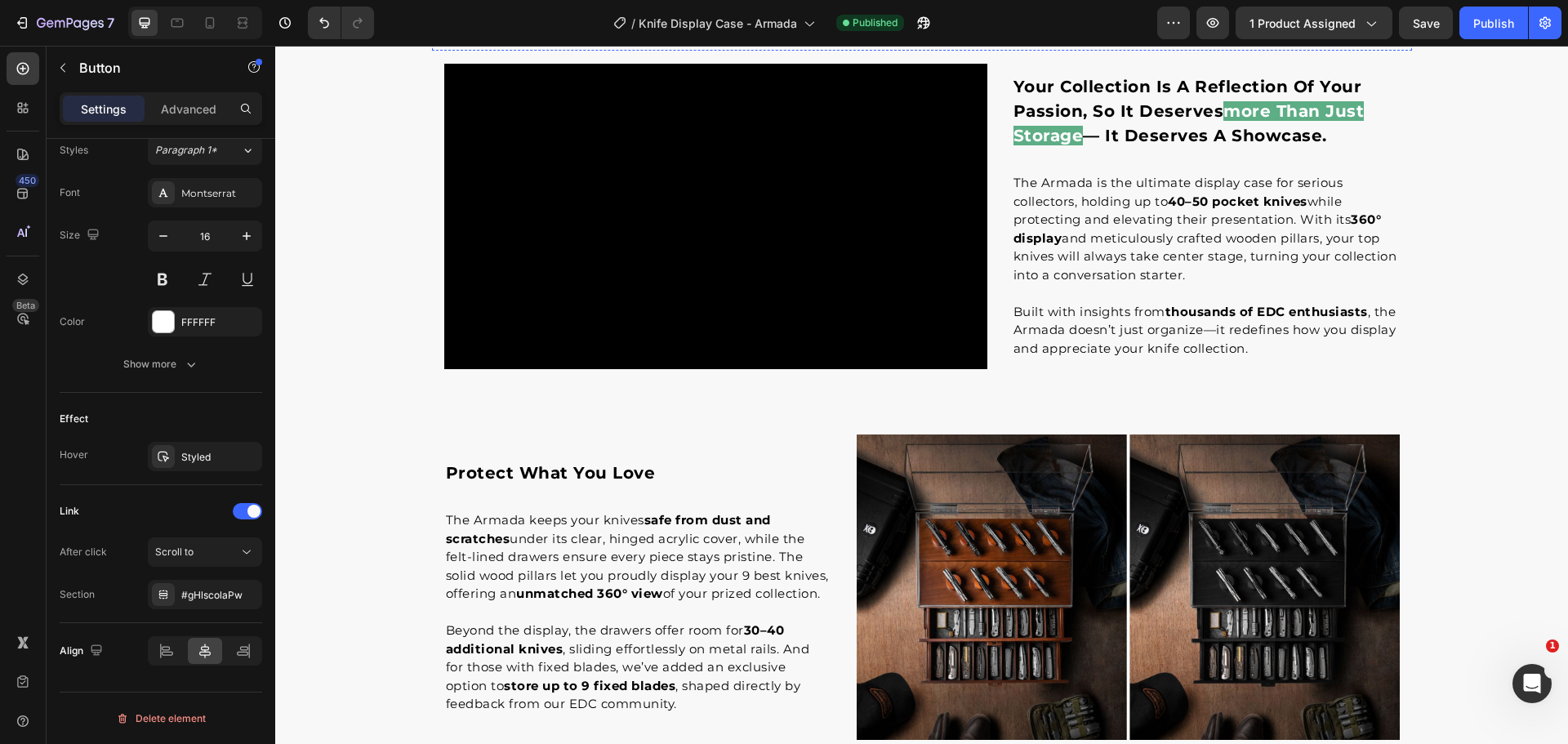
scroll to position [2413, 0]
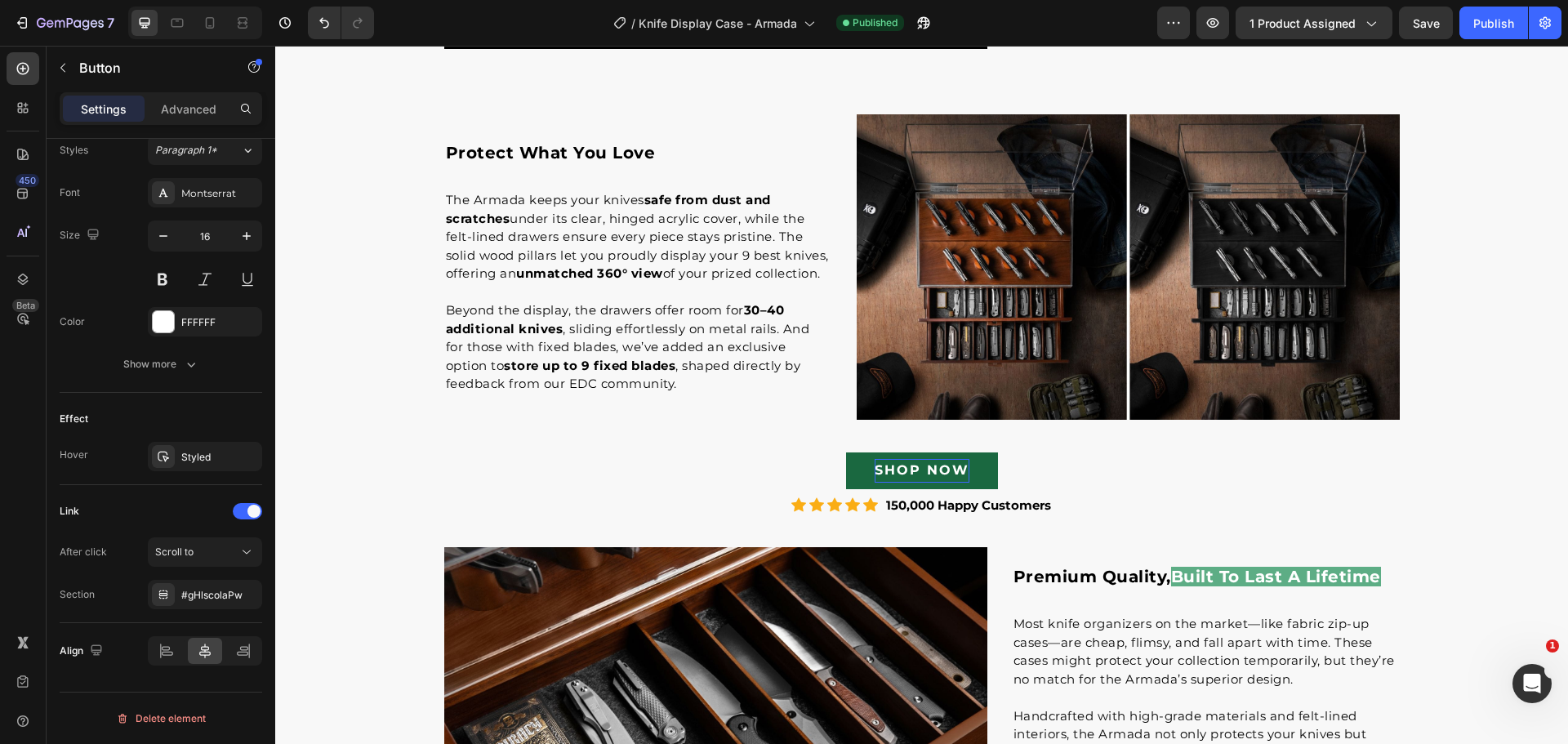
click at [931, 474] on p "SHOP NOW" at bounding box center [922, 471] width 94 height 24
click at [1071, 459] on div "SHOP NOW Button" at bounding box center [921, 471] width 980 height 36
click at [987, 476] on link "SHOP NOW" at bounding box center [921, 471] width 152 height 36
click at [1096, 482] on div "SHOP NOW Button" at bounding box center [921, 471] width 980 height 36
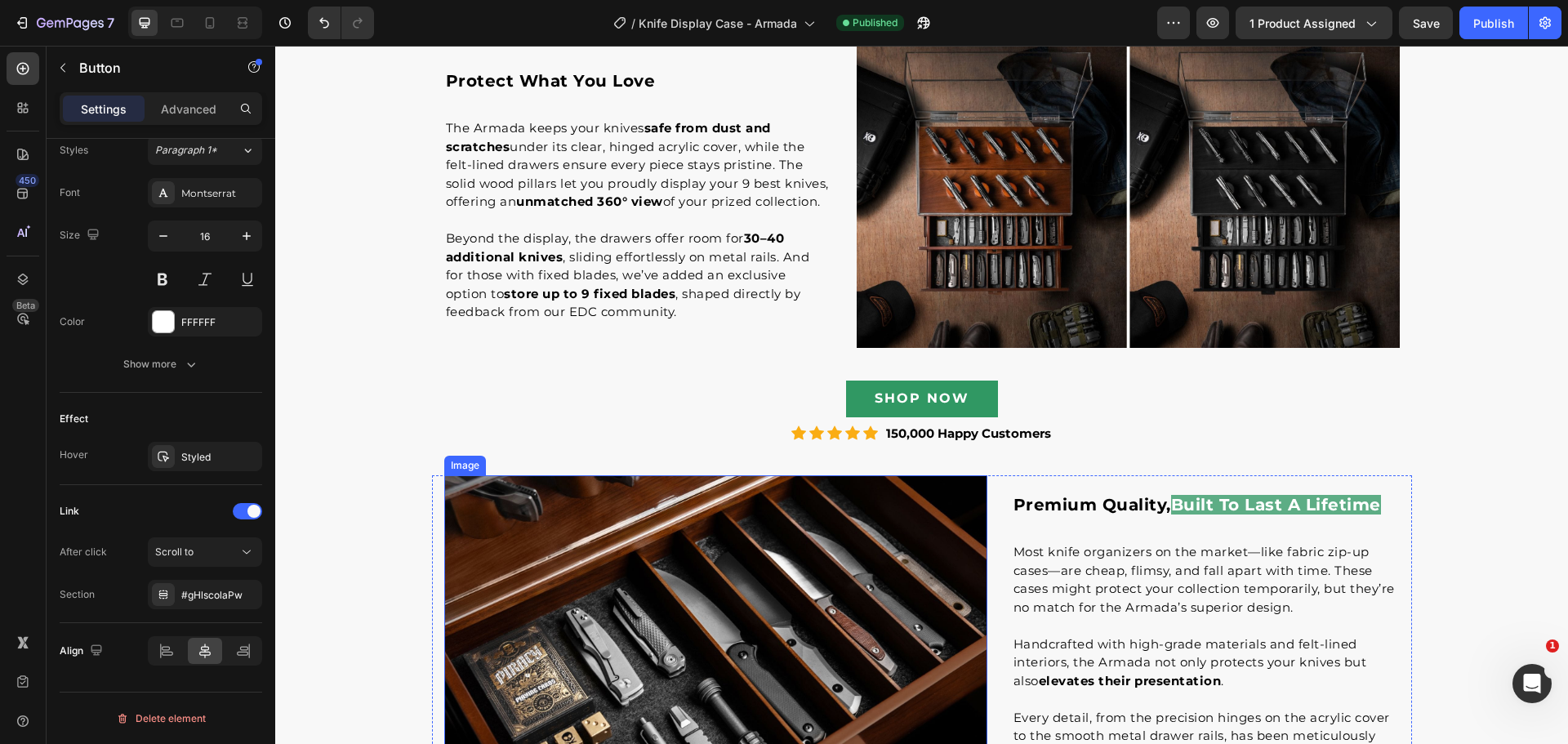
scroll to position [2739, 0]
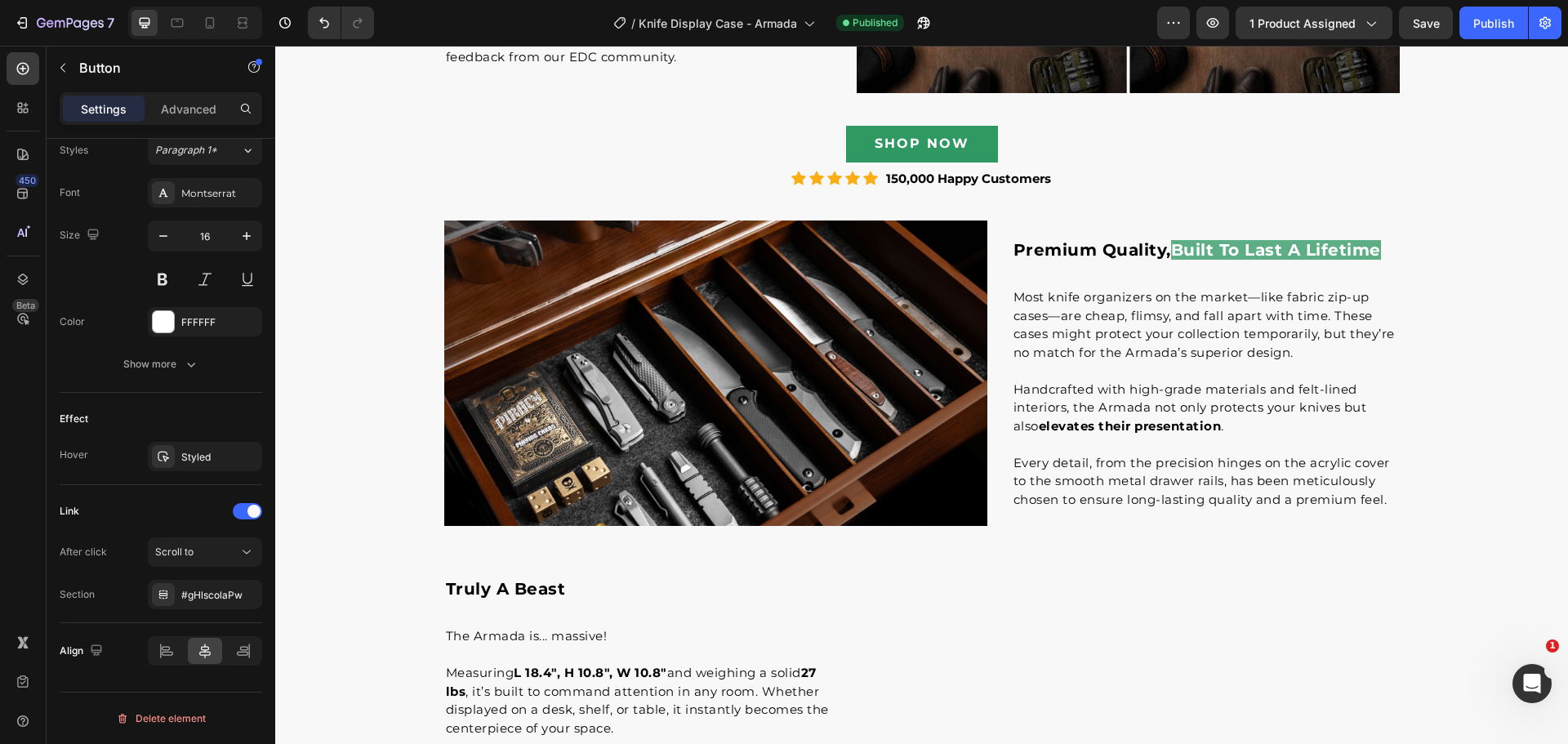
click at [1010, 145] on div "SHOP NOW Button" at bounding box center [921, 144] width 980 height 36
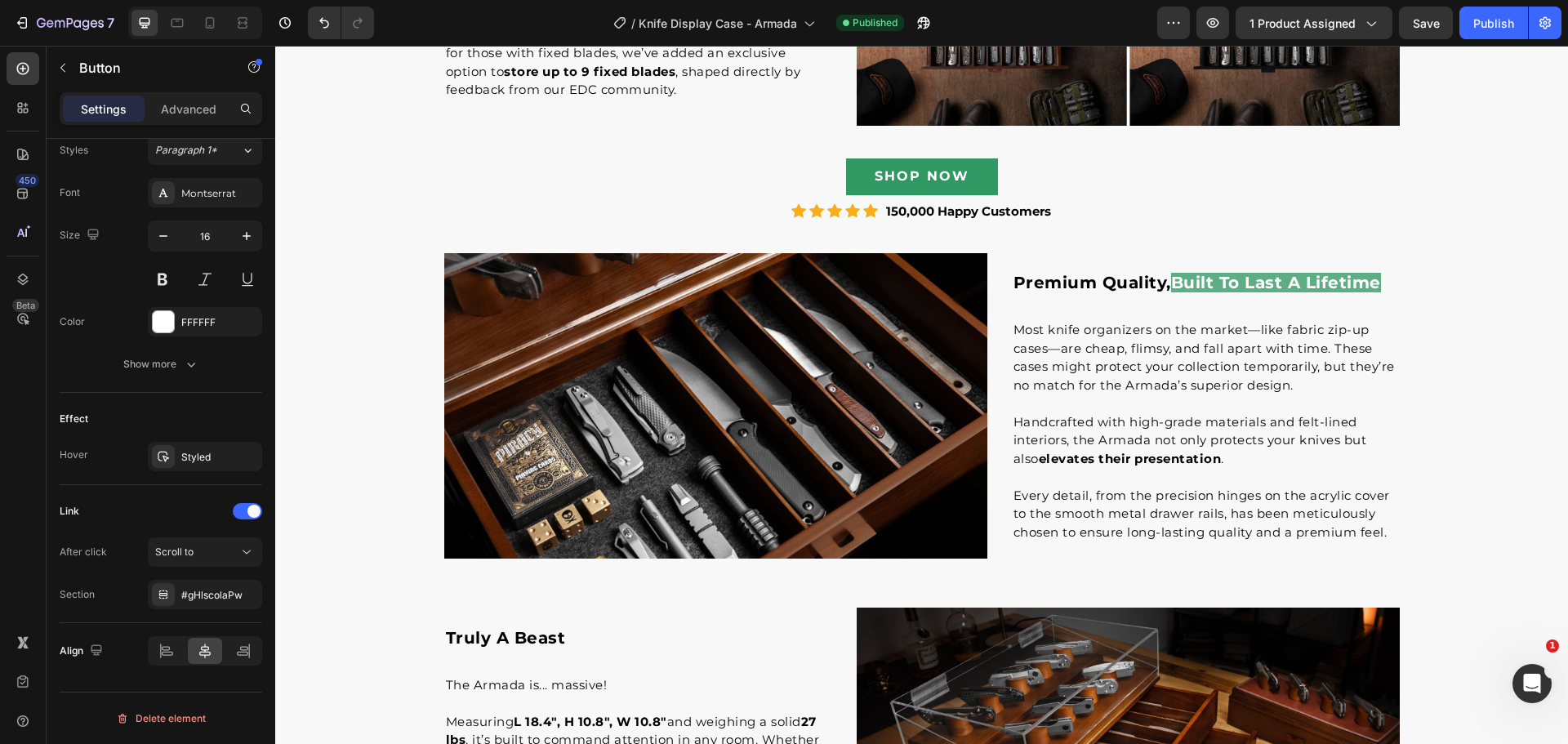
scroll to position [2494, 0]
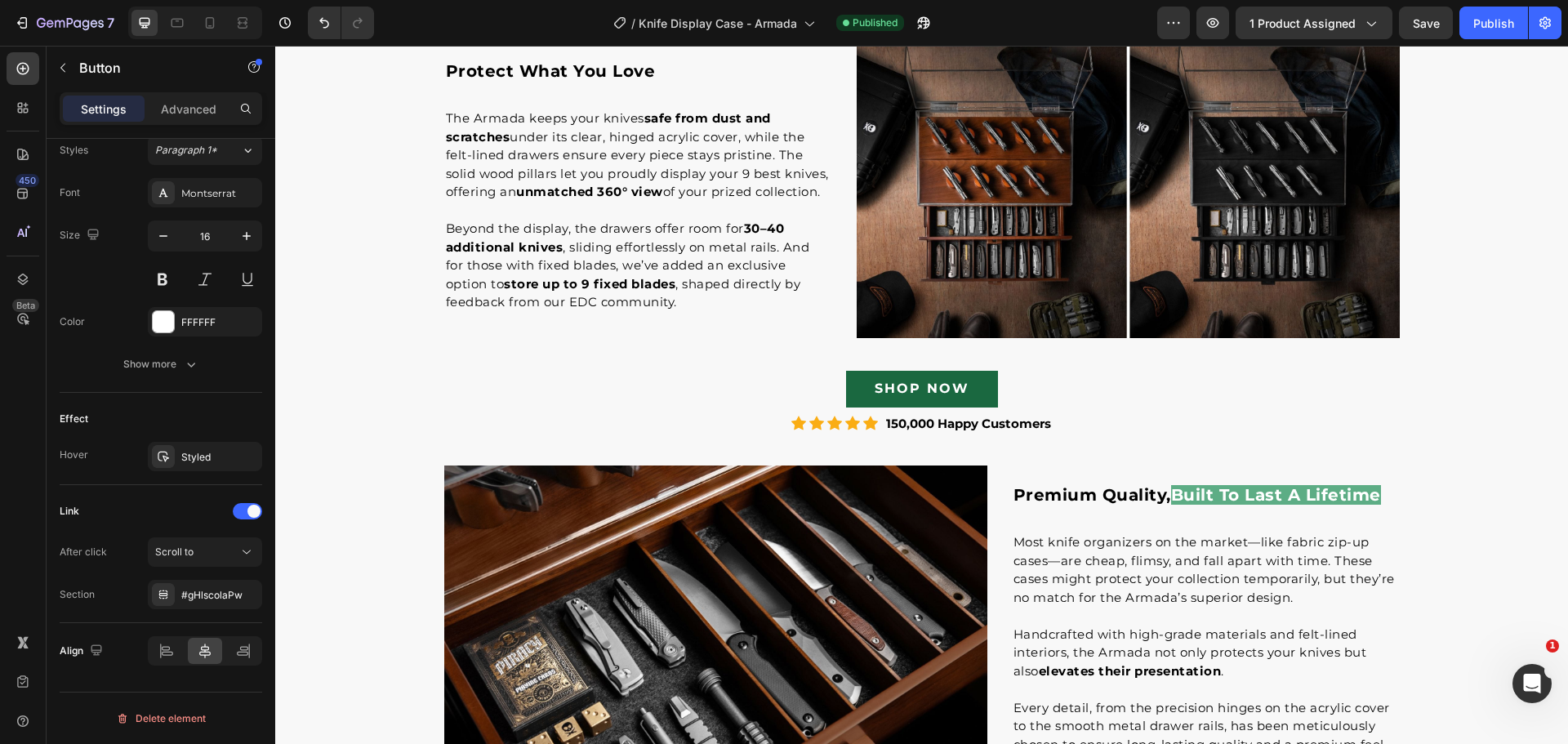
click at [980, 396] on link "SHOP NOW" at bounding box center [921, 389] width 152 height 36
click at [969, 393] on link "SHOP NOW" at bounding box center [921, 389] width 152 height 36
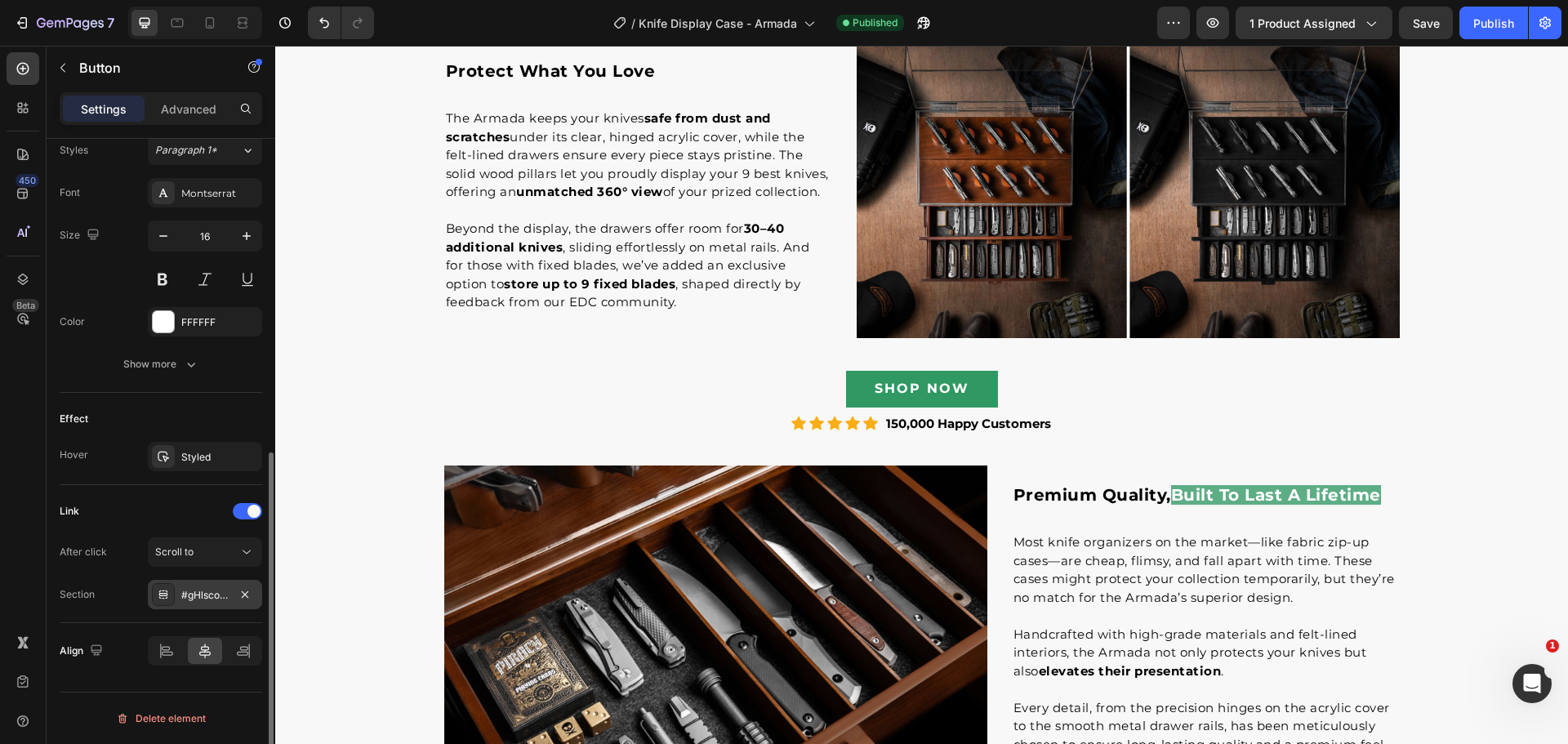
click at [199, 592] on div "#gHlscolaPw" at bounding box center [205, 596] width 47 height 15
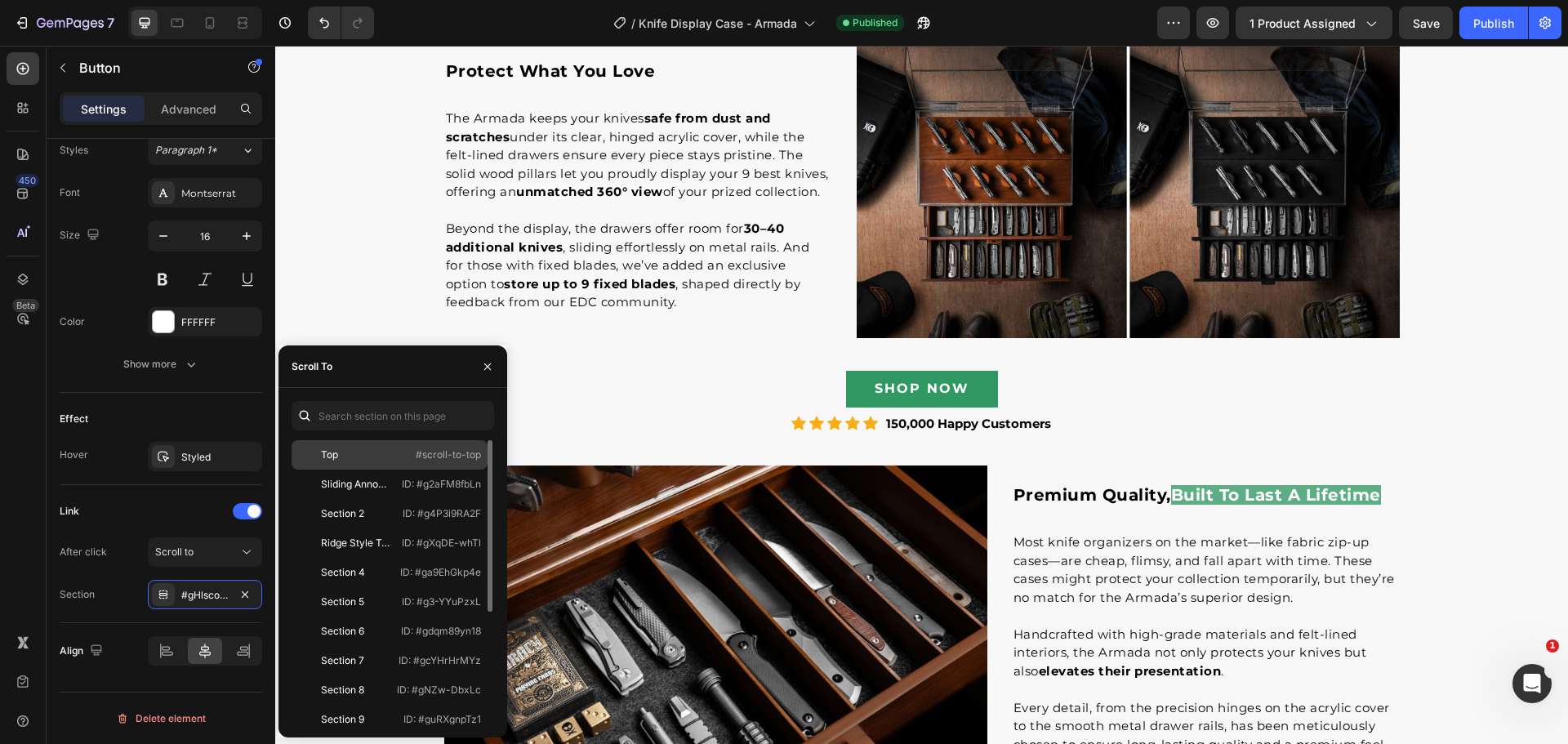
click at [386, 458] on div "Top" at bounding box center [345, 455] width 94 height 15
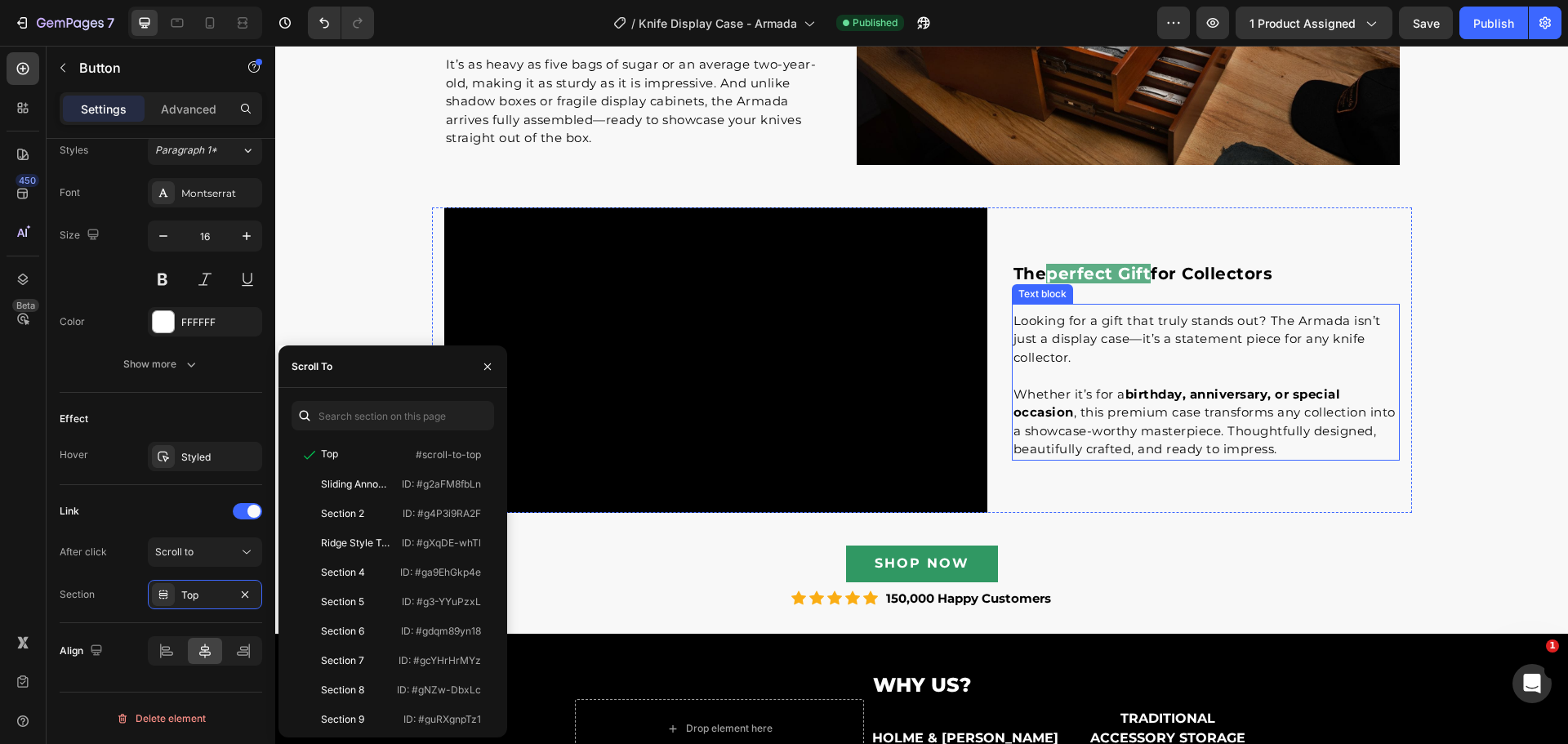
scroll to position [3474, 0]
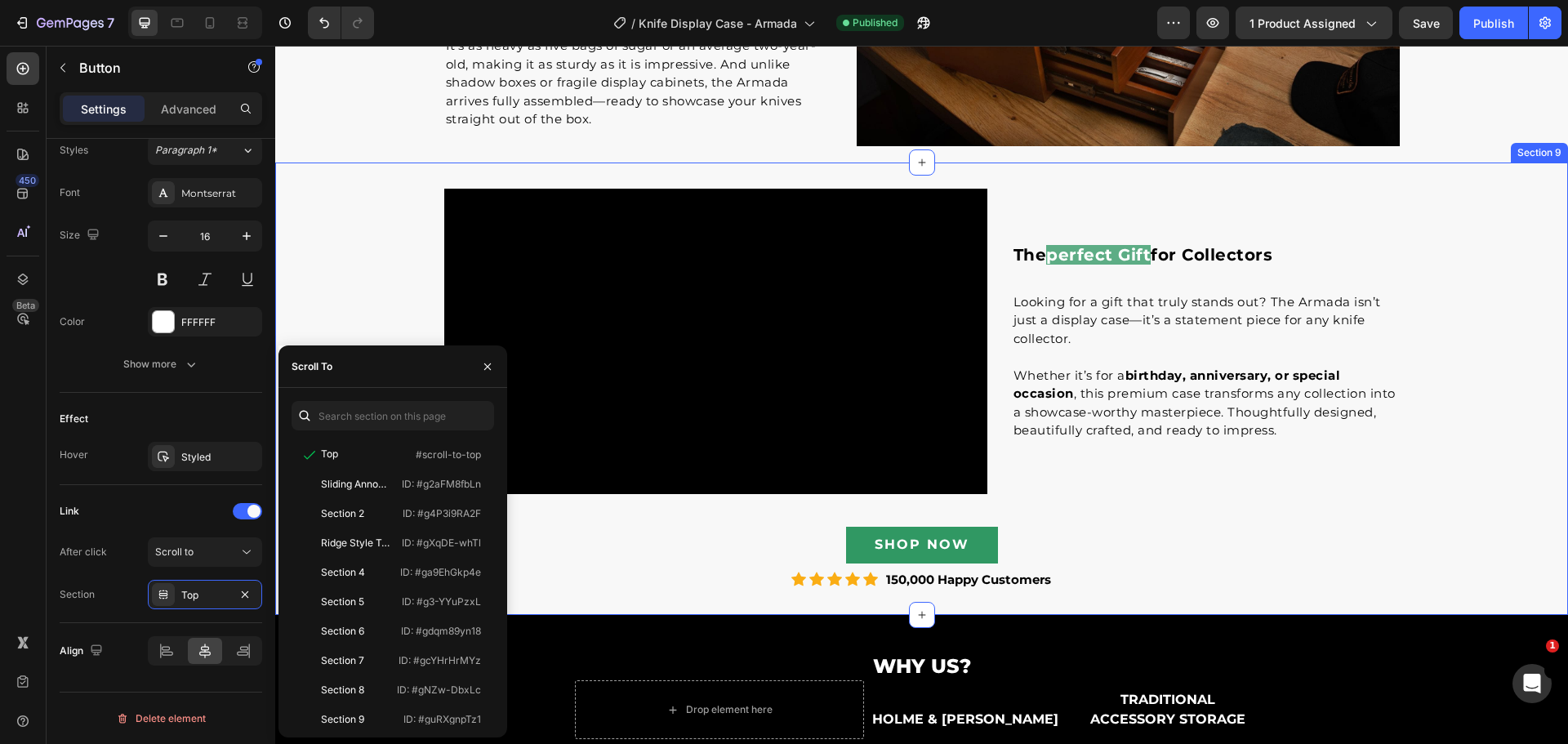
click at [983, 517] on div "the perfect gift for collectors Text block Looking for a gift that truly stands…" at bounding box center [921, 389] width 1292 height 400
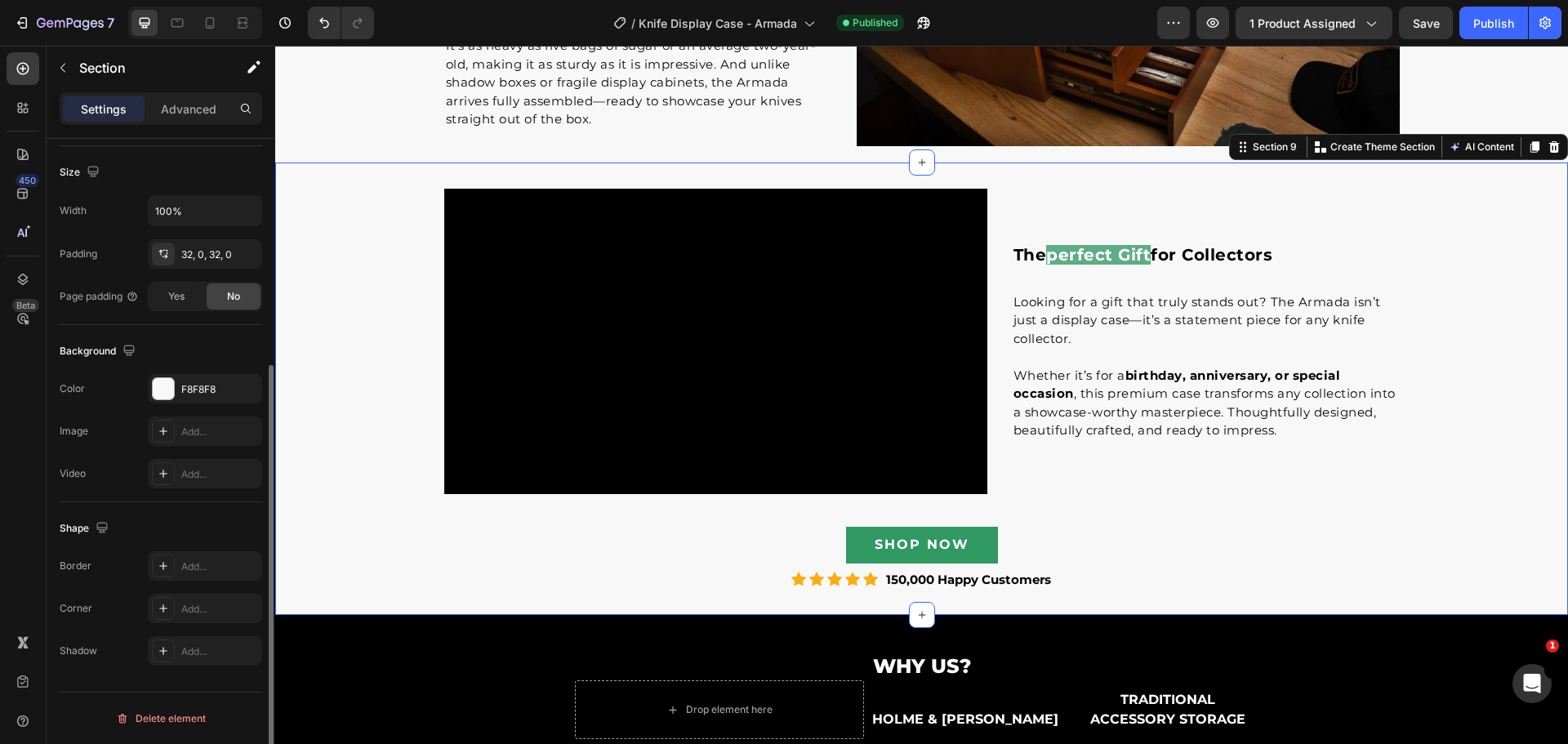
scroll to position [0, 0]
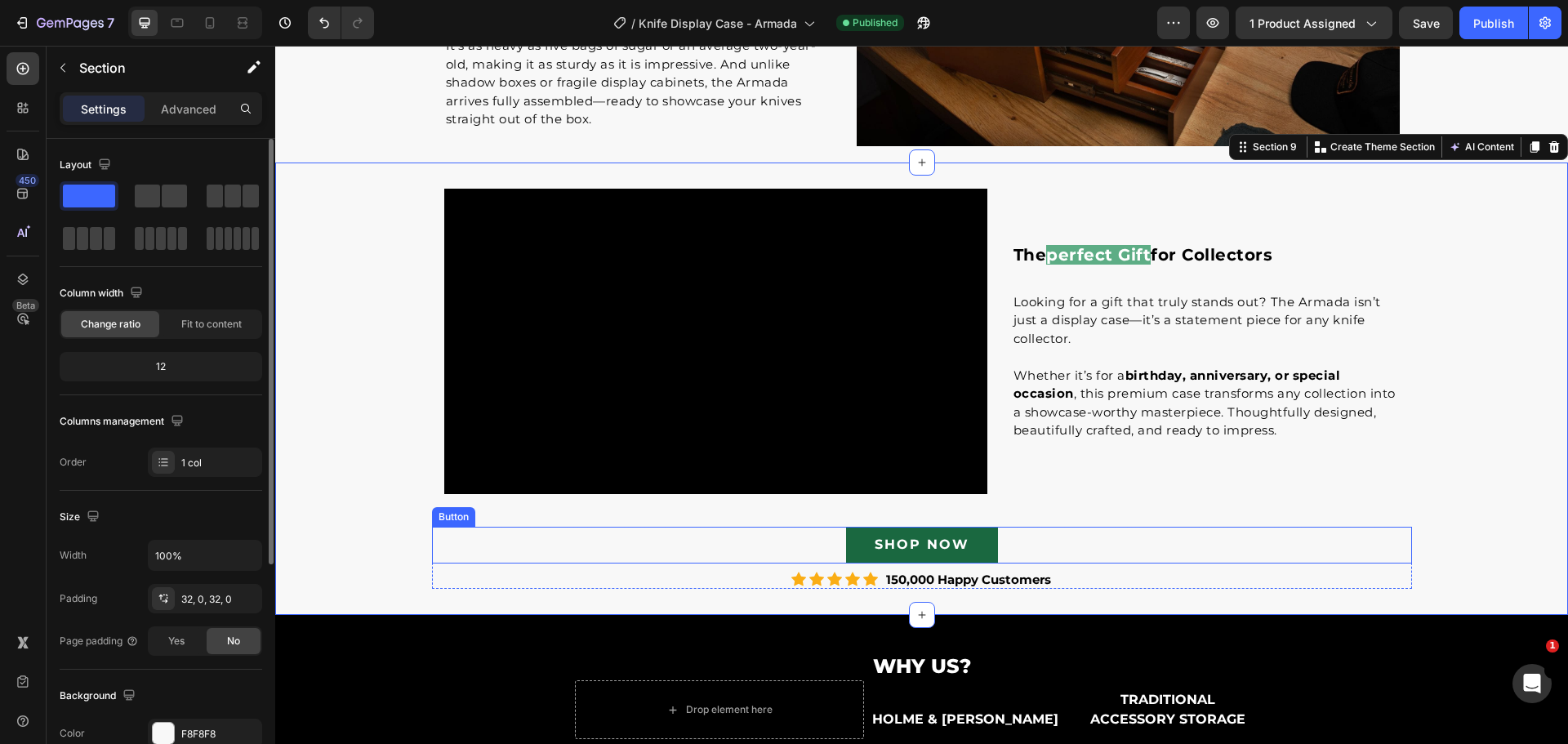
click at [977, 539] on link "SHOP NOW" at bounding box center [921, 545] width 152 height 36
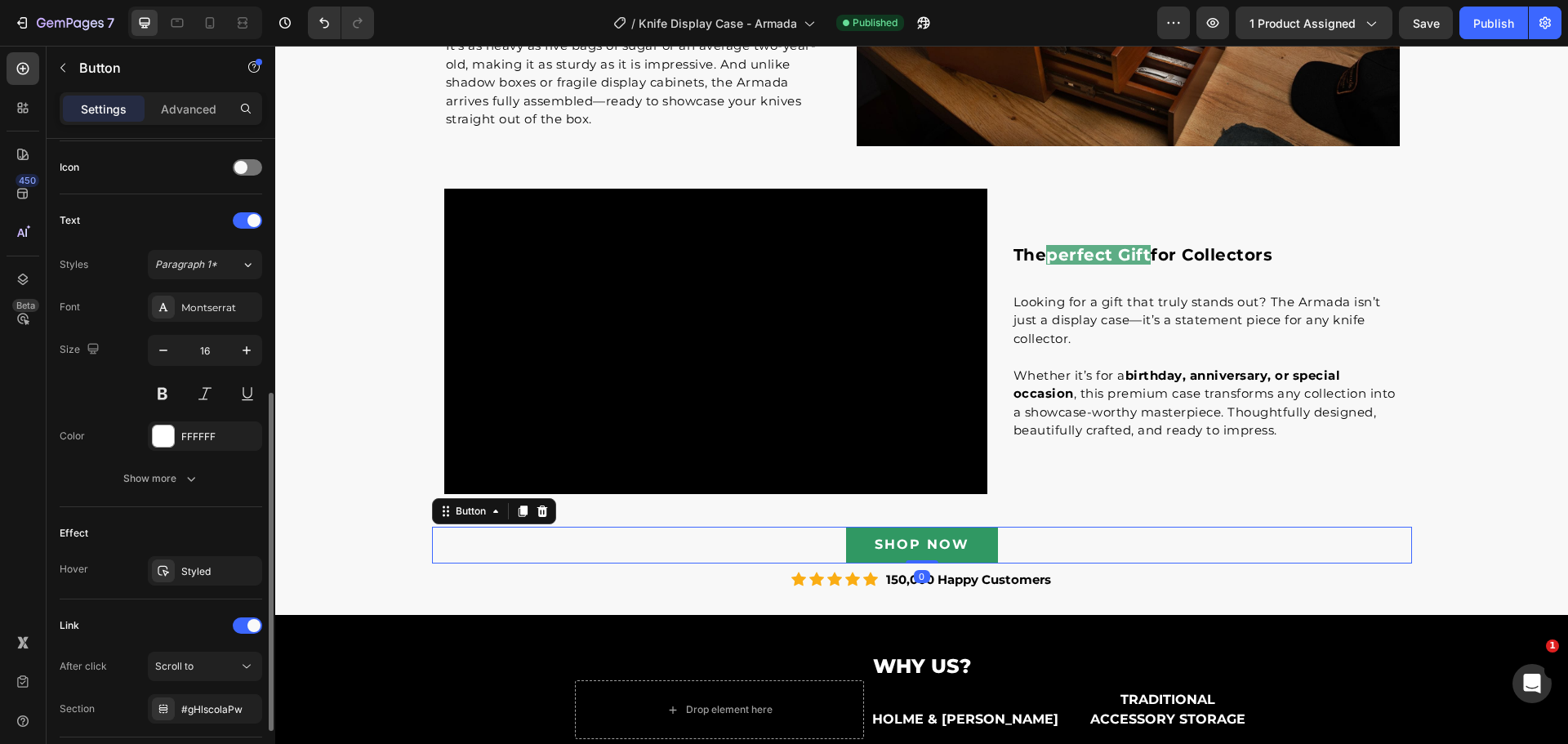
scroll to position [604, 0]
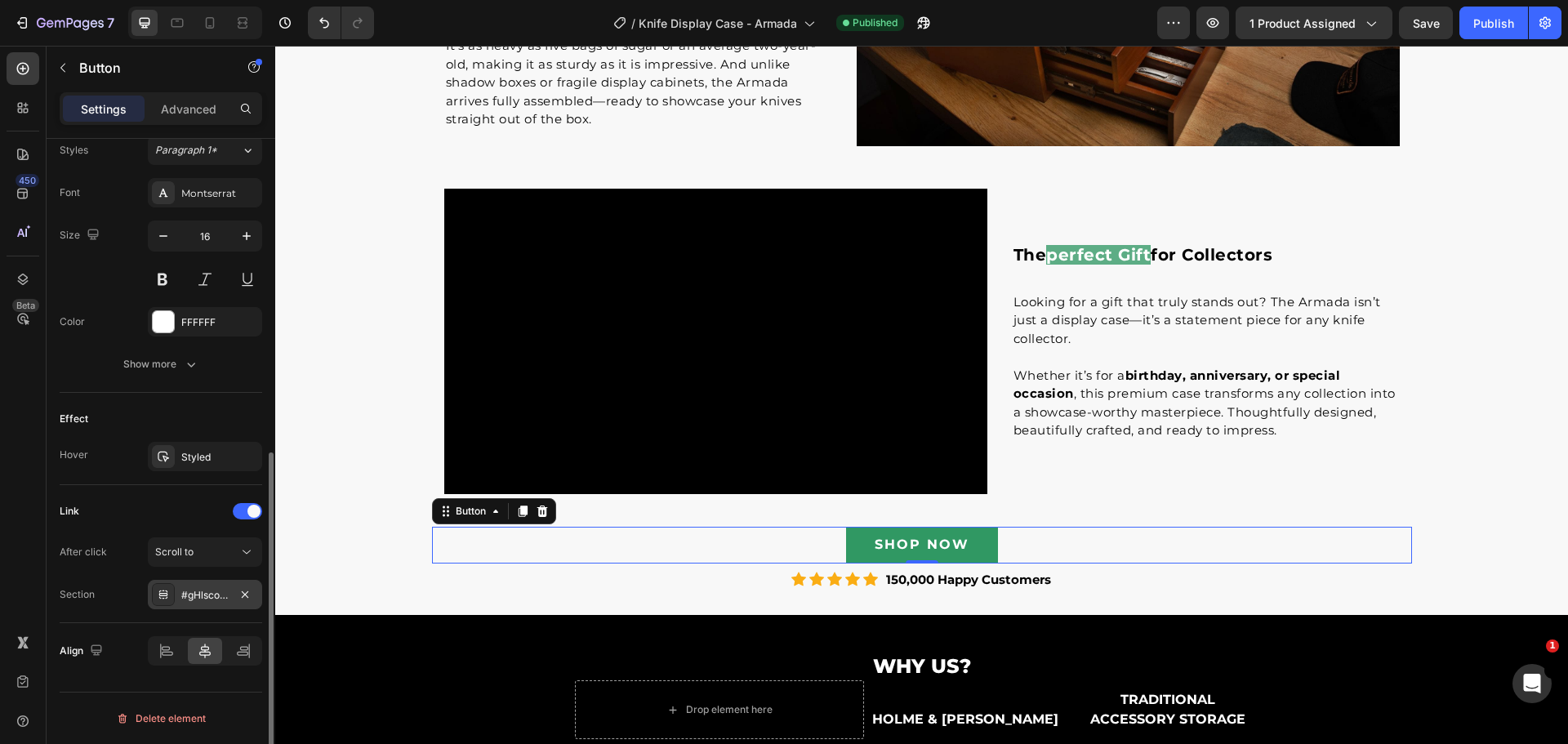
click at [204, 592] on div "#gHlscolaPw" at bounding box center [205, 596] width 47 height 15
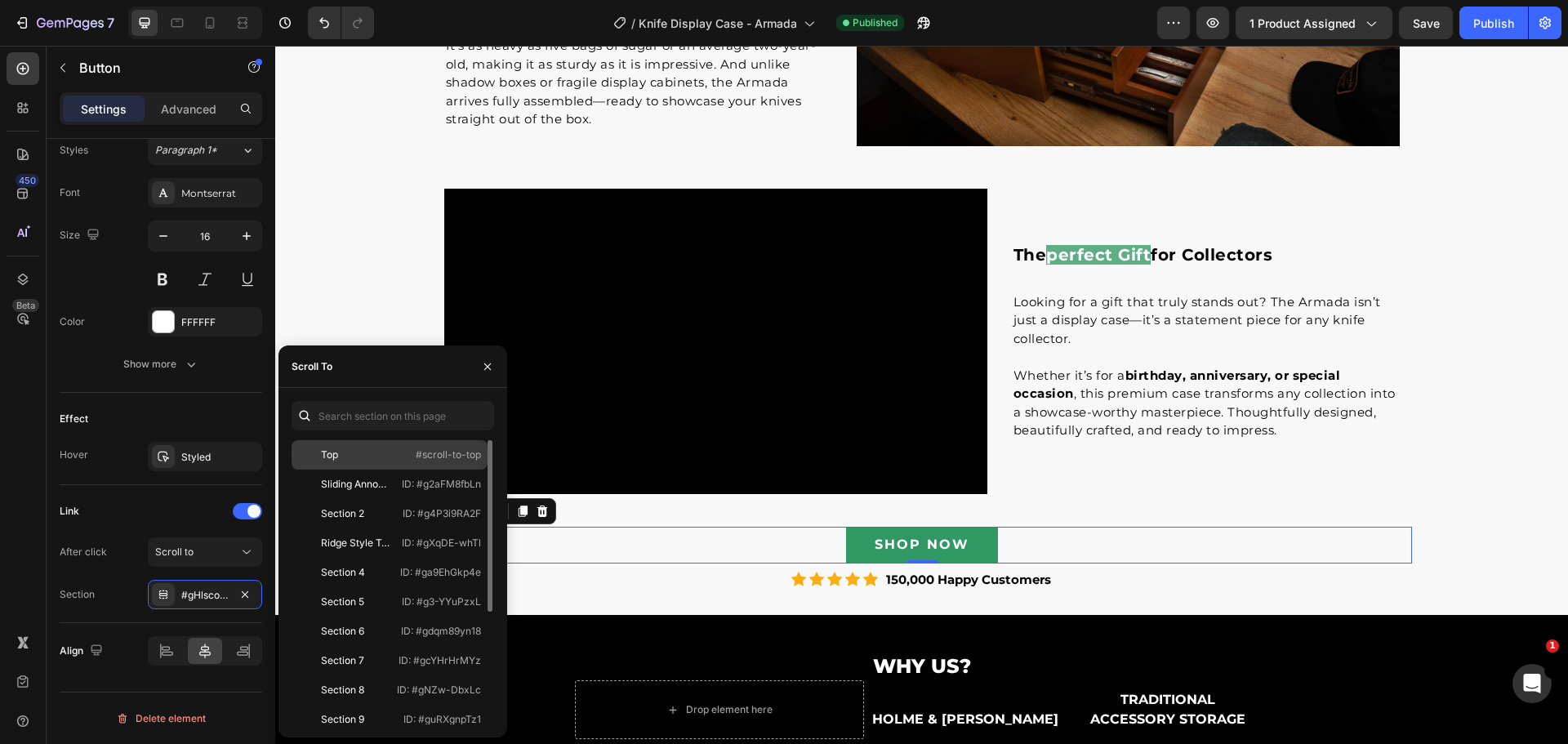
click at [323, 452] on div "Top" at bounding box center [329, 455] width 17 height 15
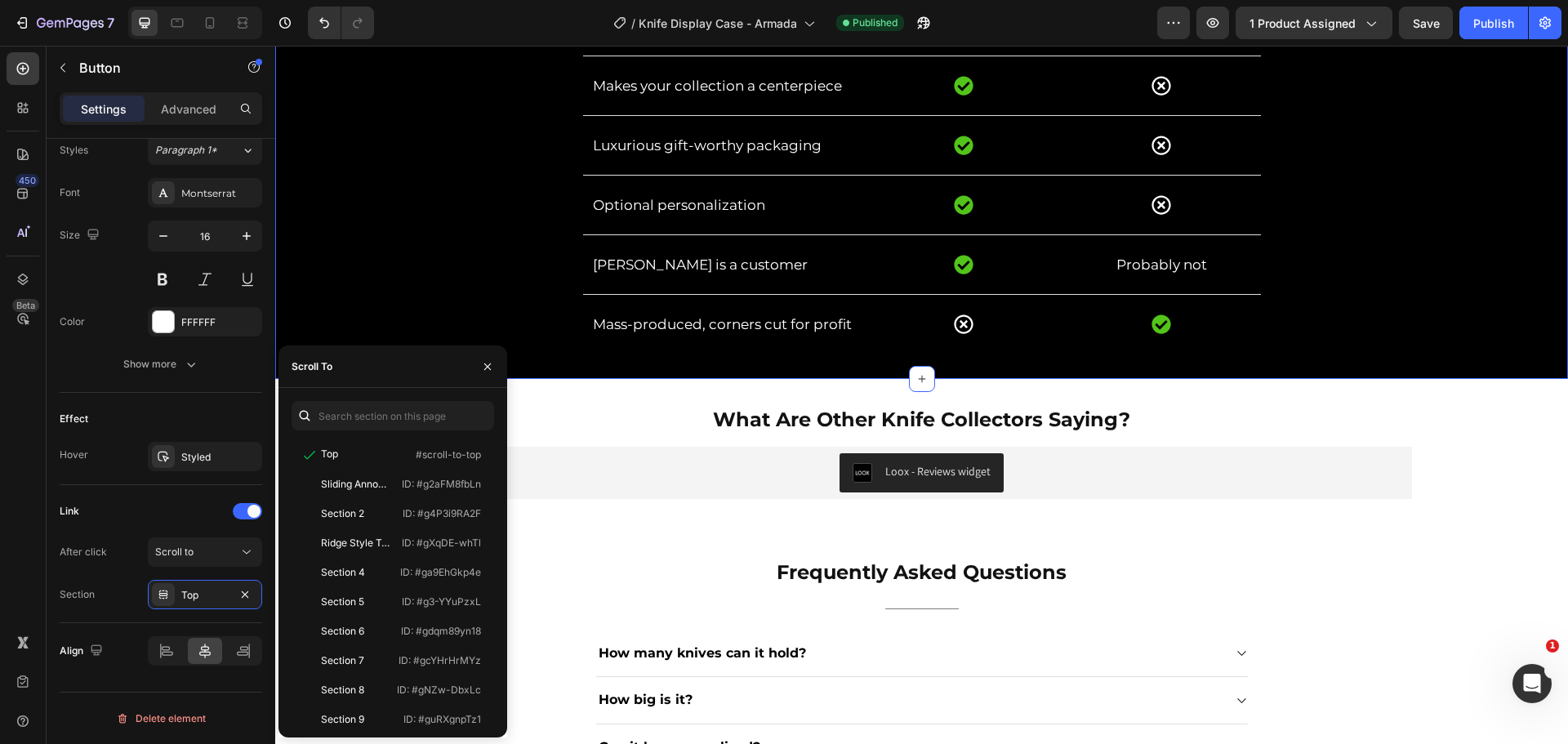
scroll to position [4617, 0]
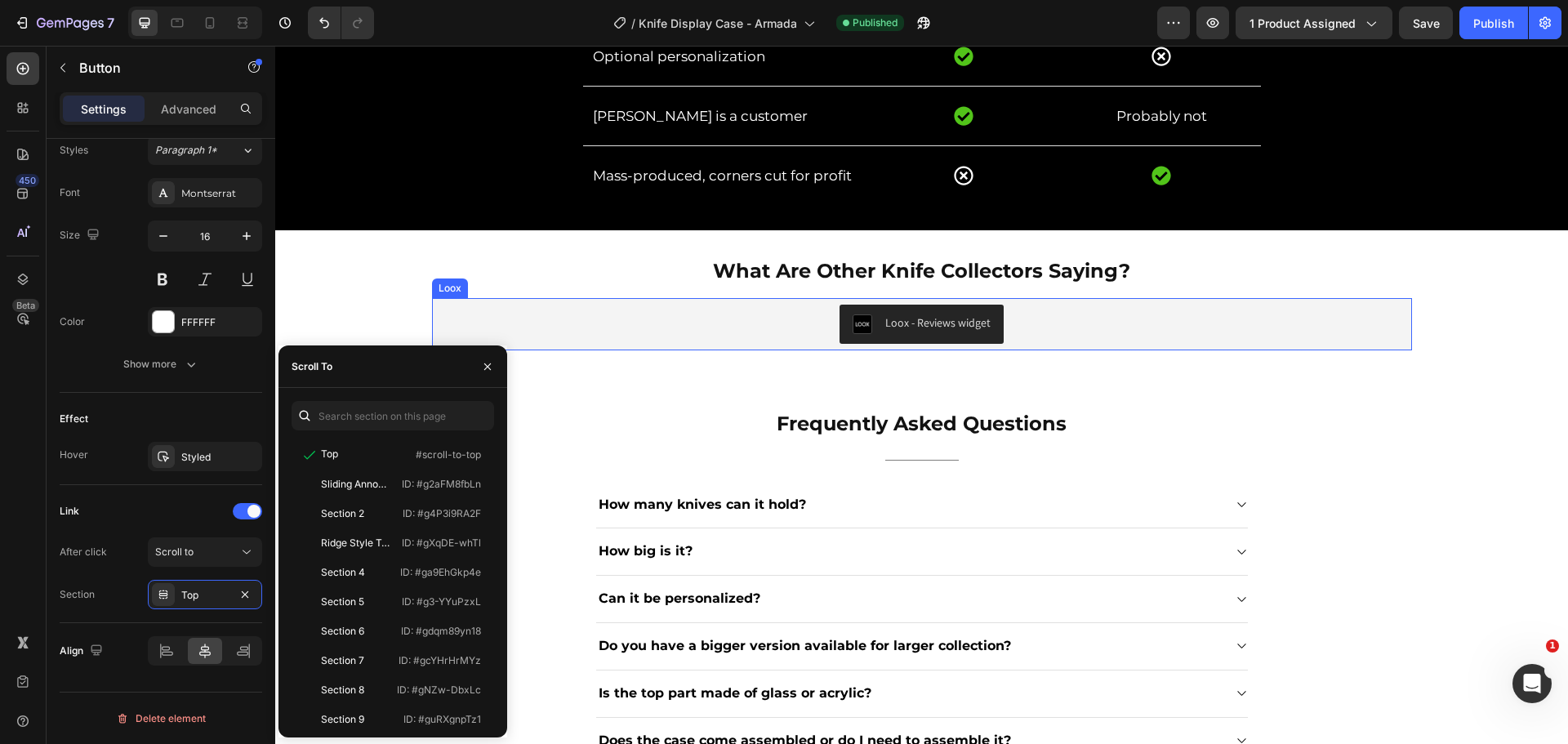
click at [1033, 323] on div "Loox - Reviews widget" at bounding box center [921, 324] width 967 height 39
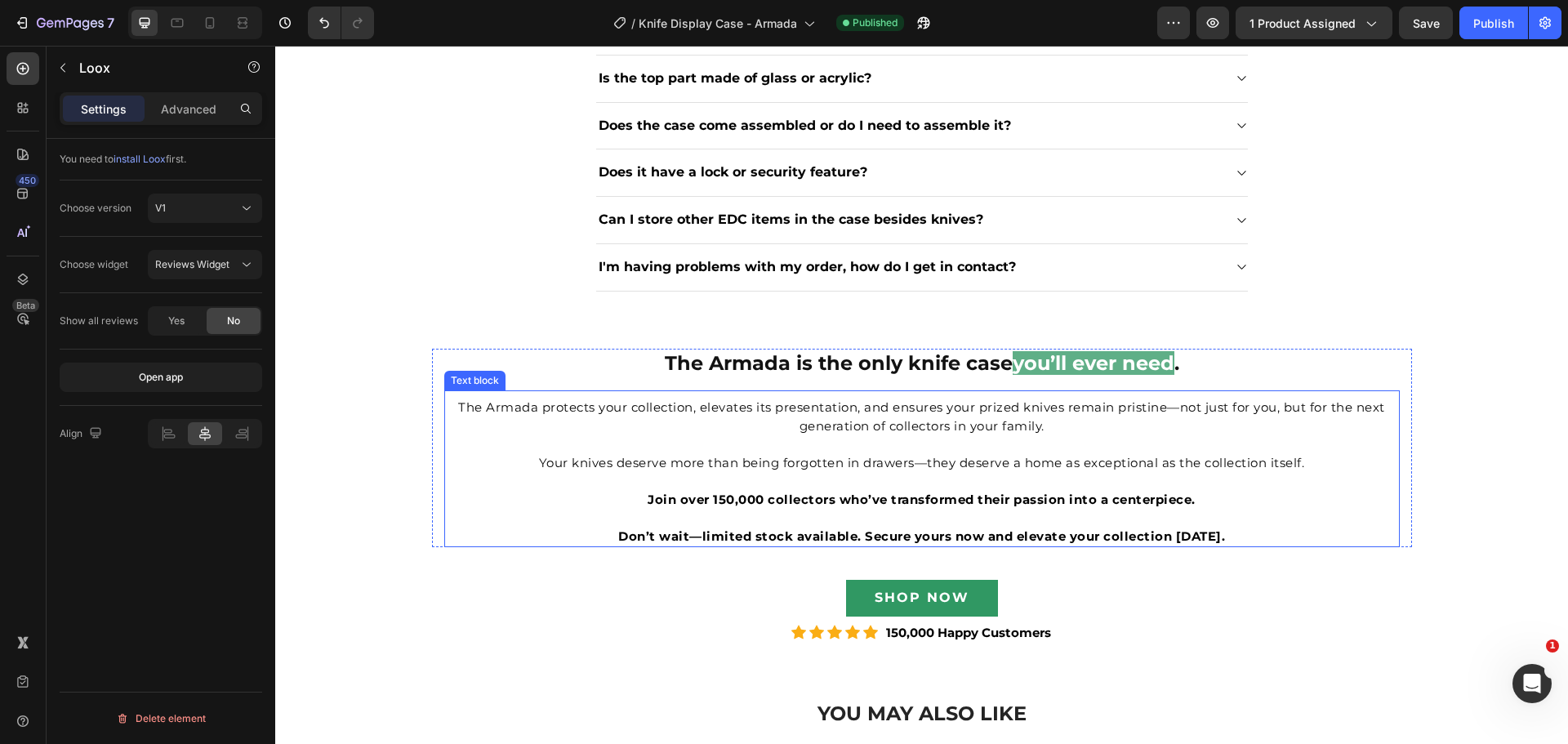
scroll to position [5597, 0]
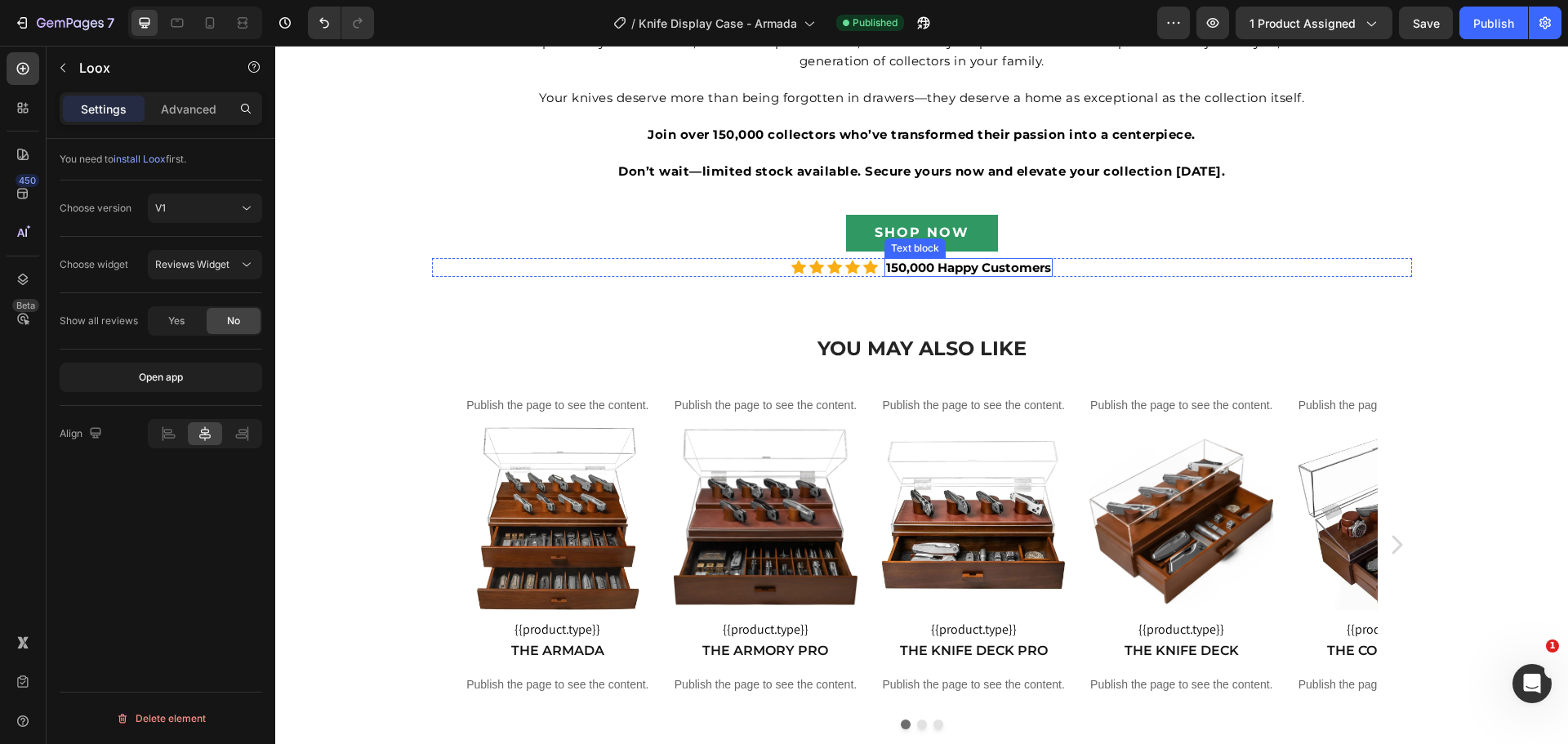
click at [1056, 236] on div "SHOP NOW Button" at bounding box center [921, 233] width 980 height 36
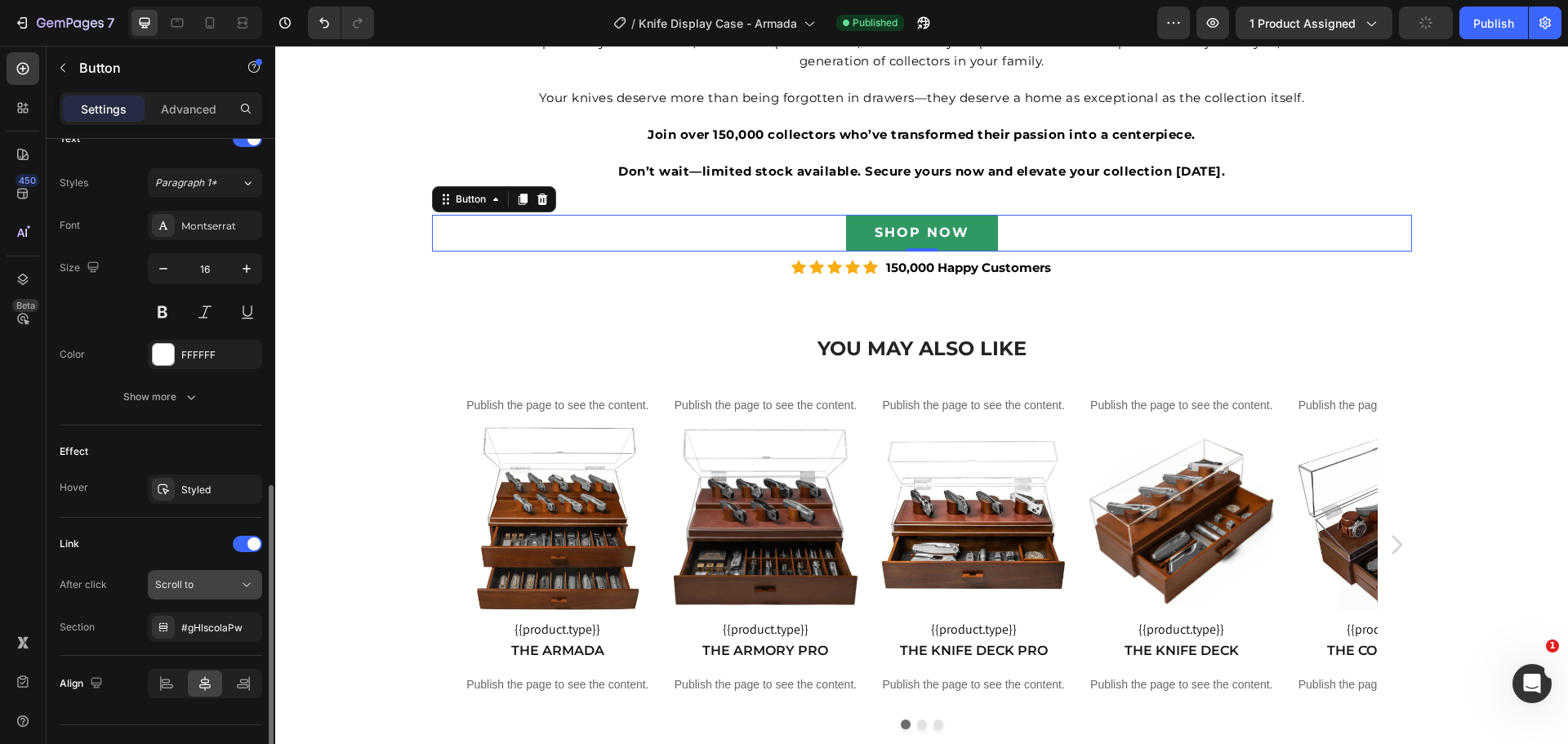
scroll to position [604, 0]
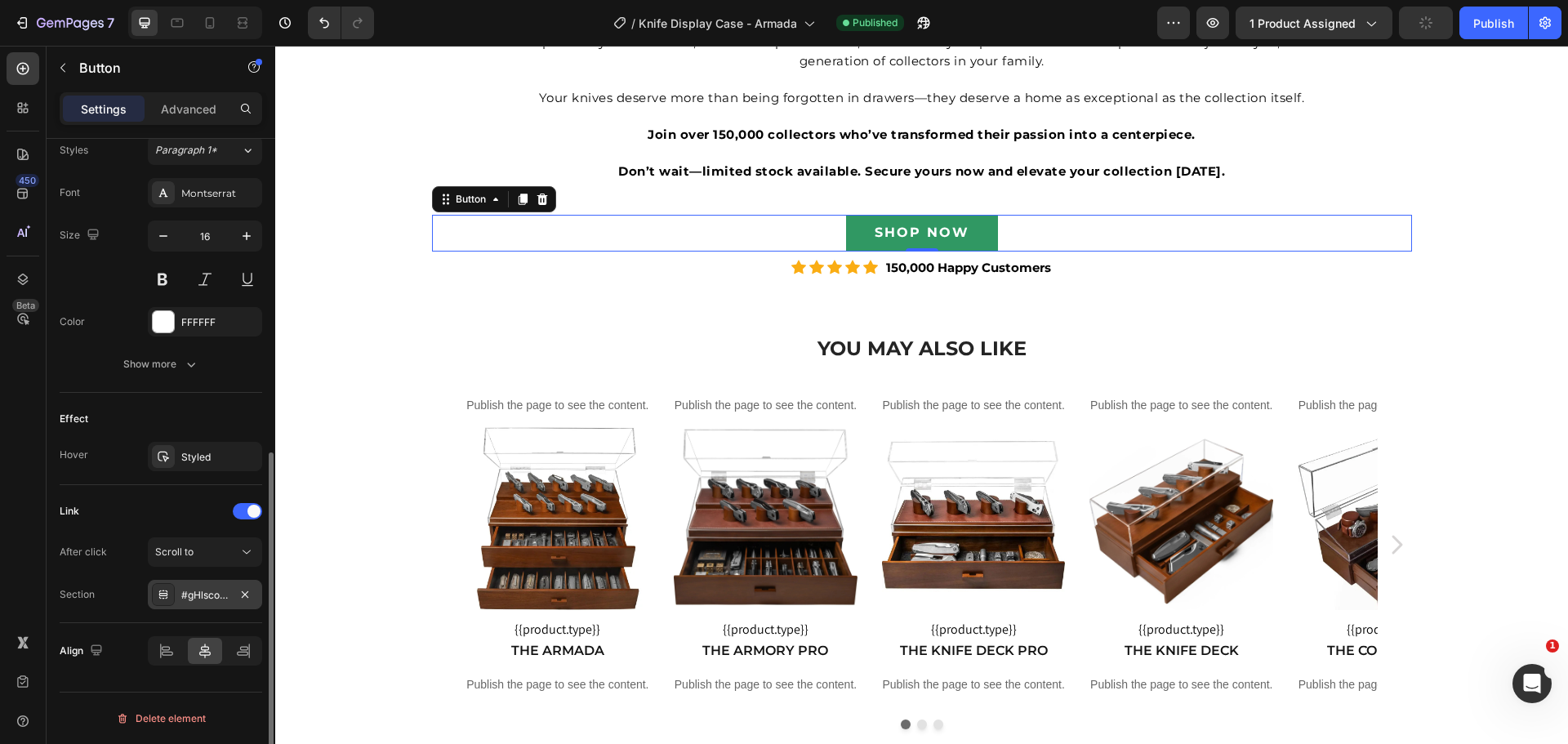
click at [203, 591] on div "#gHlscolaPw" at bounding box center [205, 596] width 47 height 15
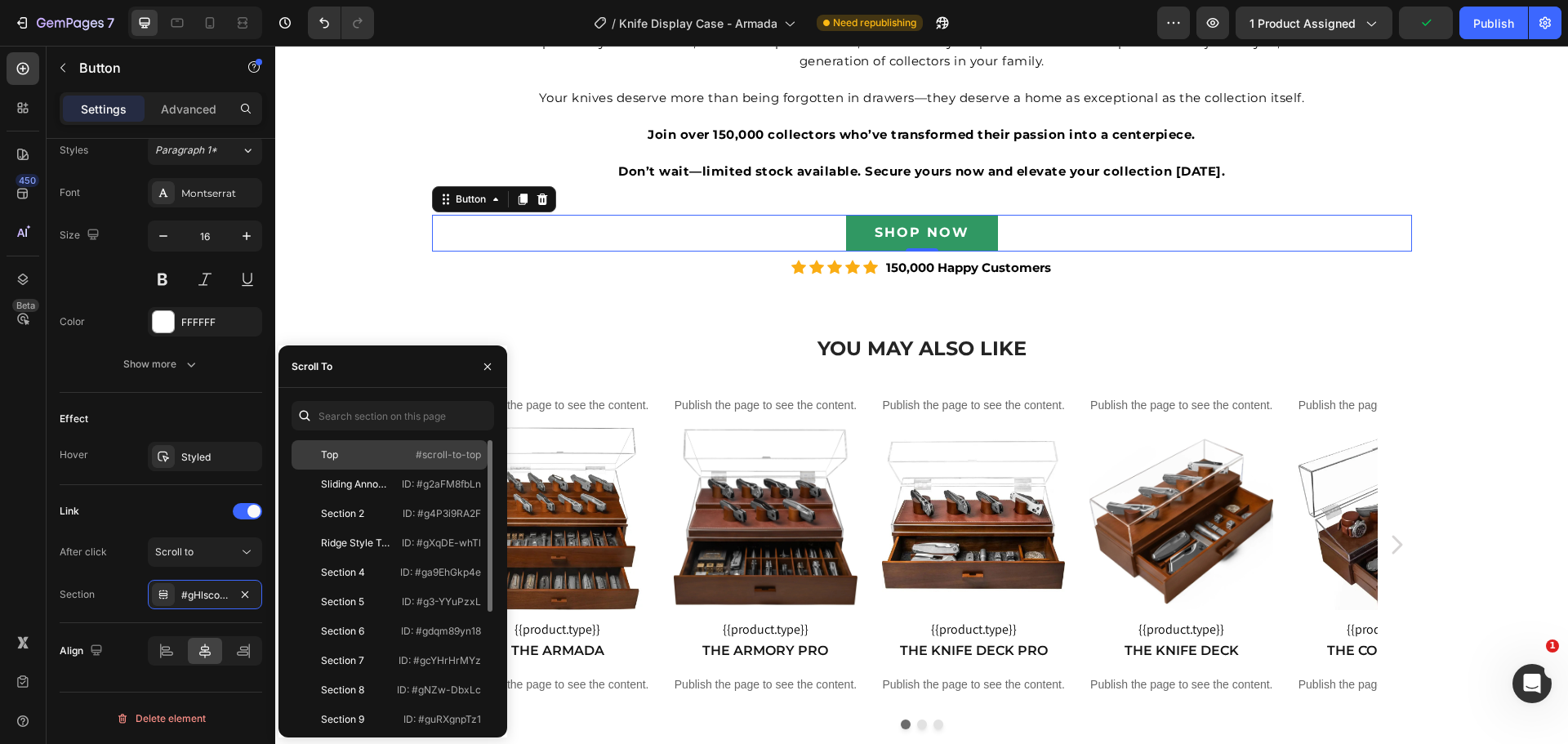
click at [368, 455] on div "Top" at bounding box center [345, 455] width 94 height 15
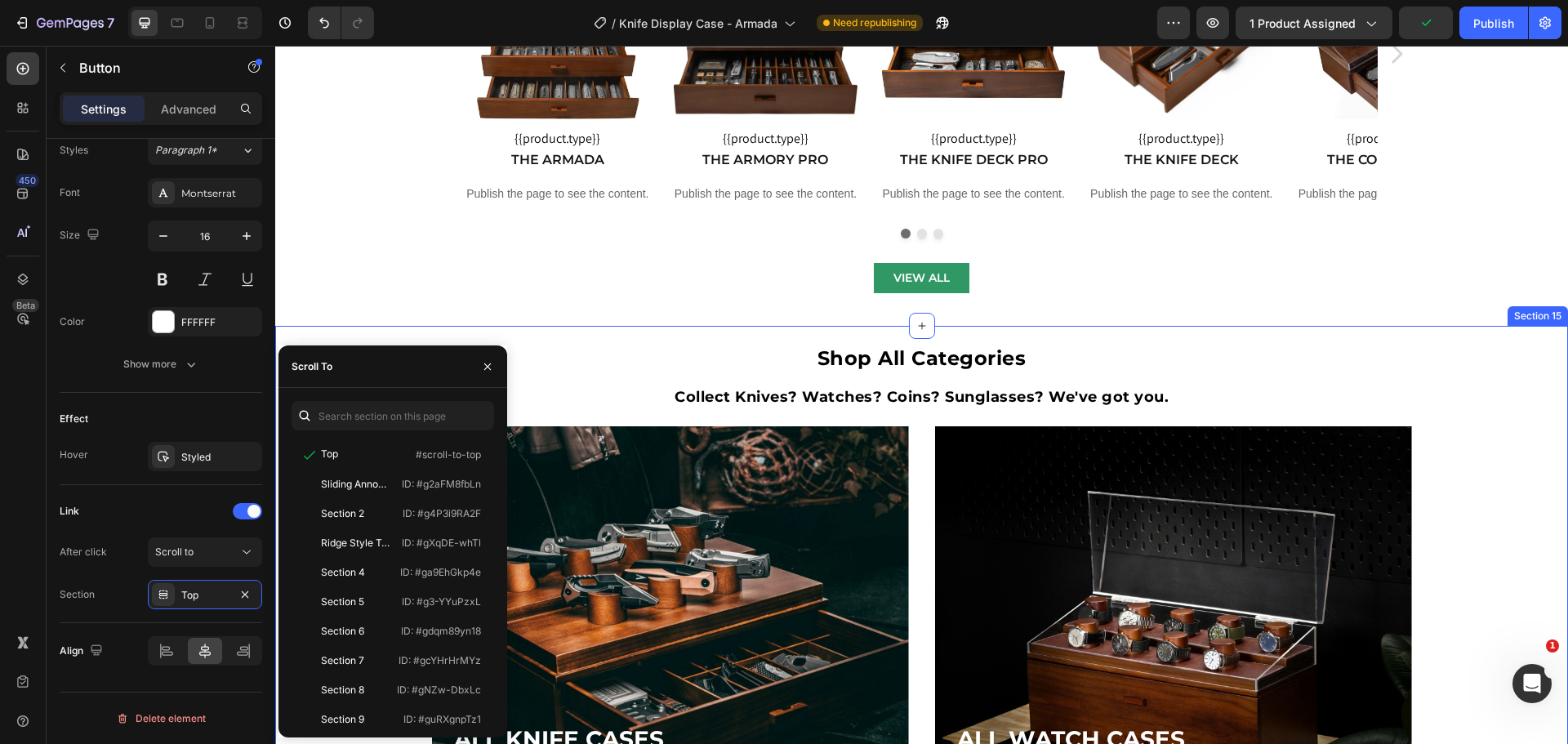
scroll to position [6087, 0]
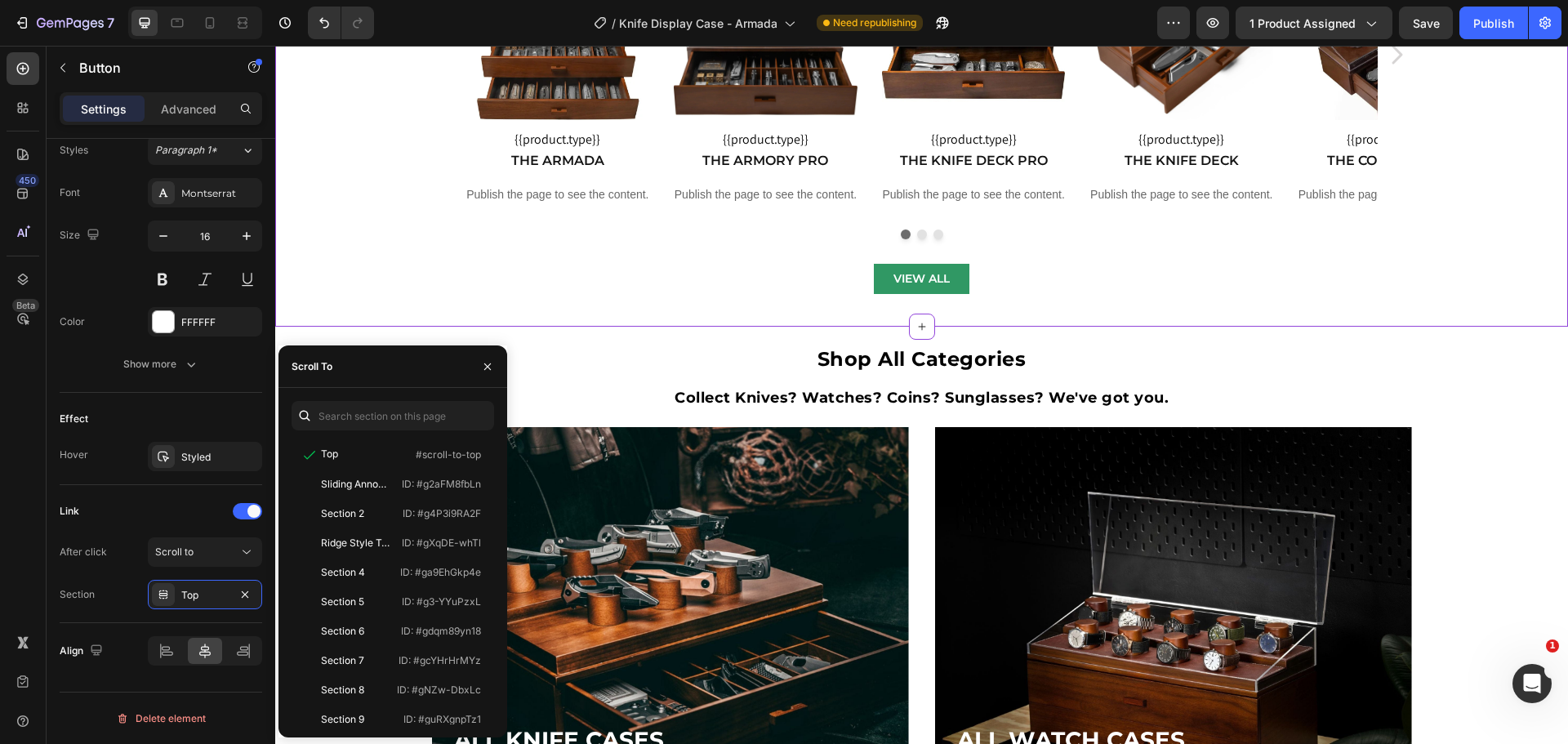
click at [977, 276] on div "VIEW ALL Button" at bounding box center [921, 278] width 980 height 30
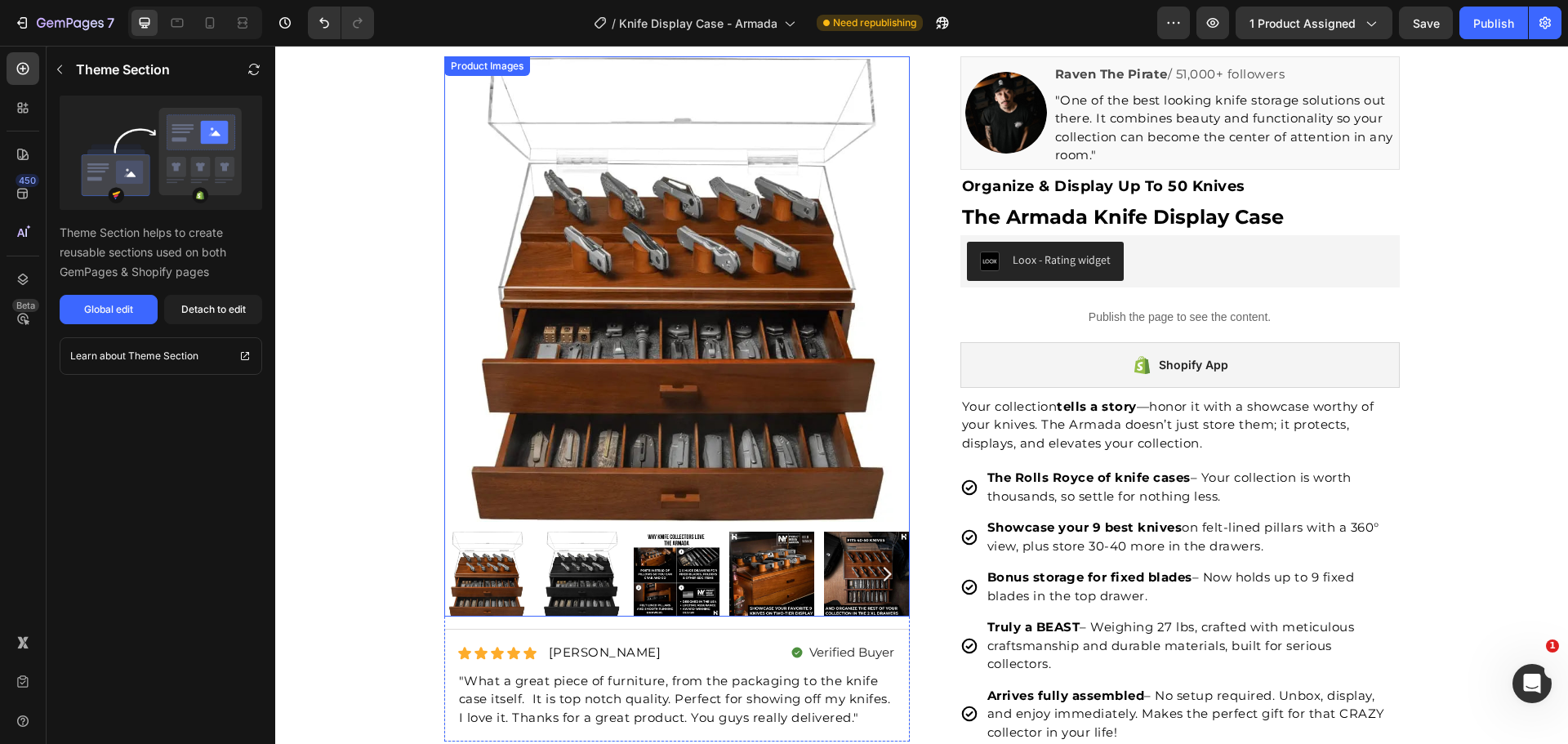
scroll to position [0, 0]
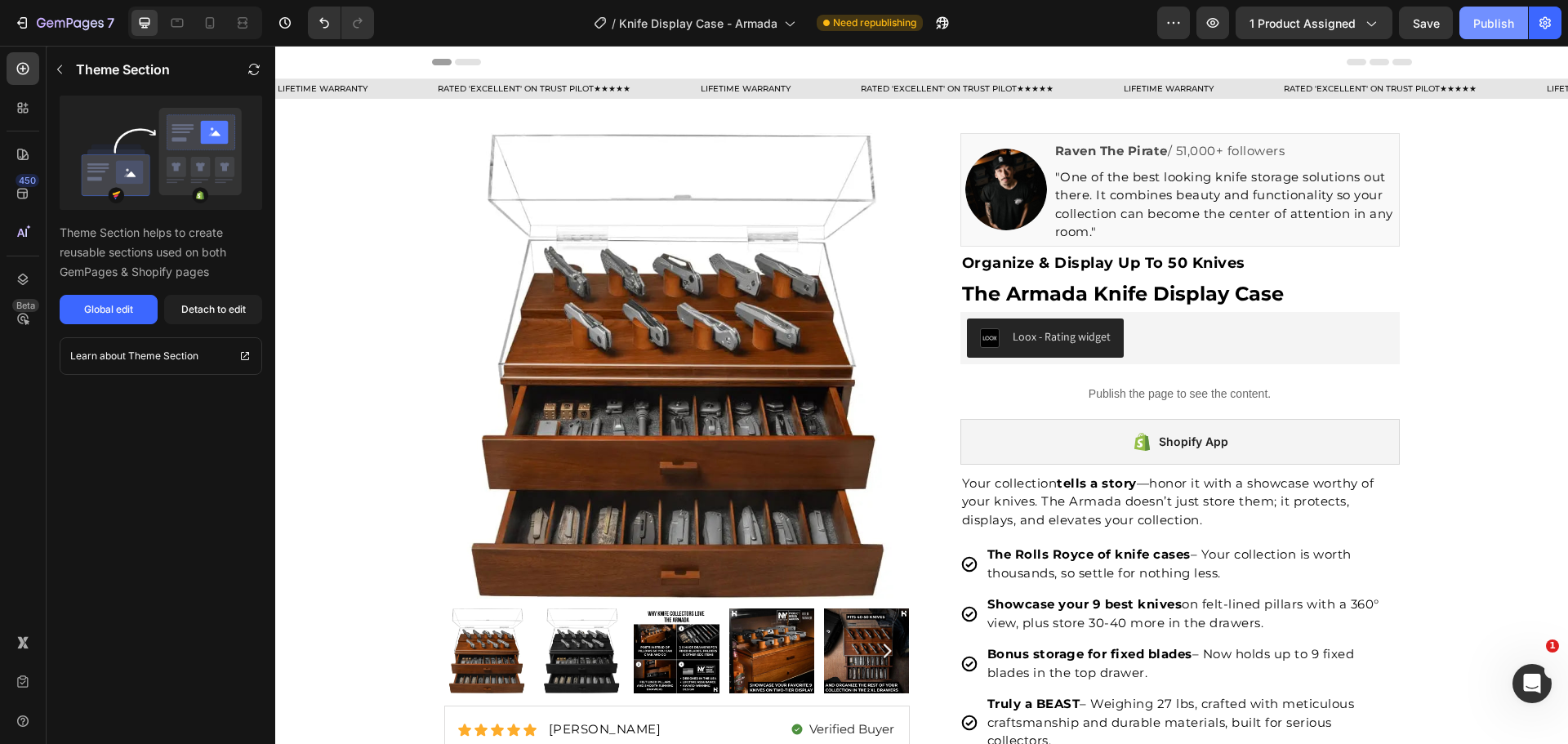
click at [1488, 21] on div "Publish" at bounding box center [1493, 23] width 41 height 17
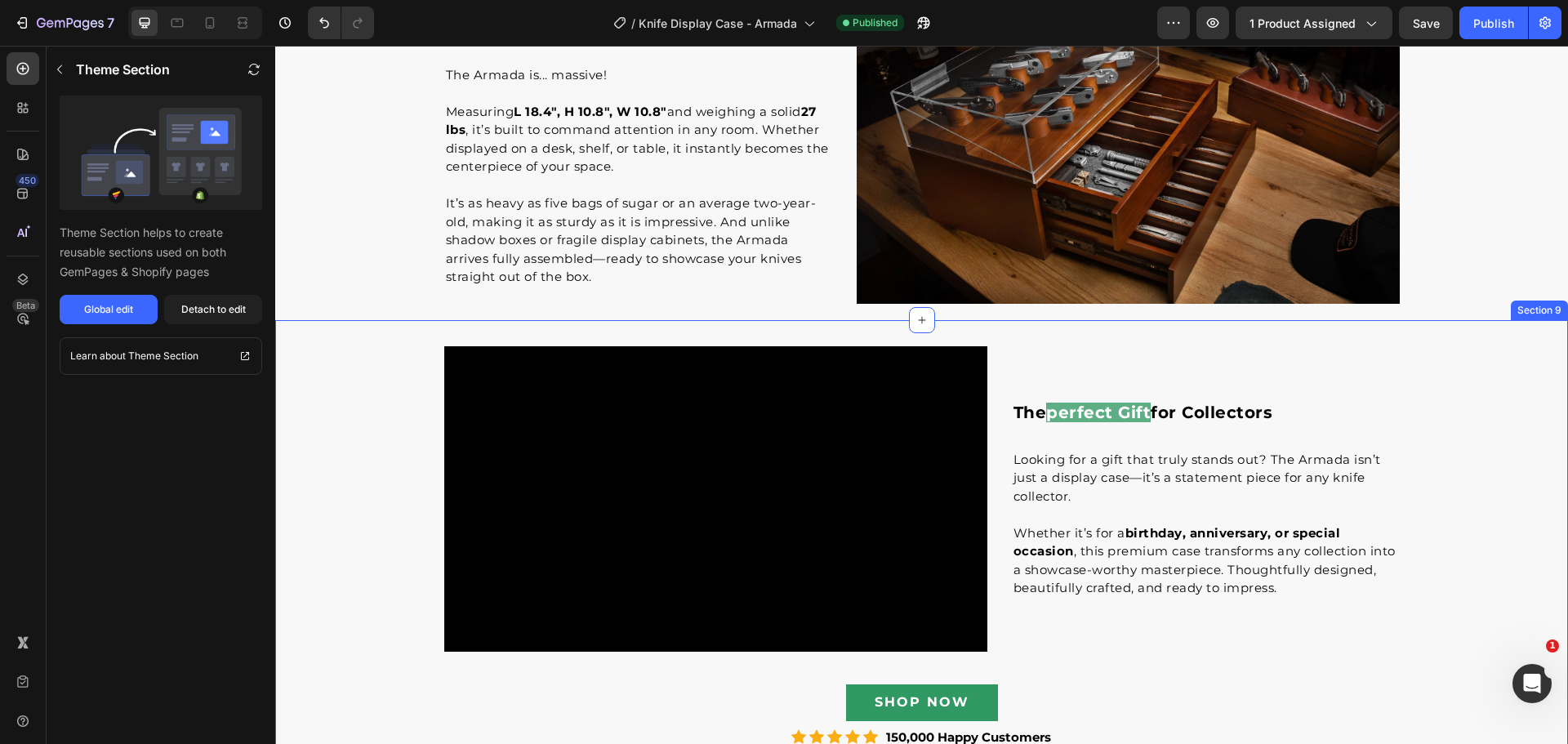
scroll to position [3348, 0]
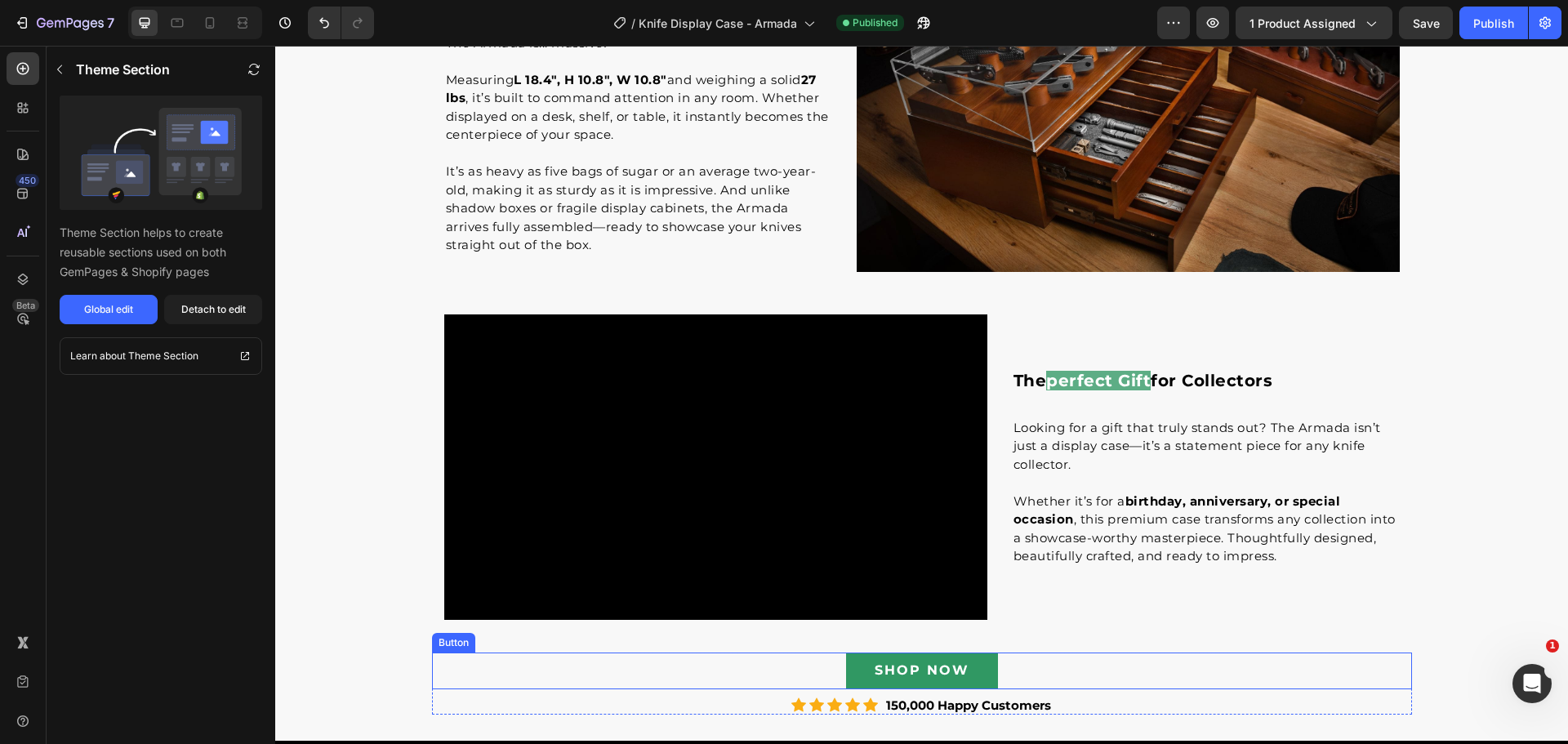
click at [1061, 679] on div "SHOP NOW Button" at bounding box center [921, 671] width 980 height 36
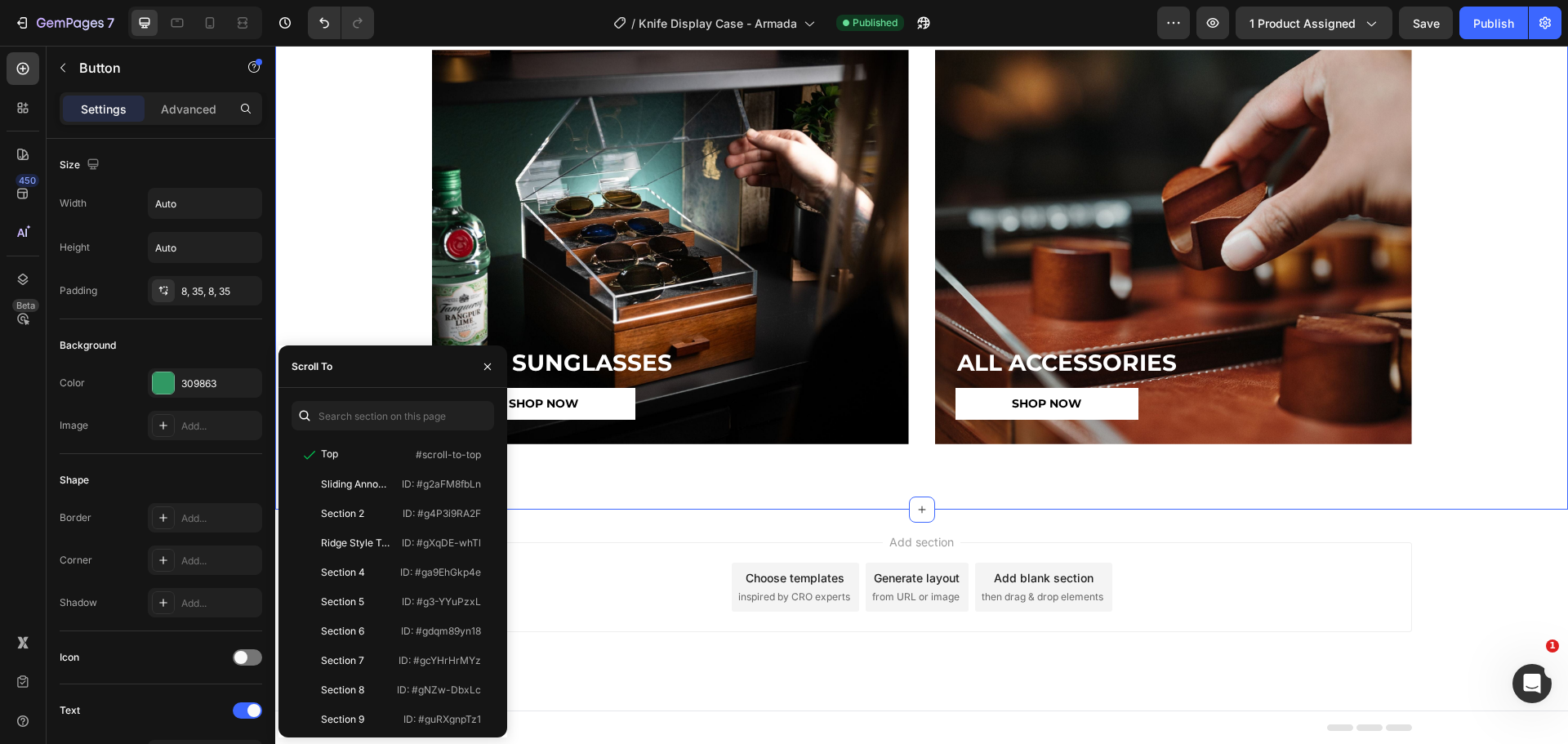
scroll to position [7302, 0]
